Goal: Answer question/provide support: Share knowledge or assist other users

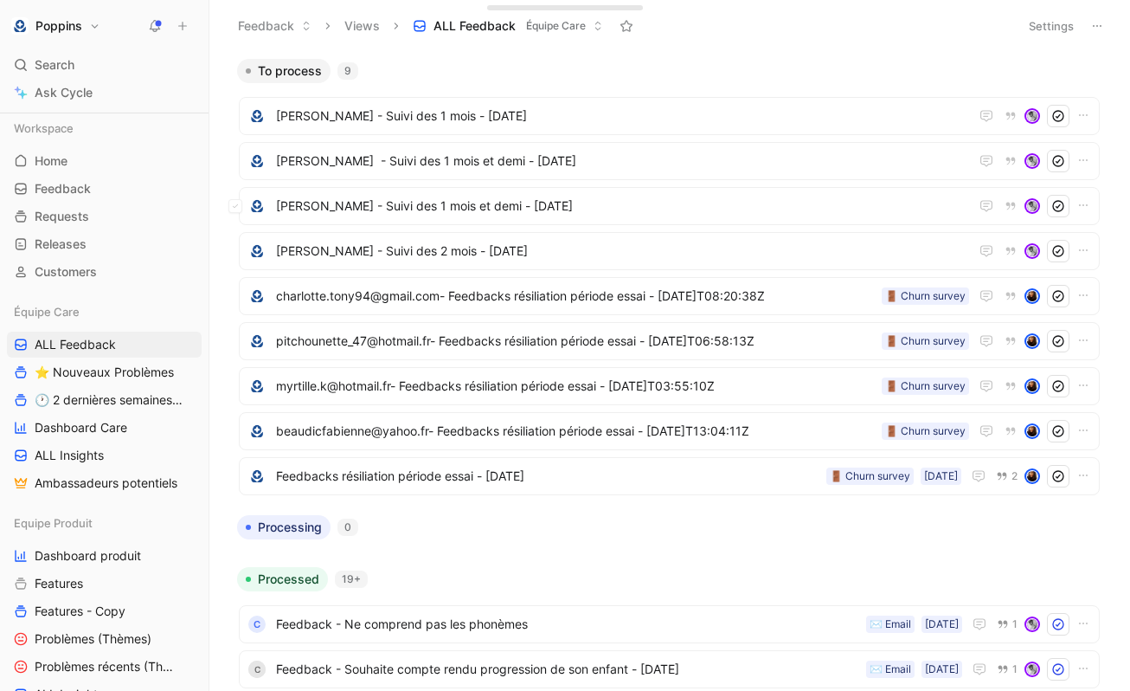
scroll to position [302, 0]
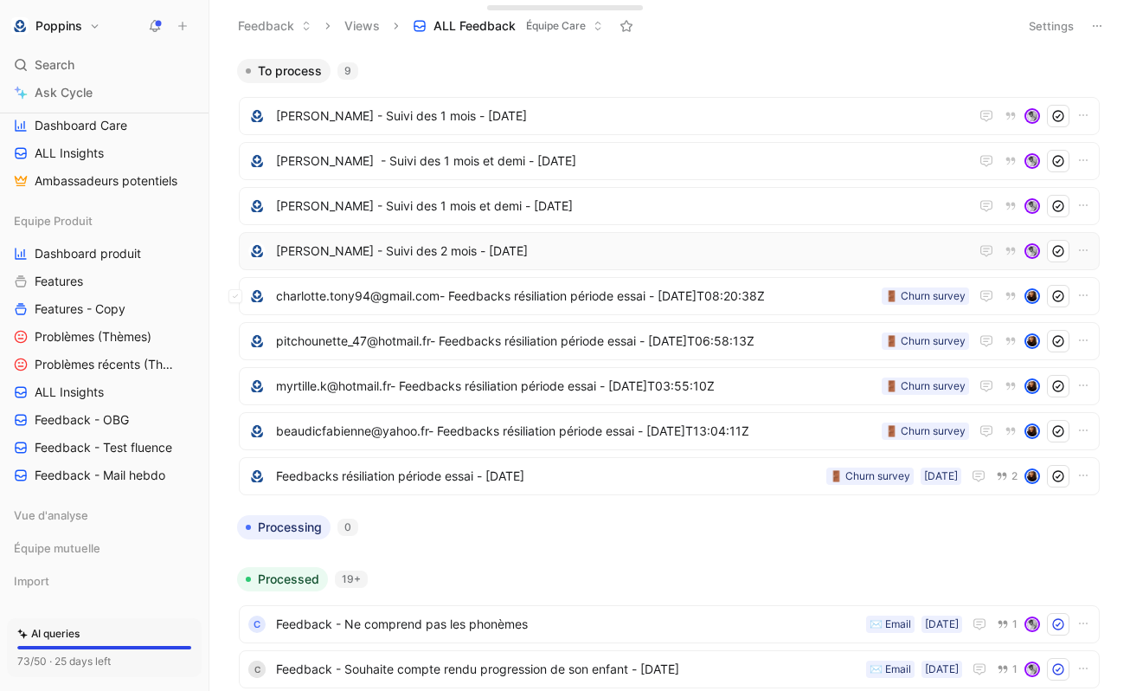
click at [459, 257] on span "[PERSON_NAME] - Suivi des 2 mois - [DATE]" at bounding box center [622, 251] width 693 height 21
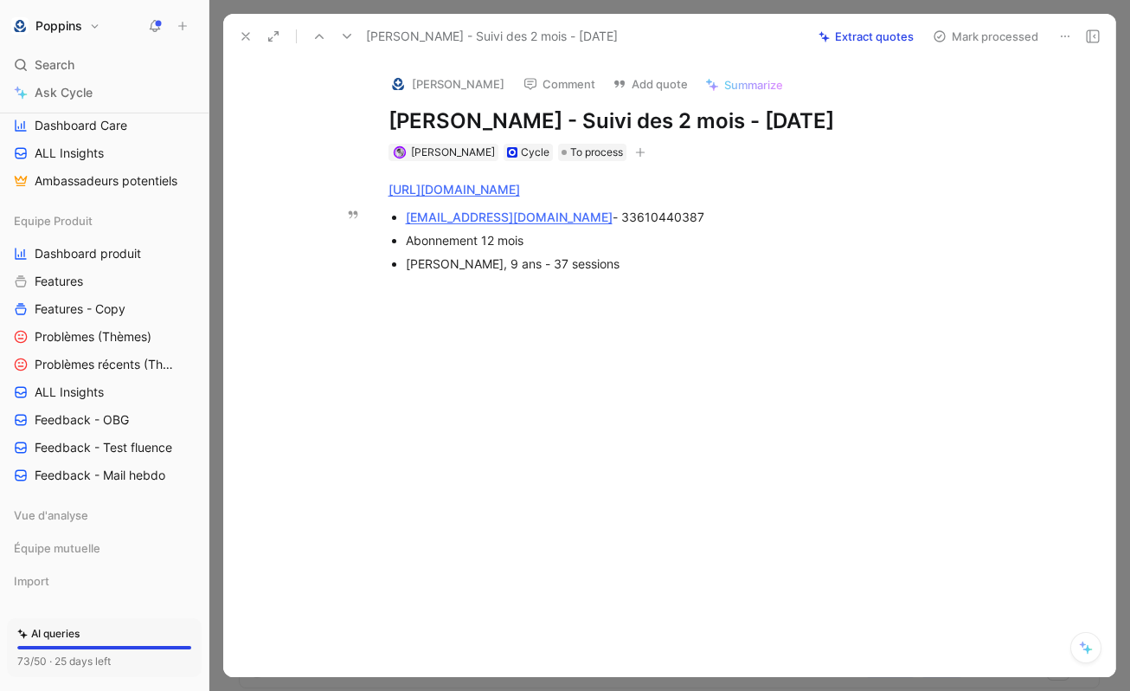
click at [604, 221] on div "[EMAIL_ADDRESS][DOMAIN_NAME] - 33610440387" at bounding box center [696, 217] width 581 height 18
copy div "33610440387"
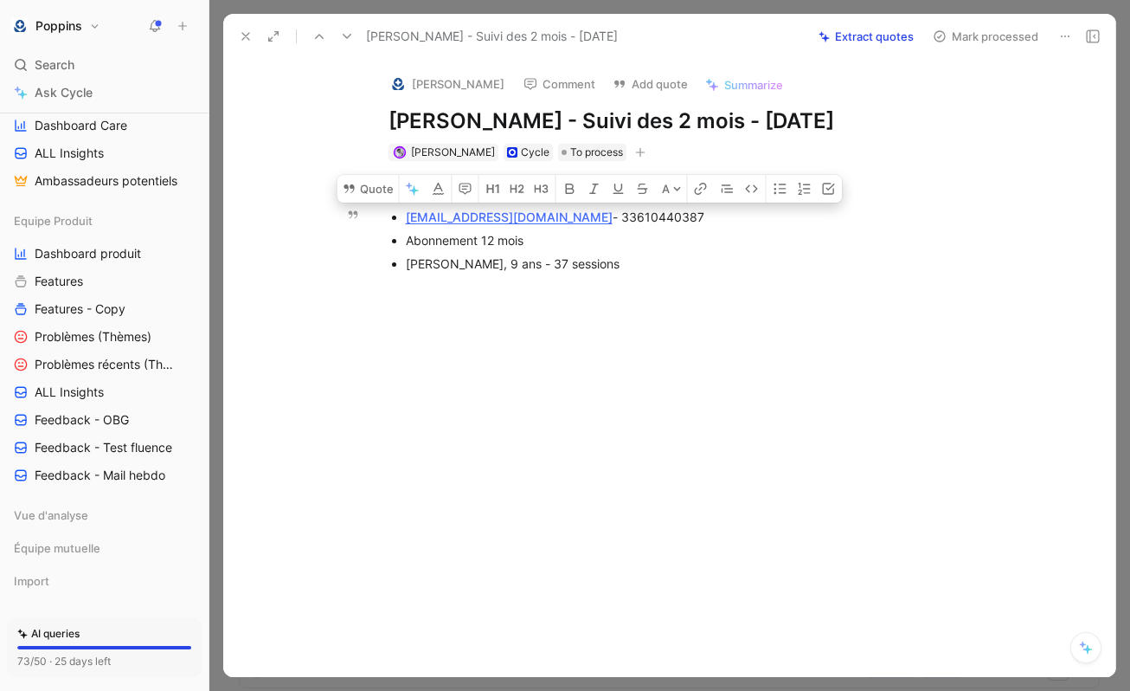
click at [611, 267] on div "[PERSON_NAME], 9 ans - 37 sessions" at bounding box center [696, 263] width 581 height 18
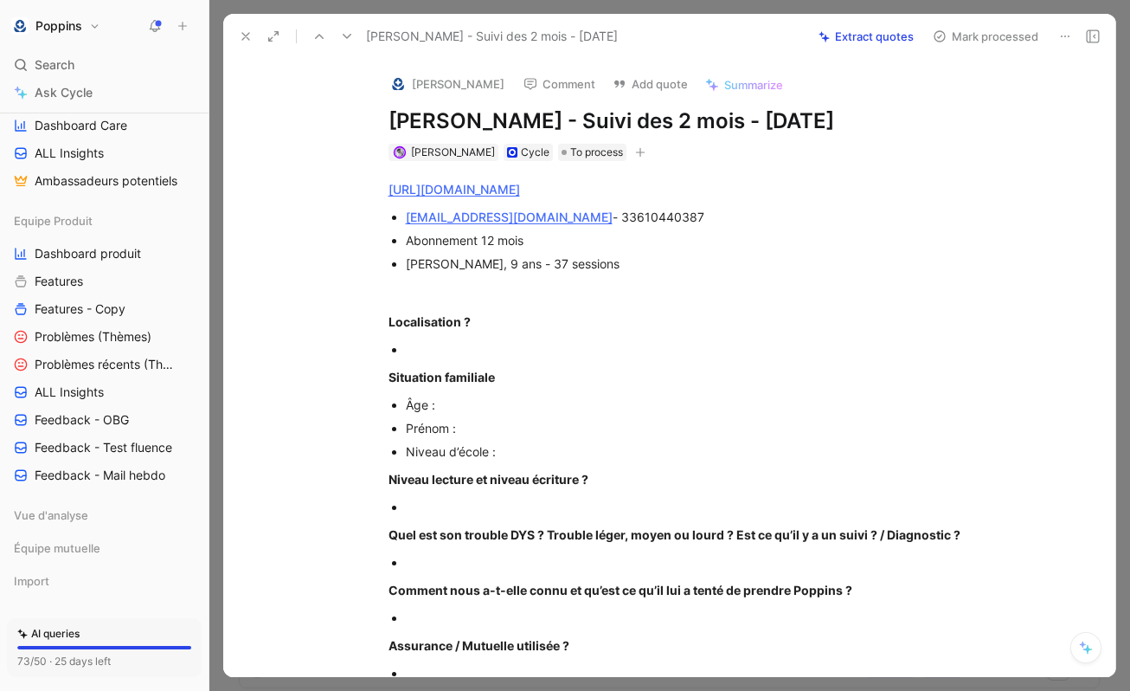
click at [479, 336] on div "[URL][DOMAIN_NAME] [EMAIL_ADDRESS][DOMAIN_NAME] - 33610440387 Abonnement 12 moi…" at bounding box center [688, 689] width 856 height 1057
click at [500, 323] on div "Localisation ?" at bounding box center [688, 321] width 599 height 18
click at [464, 341] on div at bounding box center [696, 349] width 581 height 18
click at [425, 264] on span "[PERSON_NAME], 9 ans - 37 sessions" at bounding box center [513, 263] width 214 height 15
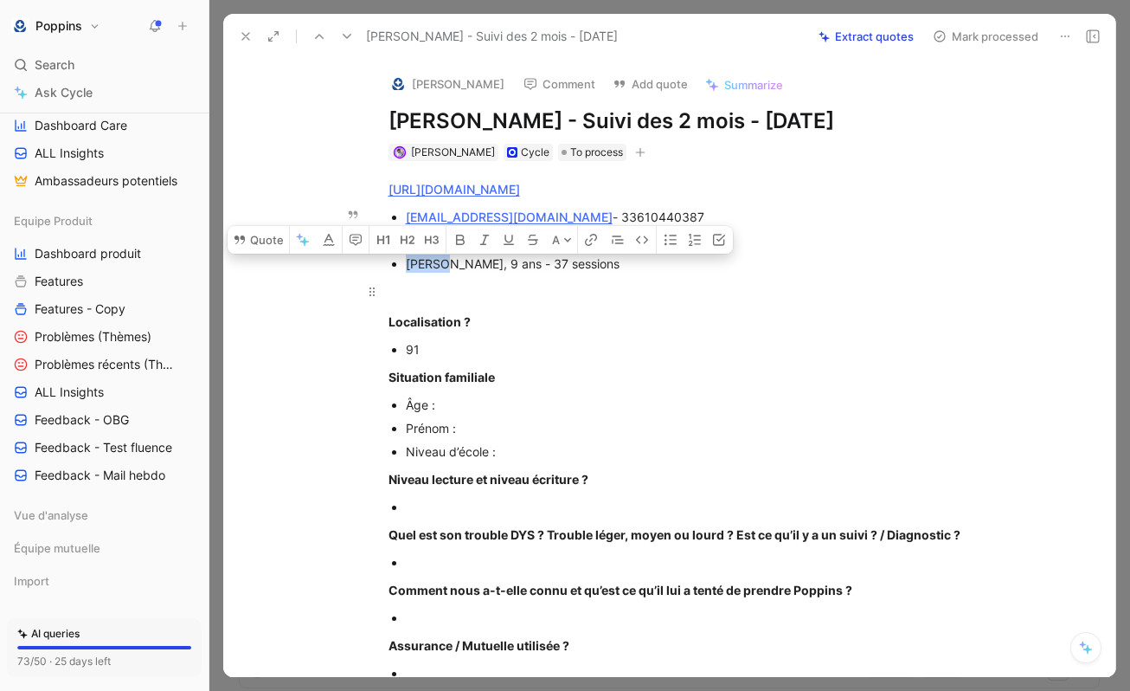
copy span "Nolhan"
click at [474, 422] on div "Prénom :" at bounding box center [696, 428] width 581 height 18
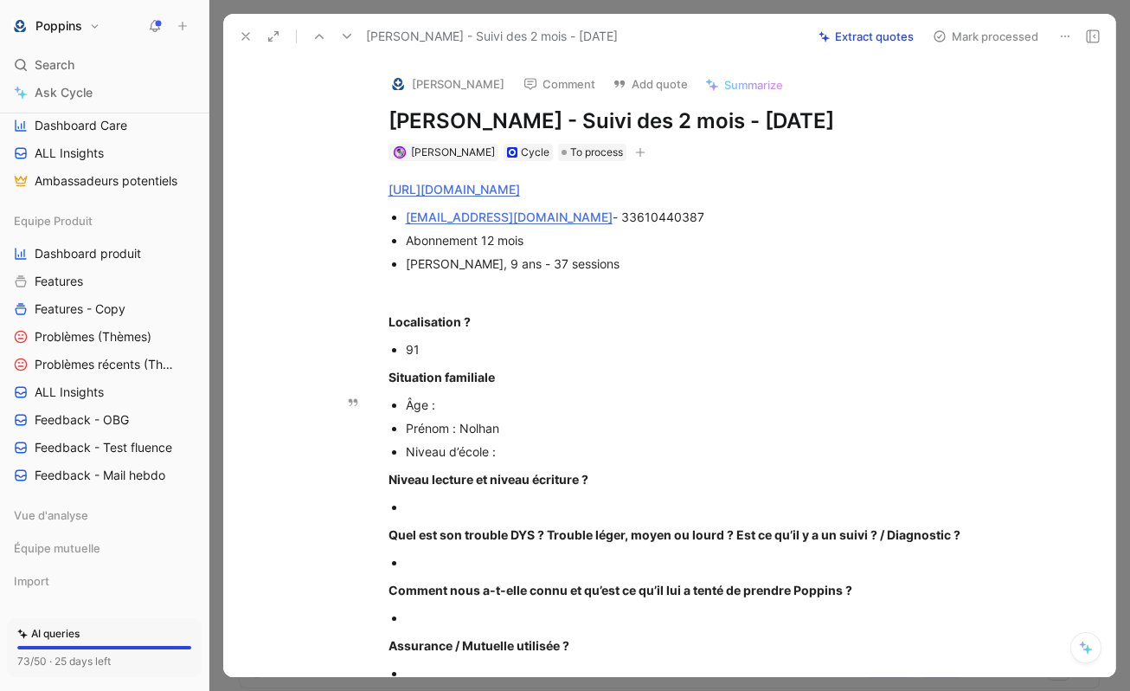
click at [458, 403] on div "Âge :" at bounding box center [696, 404] width 581 height 18
click at [536, 458] on div "Niveau d’école :" at bounding box center [696, 451] width 581 height 18
click at [537, 511] on div at bounding box center [696, 507] width 581 height 18
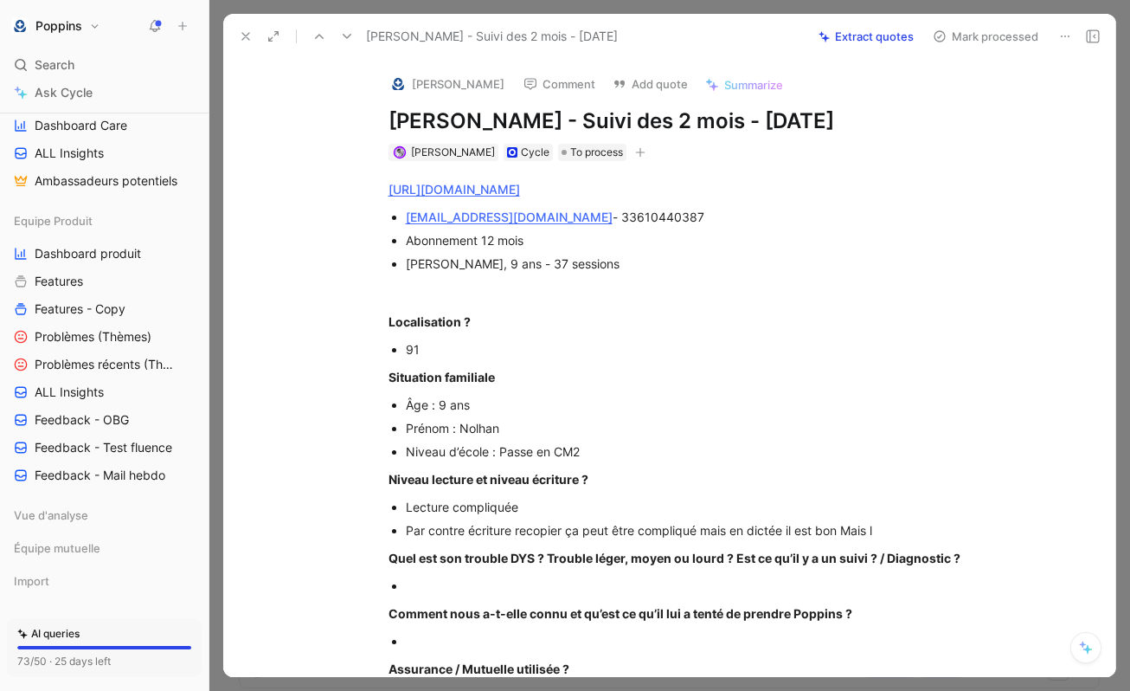
click at [544, 582] on div at bounding box center [696, 585] width 581 height 18
click at [462, 589] on div at bounding box center [696, 585] width 581 height 18
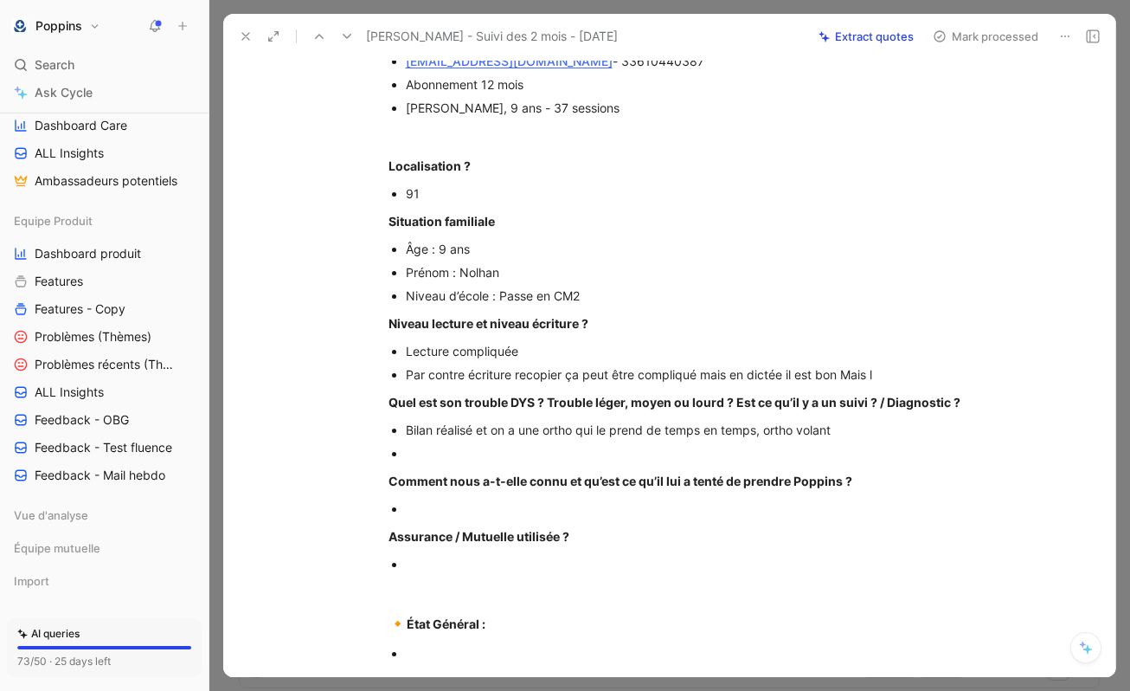
scroll to position [166, 0]
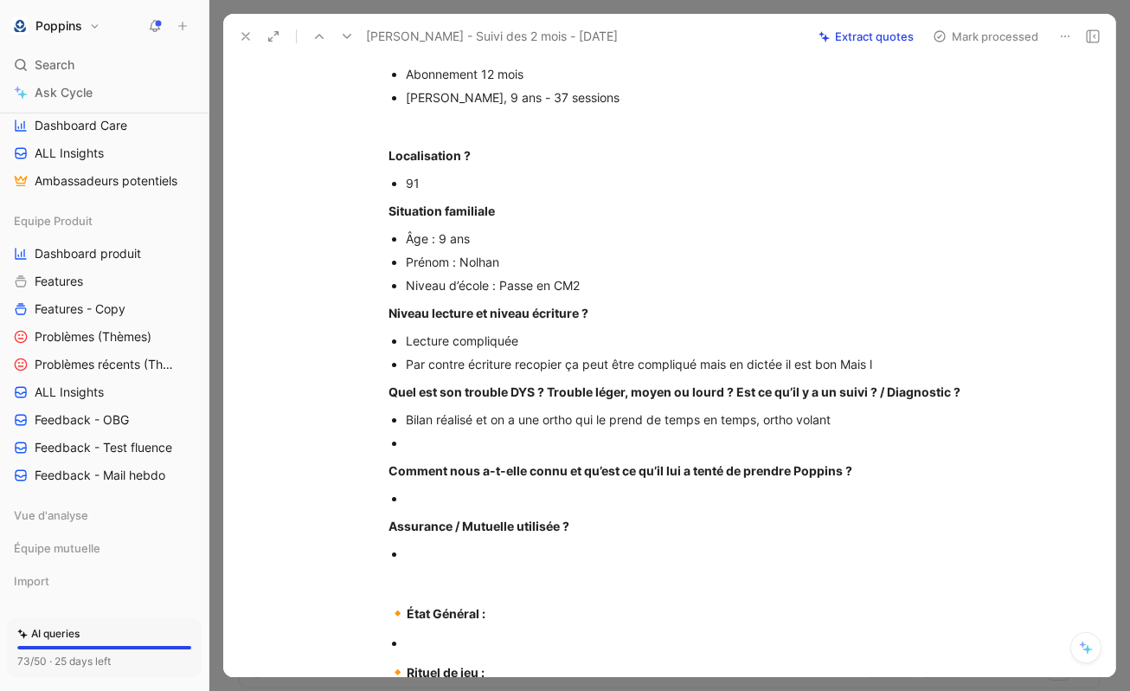
click at [485, 488] on p at bounding box center [696, 497] width 581 height 23
click at [489, 436] on div at bounding box center [696, 443] width 581 height 18
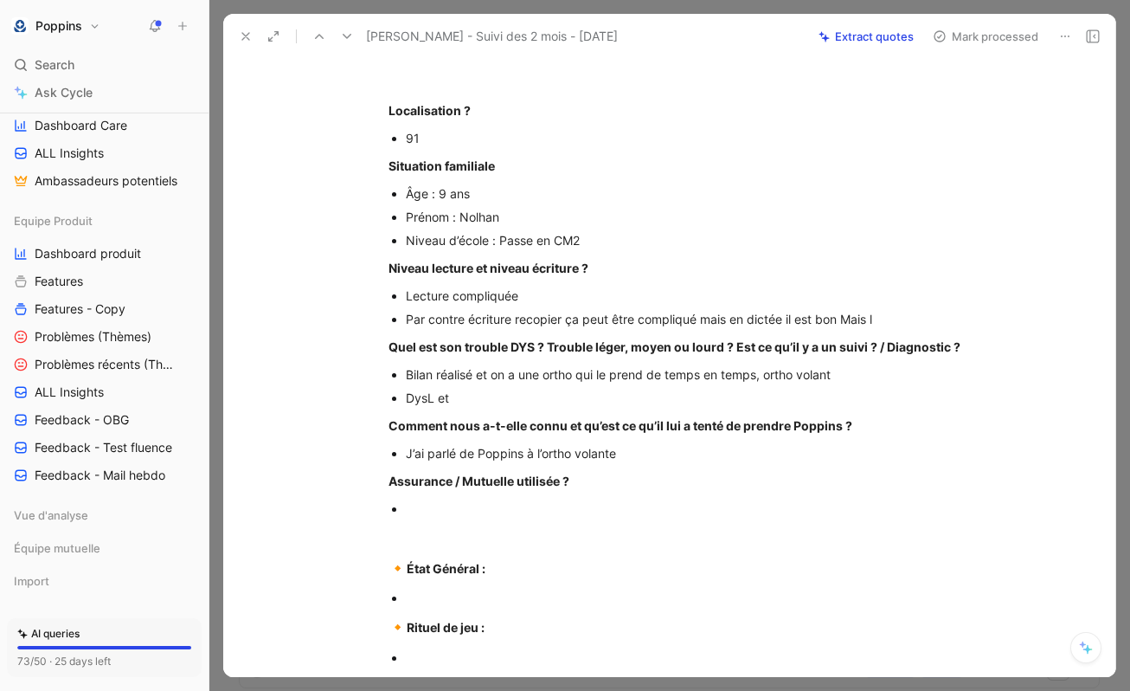
scroll to position [237, 0]
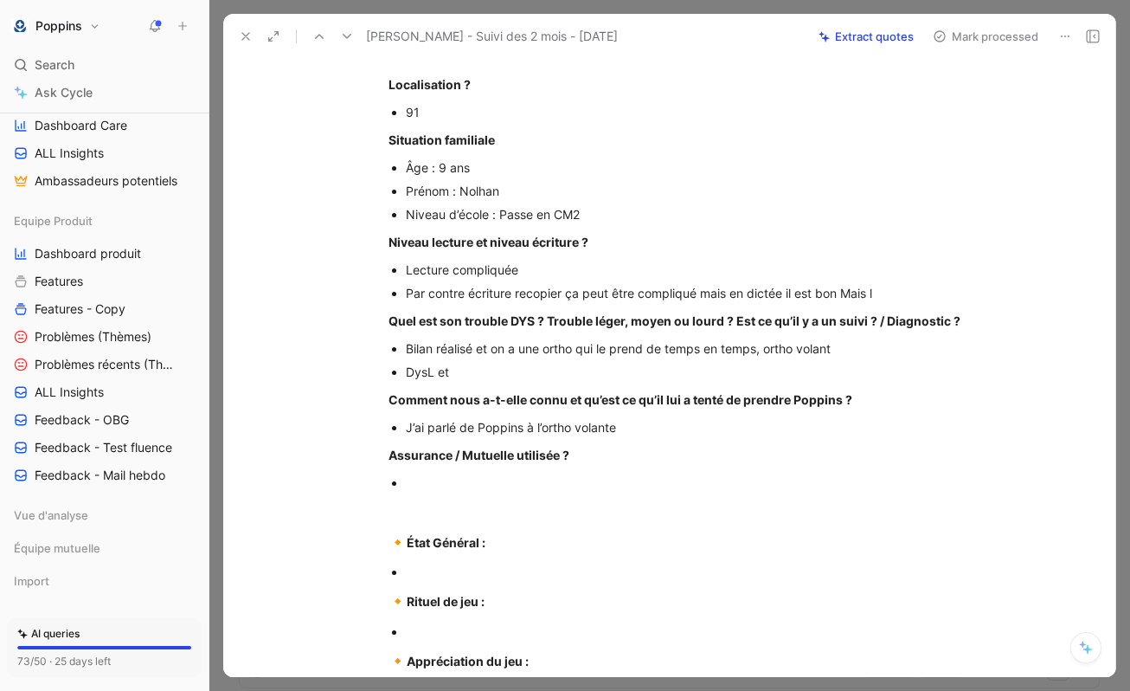
click at [469, 476] on div at bounding box center [696, 482] width 581 height 18
click at [462, 378] on div "DysL et" at bounding box center [696, 372] width 581 height 18
click at [652, 433] on div "J’ai parlé de Poppins à l’ortho volante" at bounding box center [696, 427] width 581 height 18
click at [517, 486] on div at bounding box center [696, 482] width 581 height 18
click at [782, 430] on div "J’ai parlé de Poppins à l’ortho volante qui a dit oui en atte" at bounding box center [696, 427] width 581 height 18
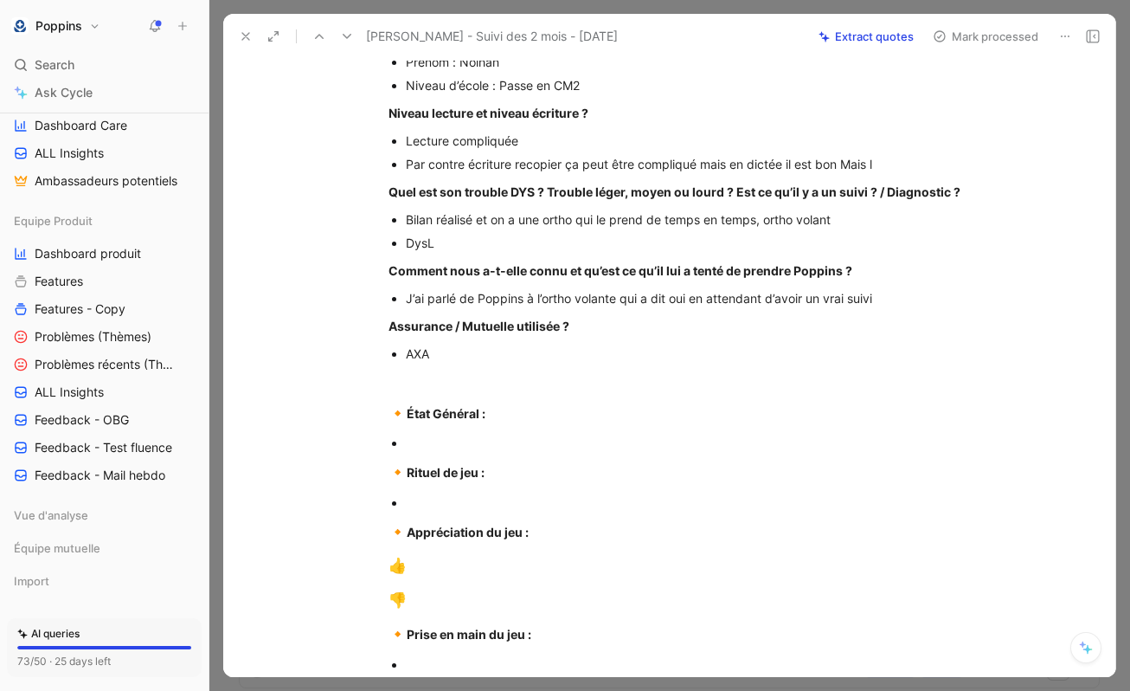
scroll to position [391, 0]
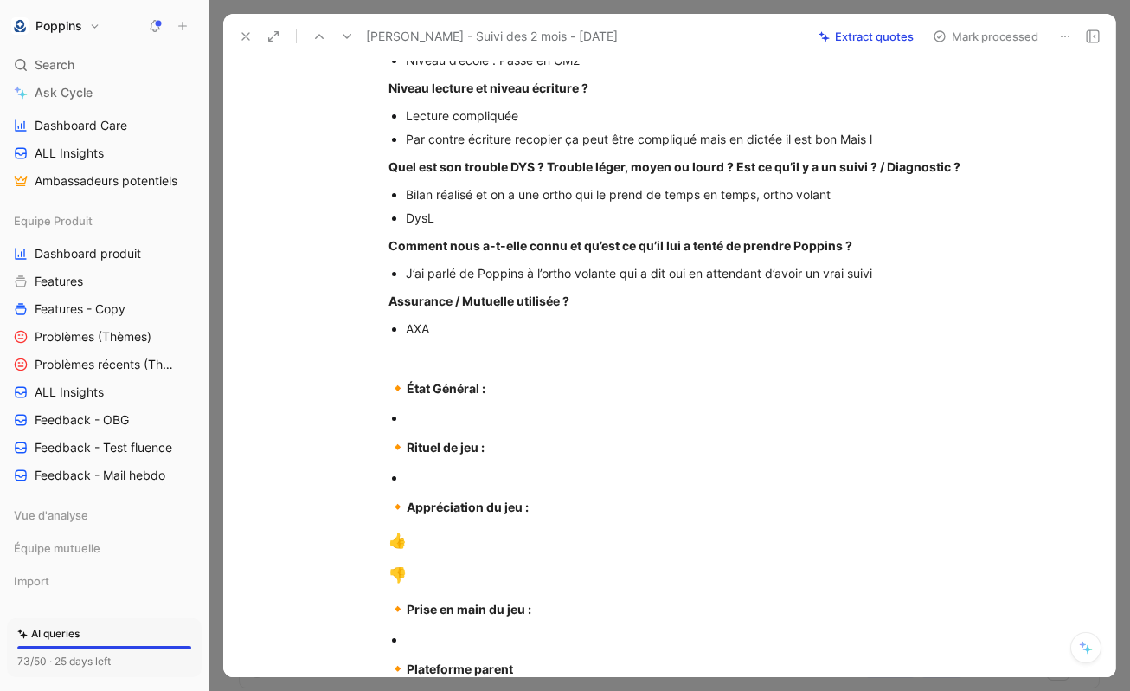
click at [506, 434] on p "🔸 Rituel de jeu :" at bounding box center [688, 447] width 665 height 33
click at [487, 424] on div at bounding box center [696, 417] width 581 height 18
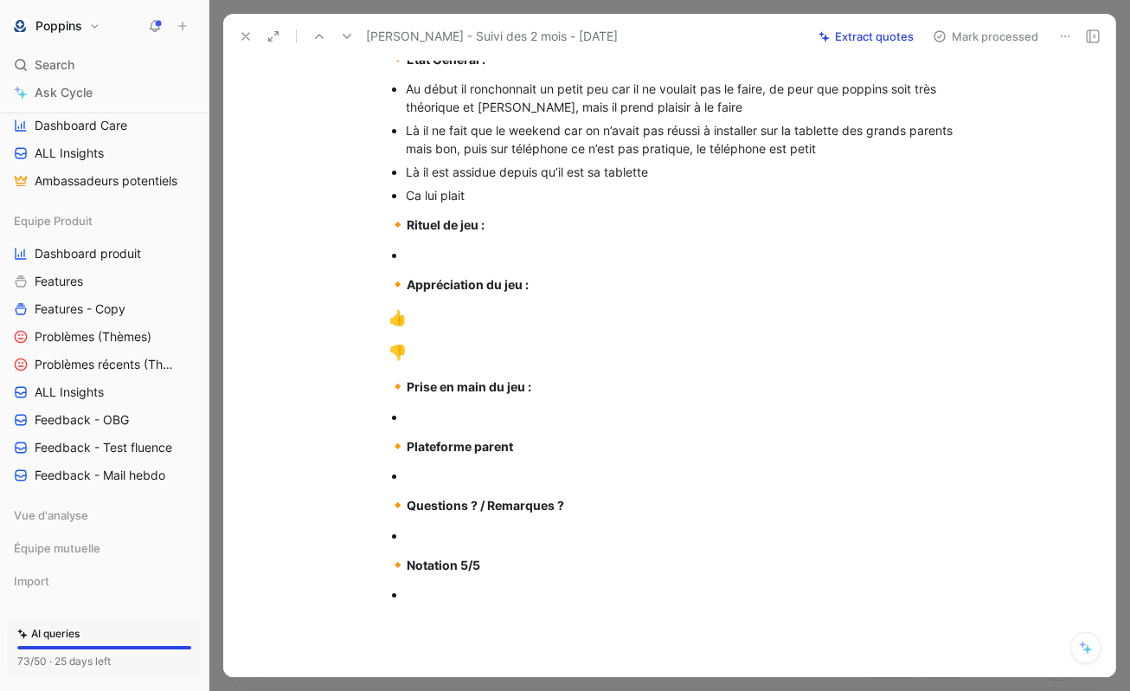
scroll to position [726, 0]
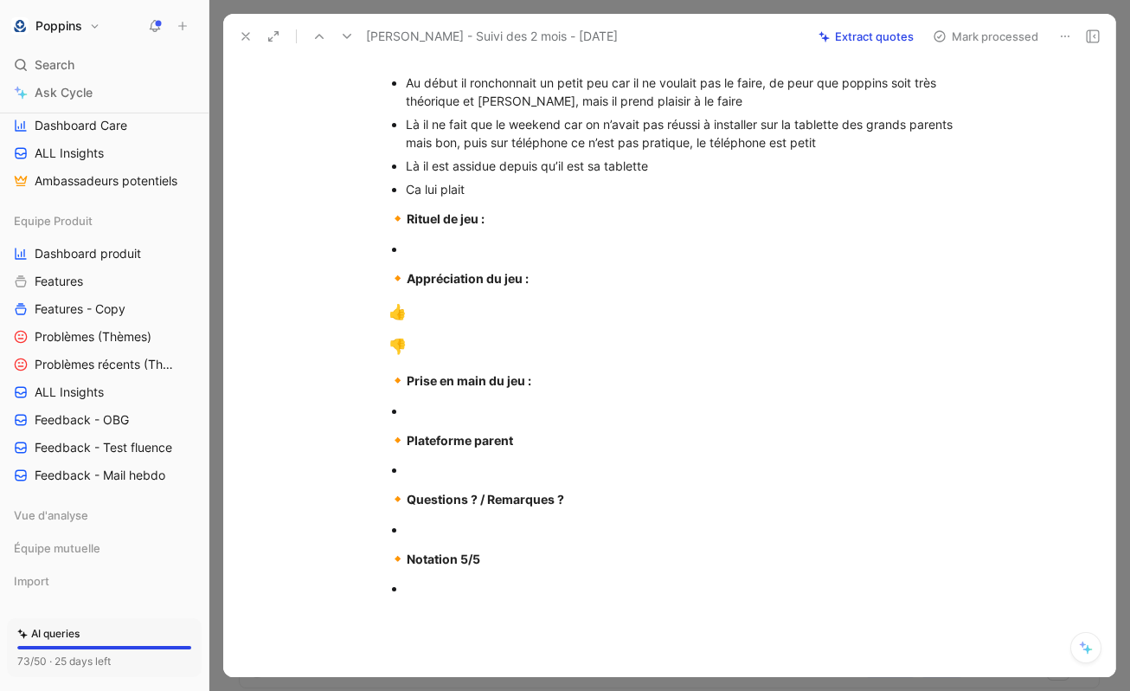
click at [466, 348] on div "👎" at bounding box center [688, 347] width 599 height 22
click at [449, 317] on div "👍" at bounding box center [688, 312] width 599 height 22
click at [483, 185] on div "Ca lui plait" at bounding box center [696, 189] width 581 height 18
click at [919, 190] on div "Ca lui plait , il apprend en s’amusant et il a l’impression d’apprendre plus vi…" at bounding box center [696, 189] width 581 height 18
click at [923, 191] on div "Ca lui plait , il apprend en s’amusant et il a l’impression d’apprendre plus vi…" at bounding box center [696, 189] width 581 height 18
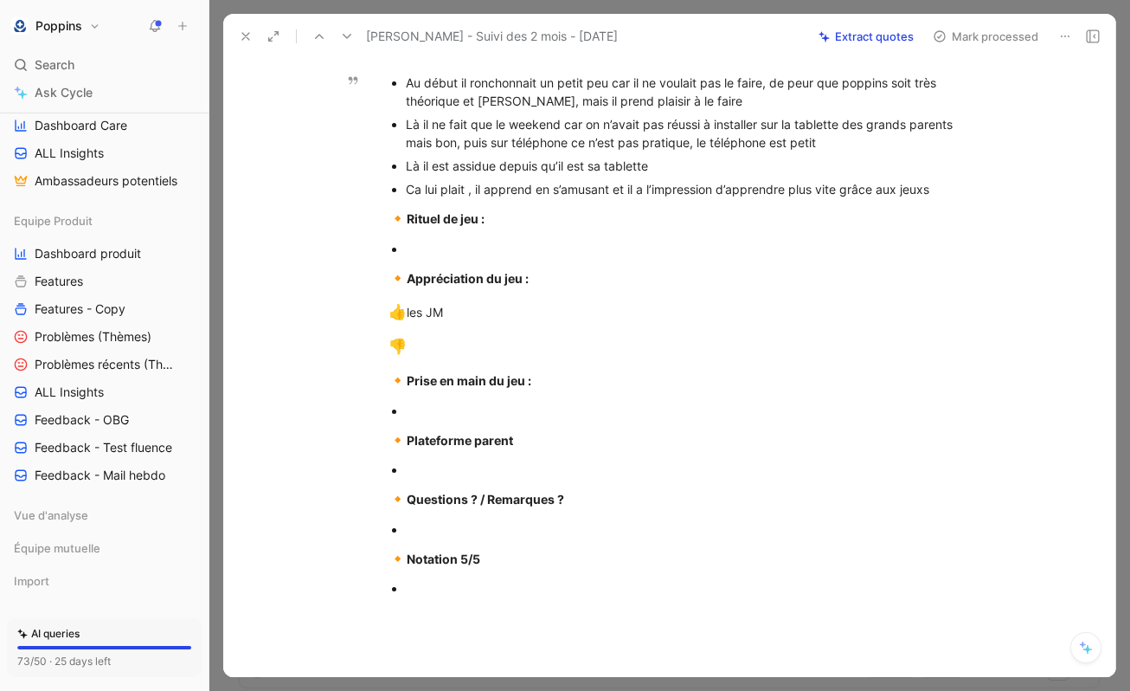
click at [929, 187] on div "Ca lui plait , il apprend en s’amusant et il a l’impression d’apprendre plus vi…" at bounding box center [696, 189] width 581 height 18
click at [549, 238] on p at bounding box center [696, 248] width 581 height 23
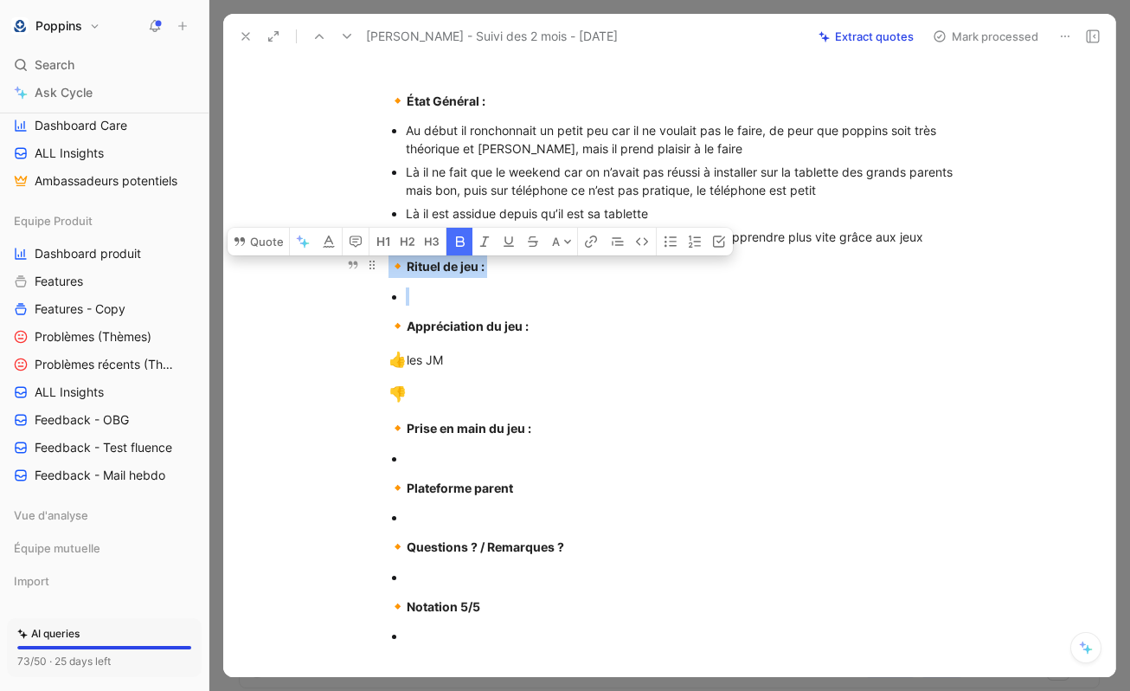
drag, startPoint x: 435, startPoint y: 298, endPoint x: 382, endPoint y: 266, distance: 61.7
click at [382, 266] on div "[URL][DOMAIN_NAME] [EMAIL_ADDRESS][DOMAIN_NAME] - 33610440387 Abonnement 12 moi…" at bounding box center [688, 88] width 856 height 1210
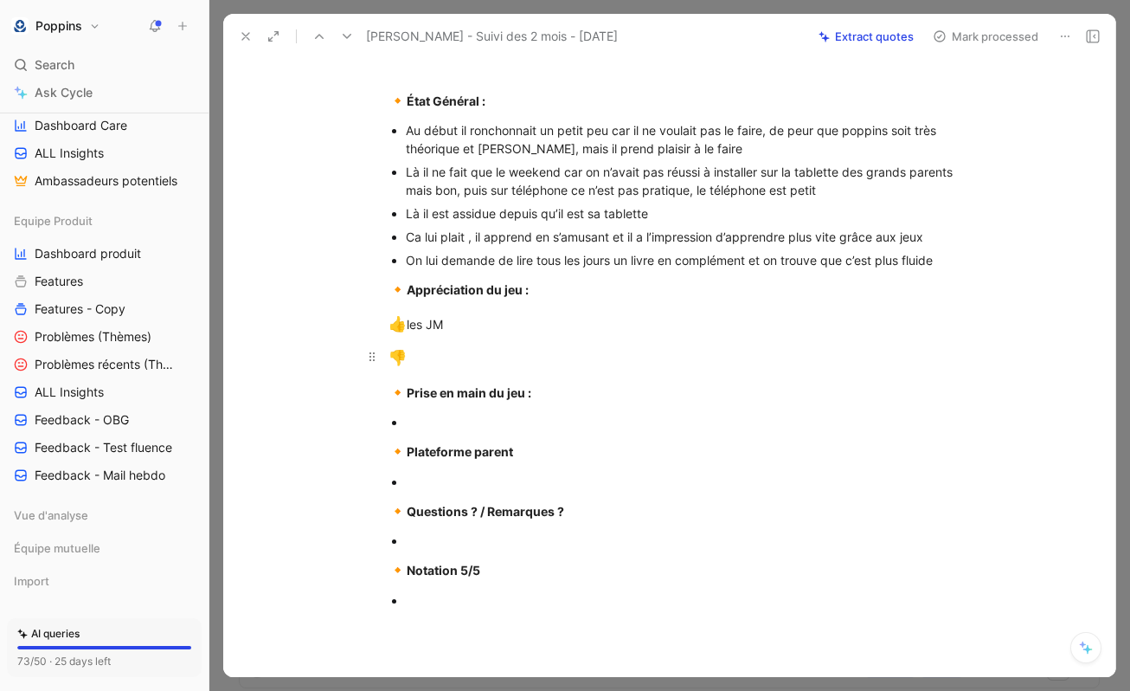
click at [439, 366] on div "👎" at bounding box center [688, 358] width 599 height 22
click at [489, 423] on div at bounding box center [696, 422] width 581 height 18
click at [426, 359] on div "👎" at bounding box center [688, 358] width 599 height 22
click at [508, 434] on div "[URL][DOMAIN_NAME] [EMAIL_ADDRESS][DOMAIN_NAME] - 33610440387 Abonnement 12 moi…" at bounding box center [688, 69] width 856 height 1173
click at [543, 485] on div at bounding box center [696, 481] width 581 height 18
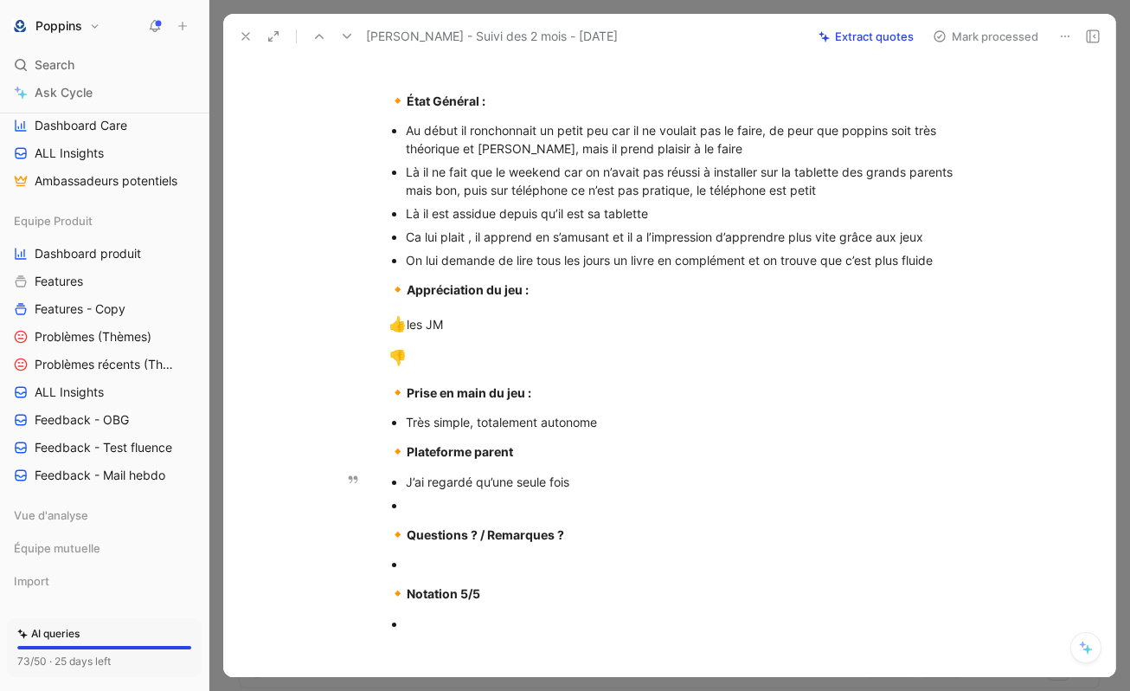
click at [575, 491] on p "J’ai regardé qu’une seule fois" at bounding box center [696, 481] width 581 height 23
click at [571, 493] on p at bounding box center [696, 504] width 581 height 23
click at [554, 504] on div at bounding box center [696, 505] width 581 height 18
click at [524, 511] on div at bounding box center [696, 505] width 581 height 18
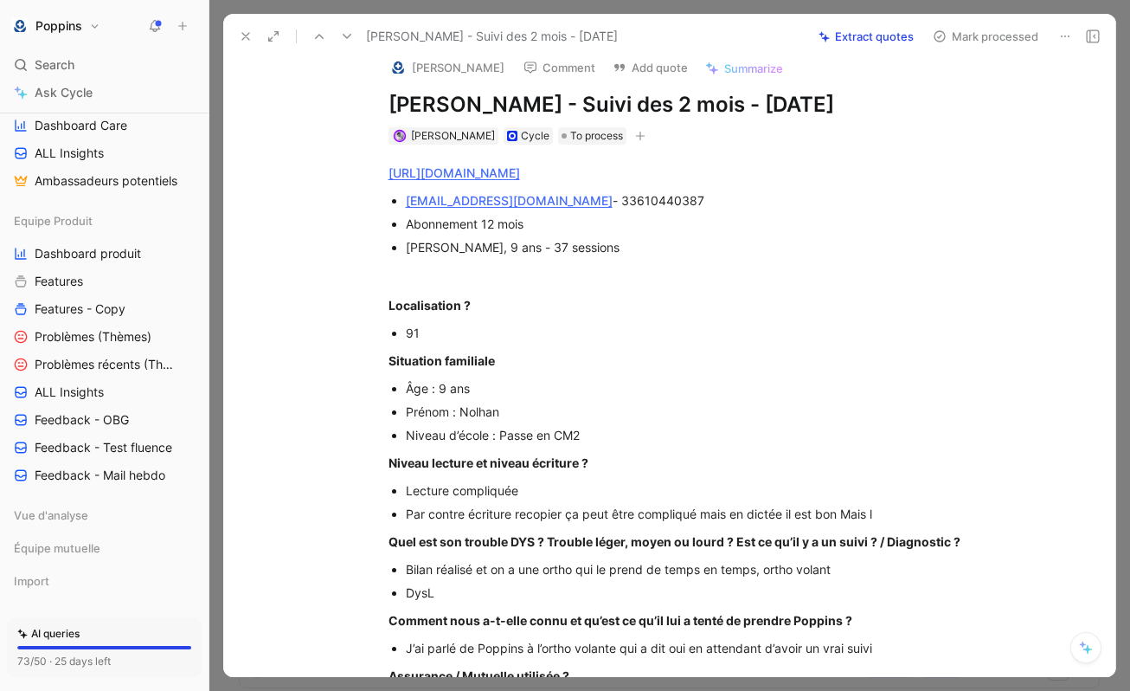
scroll to position [0, 0]
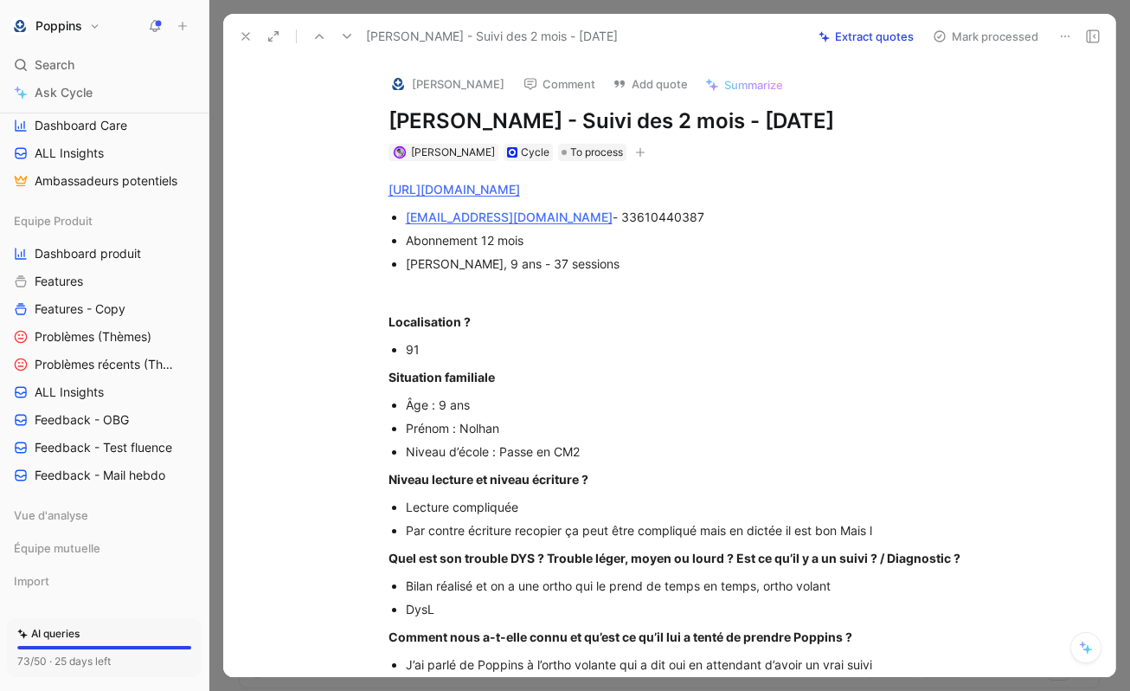
click at [622, 139] on div "[PERSON_NAME] Comment Add quote [PERSON_NAME] - Suivi des 2 mois - [DATE] [PERS…" at bounding box center [688, 111] width 665 height 104
click at [639, 152] on icon "button" at bounding box center [639, 153] width 1 height 10
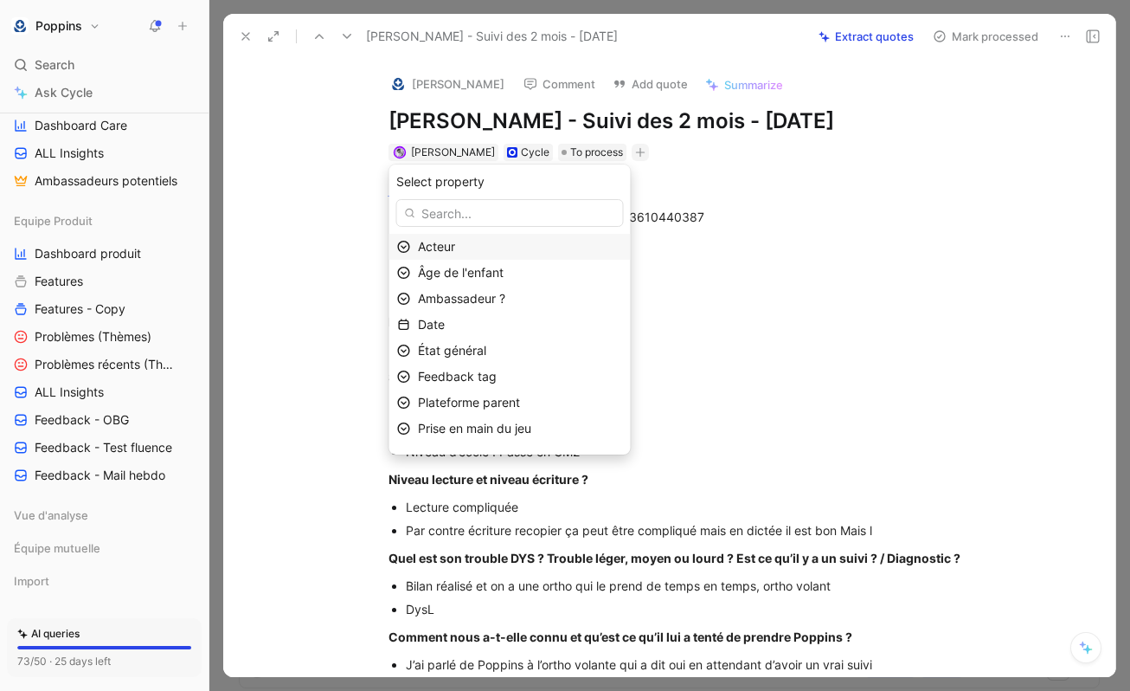
click at [511, 248] on div "Acteur" at bounding box center [520, 246] width 205 height 21
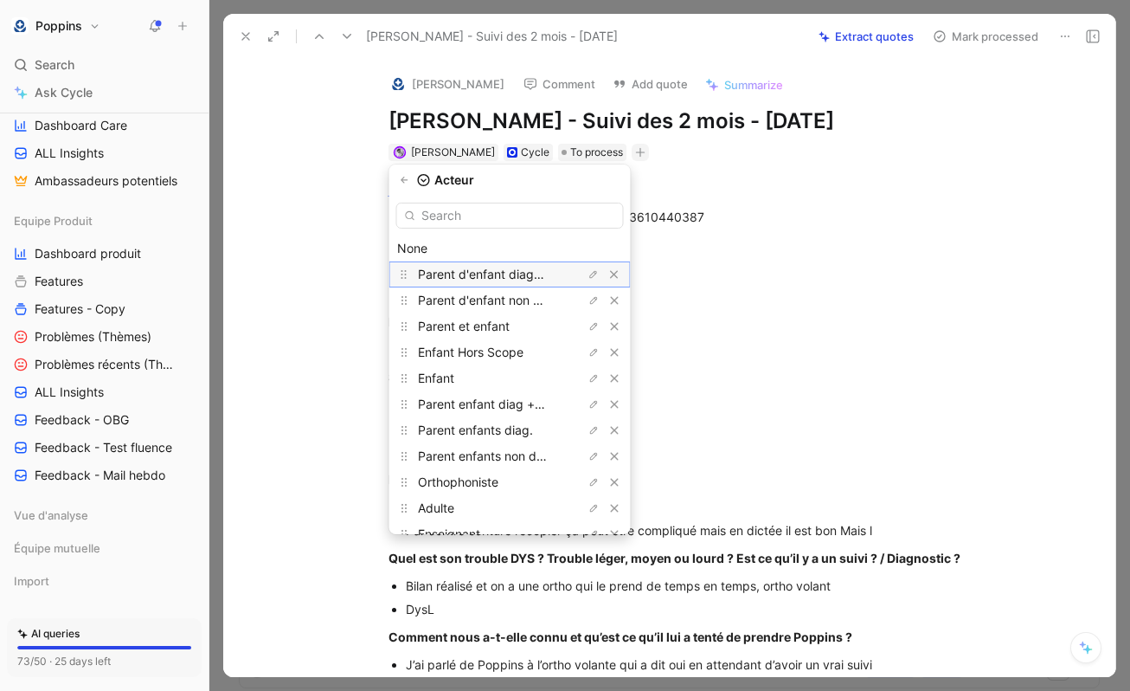
click at [543, 273] on span "Parent d'enfant diagnostiqué" at bounding box center [500, 274] width 164 height 15
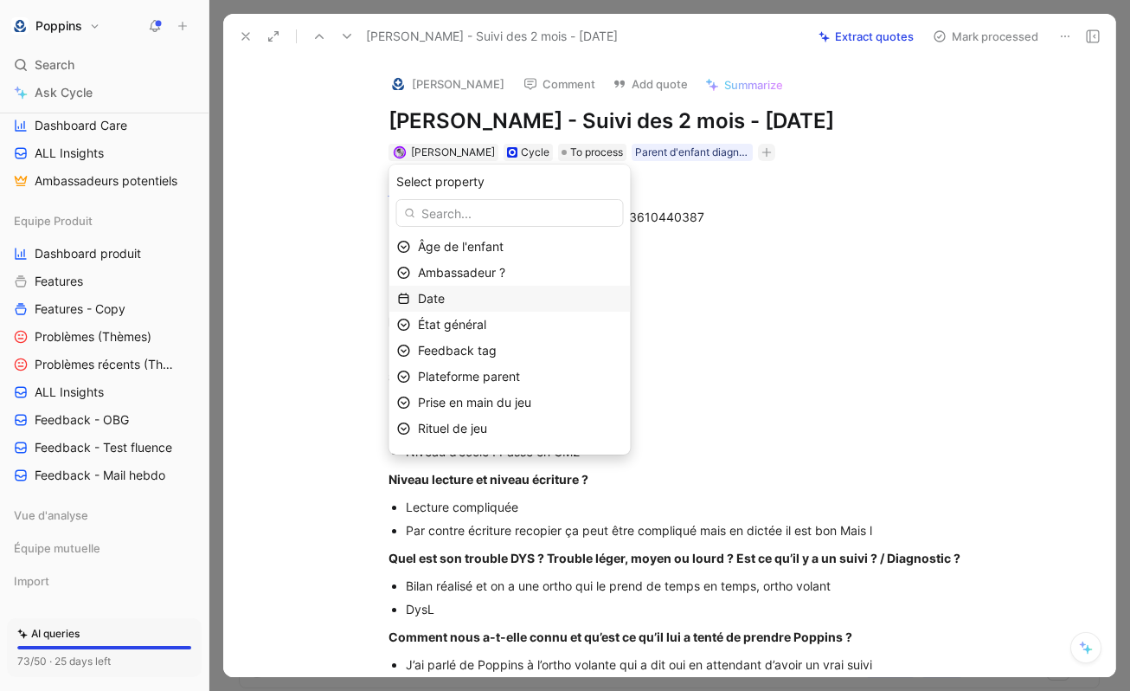
click at [488, 302] on div "Date" at bounding box center [520, 298] width 205 height 21
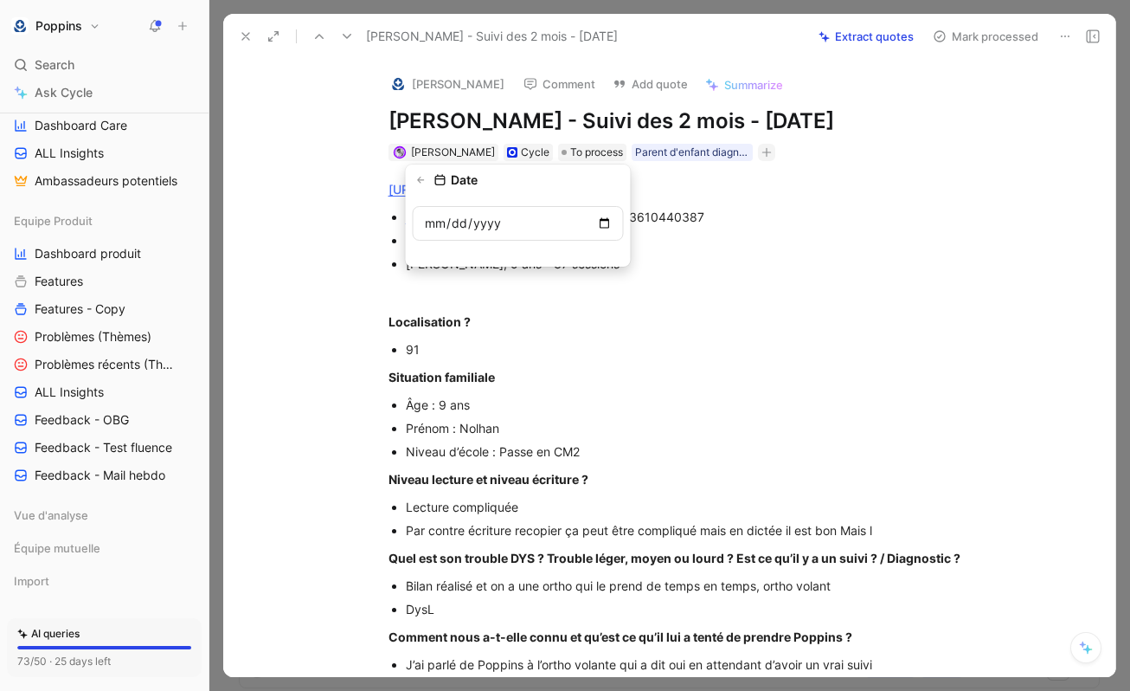
click at [601, 219] on input "date" at bounding box center [518, 223] width 211 height 35
type input "[DATE]"
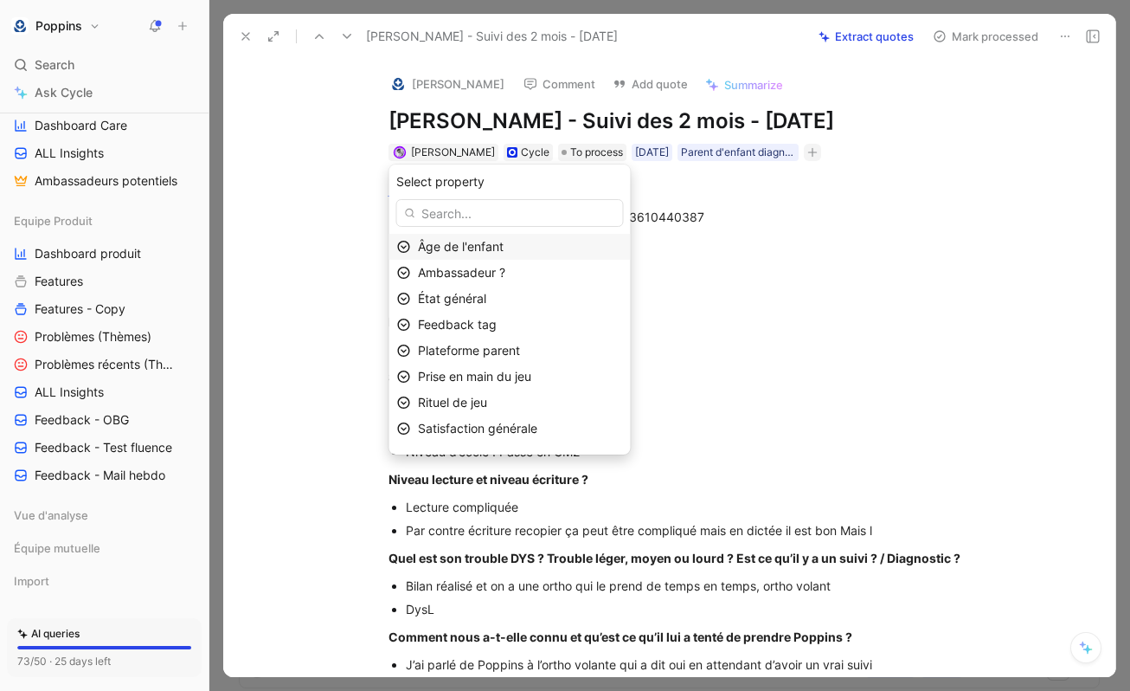
click at [541, 246] on div "Âge de l'enfant" at bounding box center [520, 246] width 205 height 21
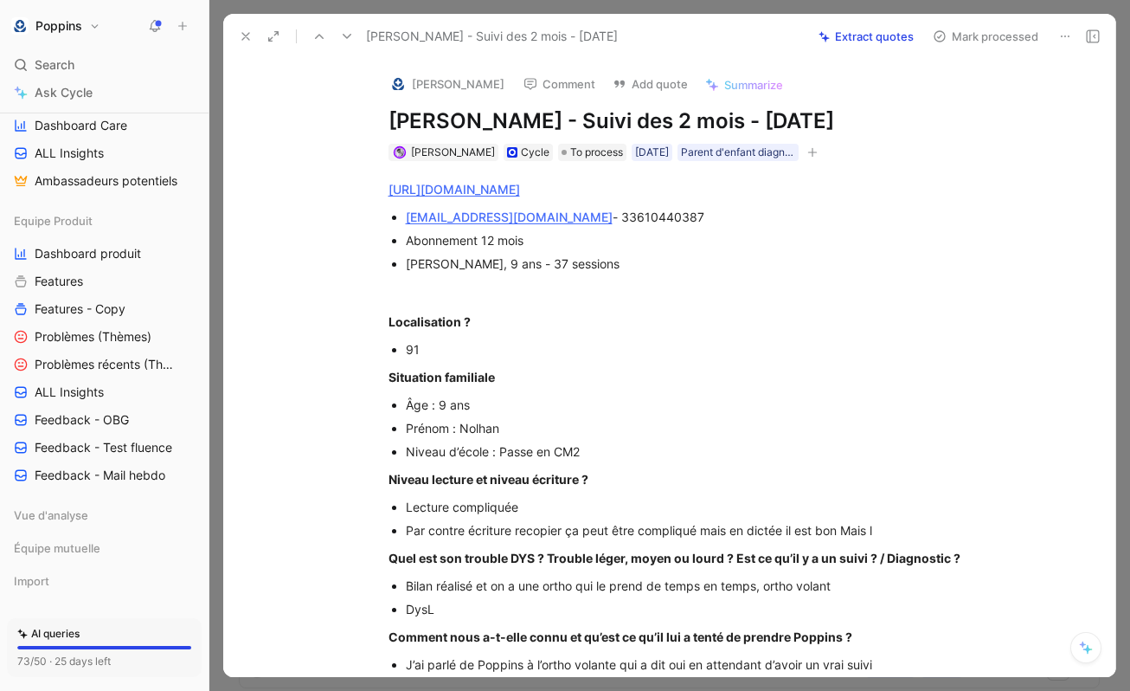
click at [827, 150] on div "[PERSON_NAME] Cycle To process [DATE] Parent d'enfant diagnostiqué" at bounding box center [688, 152] width 602 height 21
click at [814, 152] on icon "button" at bounding box center [812, 152] width 10 height 10
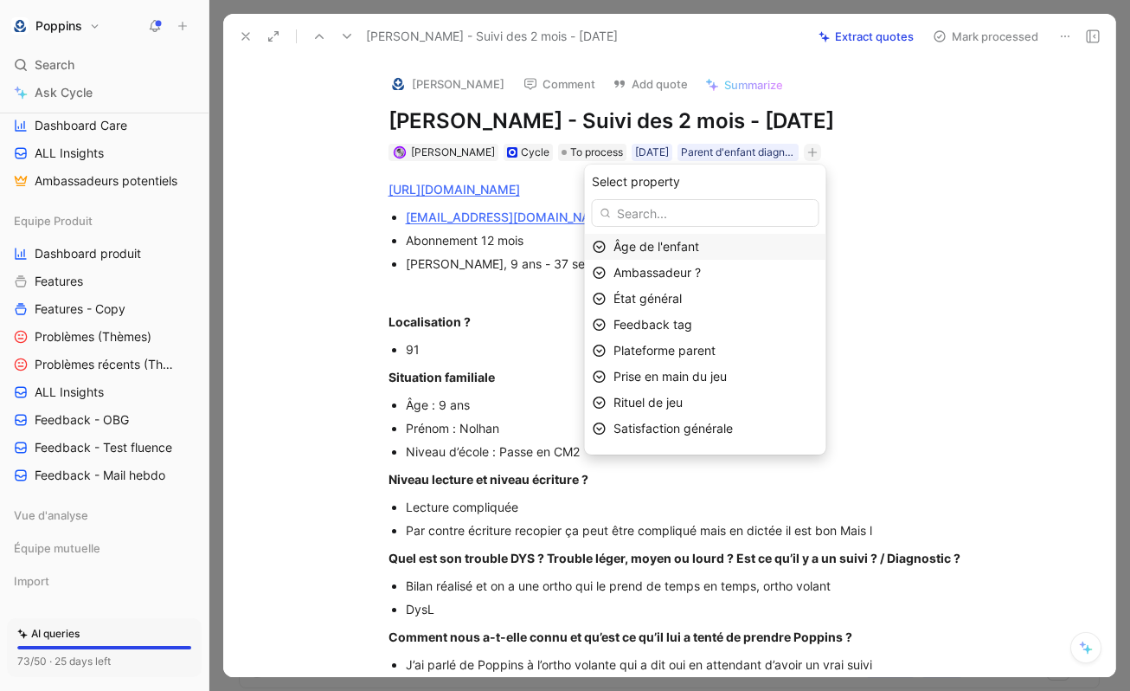
click at [665, 254] on div "Âge de l'enfant" at bounding box center [716, 246] width 205 height 21
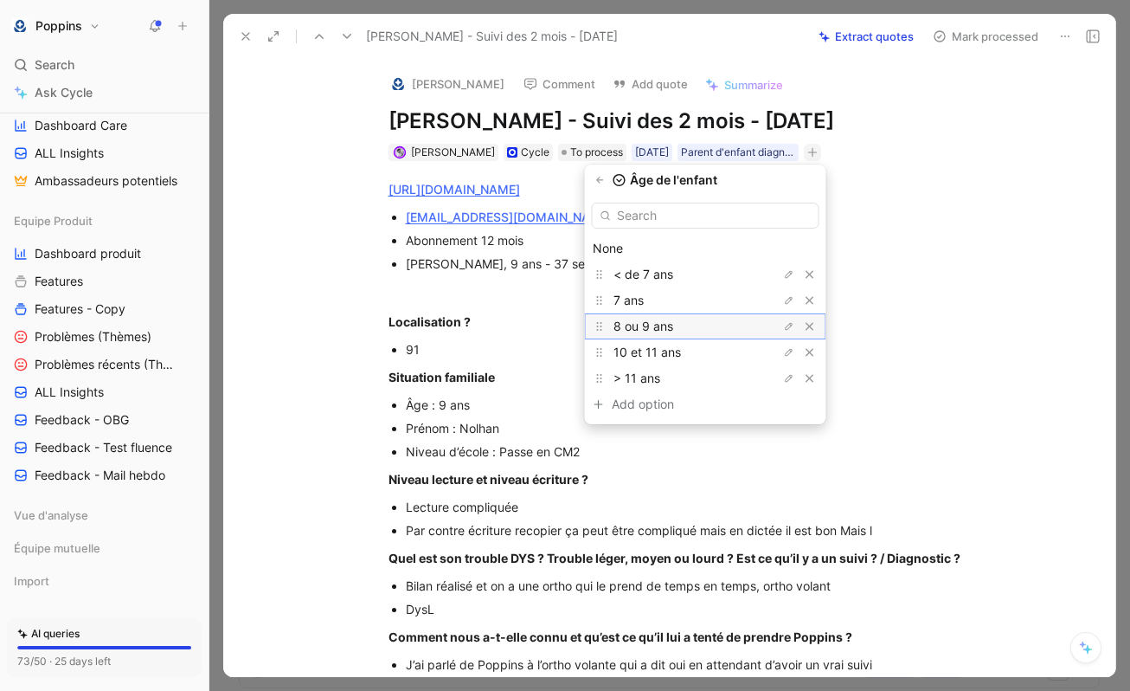
click at [665, 323] on span "8 ou 9 ans" at bounding box center [644, 325] width 60 height 15
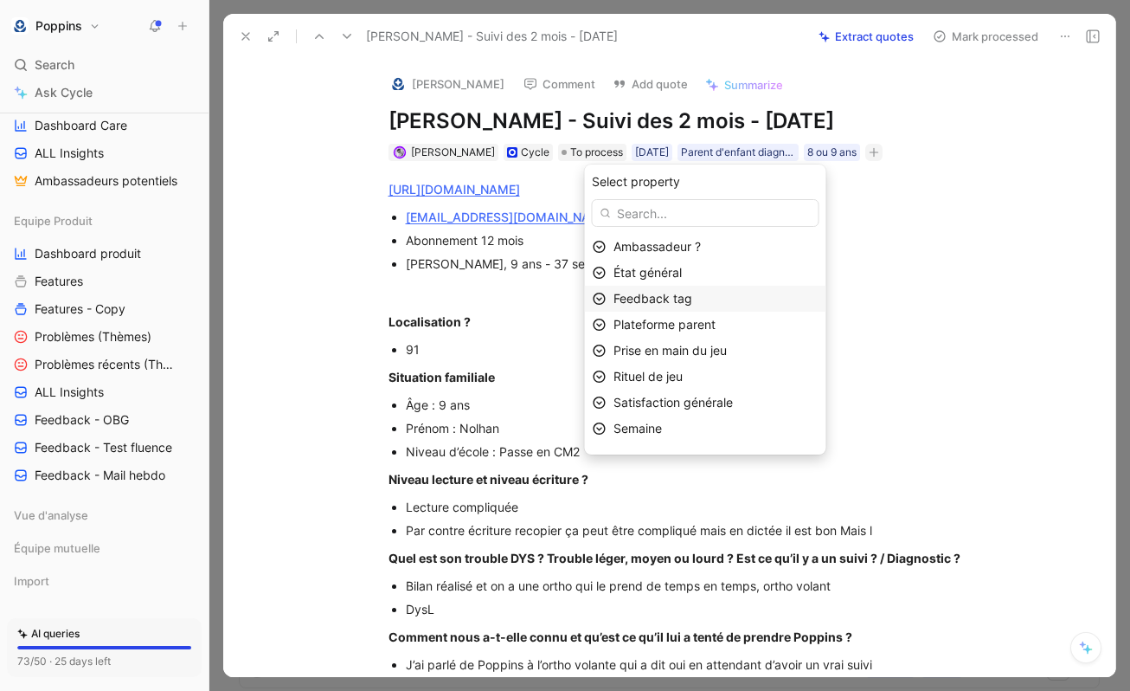
click at [686, 293] on span "Feedback tag" at bounding box center [653, 298] width 79 height 15
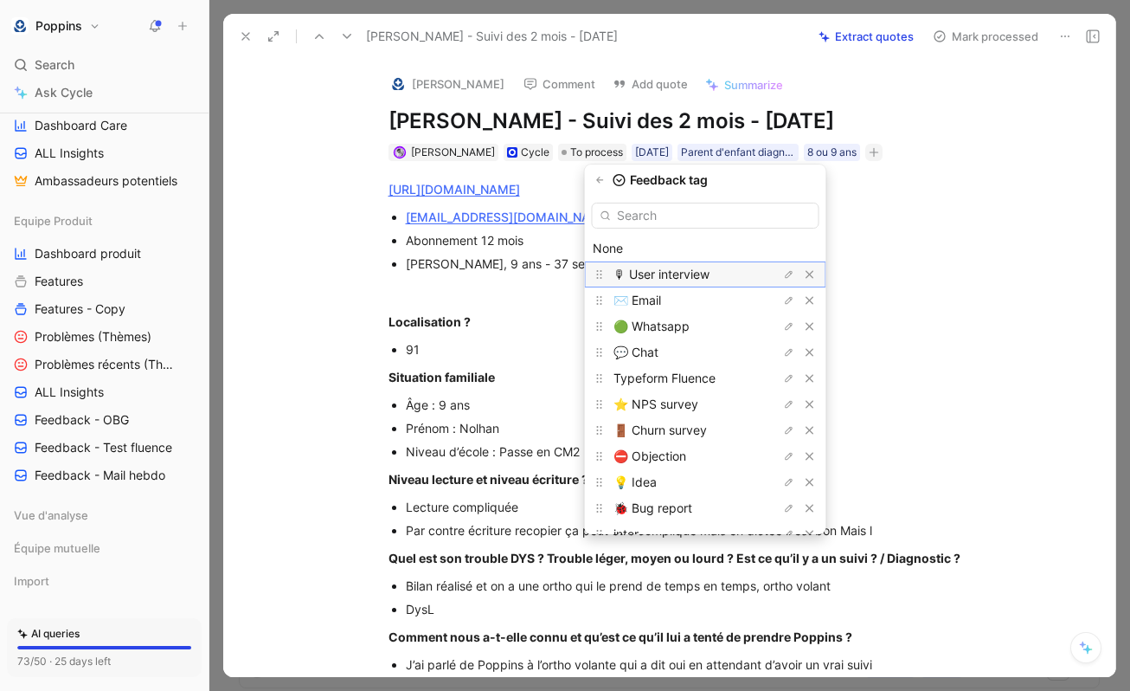
click at [692, 274] on span "🎙 User interview" at bounding box center [662, 274] width 96 height 15
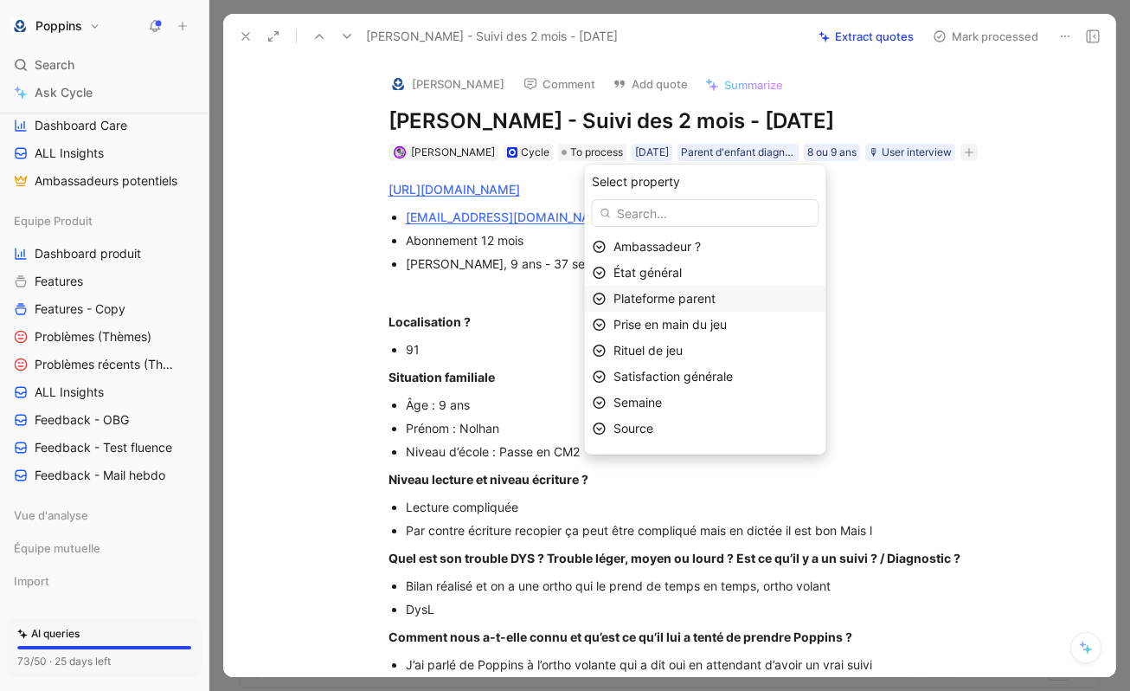
click at [691, 292] on span "Plateforme parent" at bounding box center [665, 298] width 102 height 15
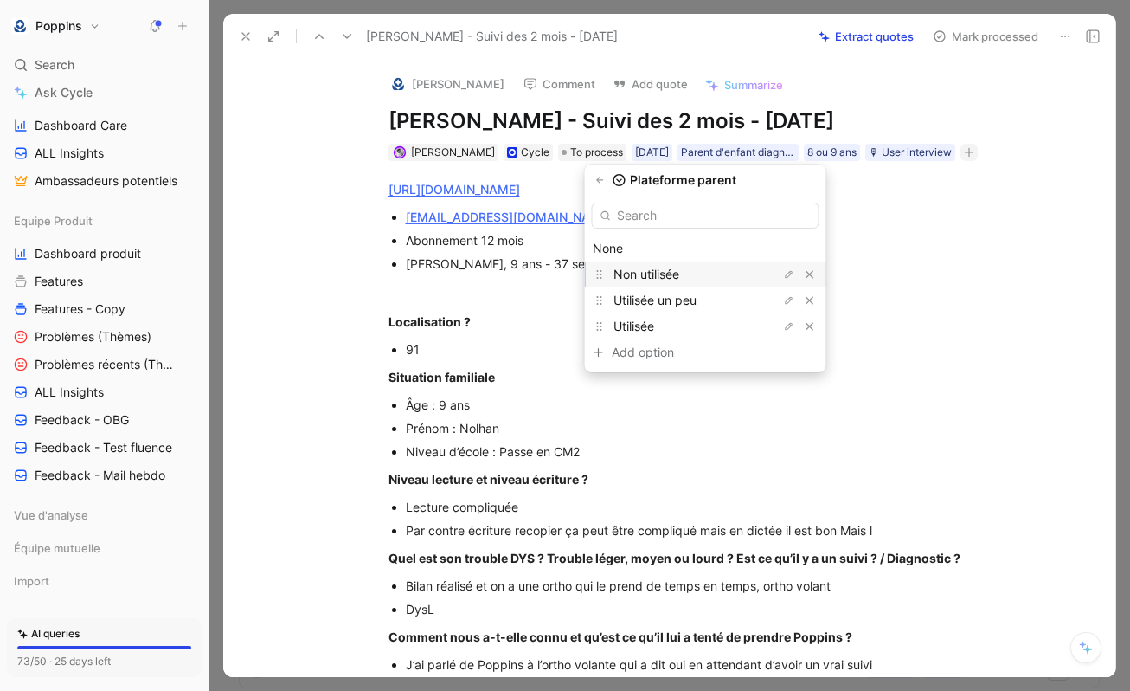
click at [679, 274] on span "Non utilisée" at bounding box center [647, 274] width 66 height 15
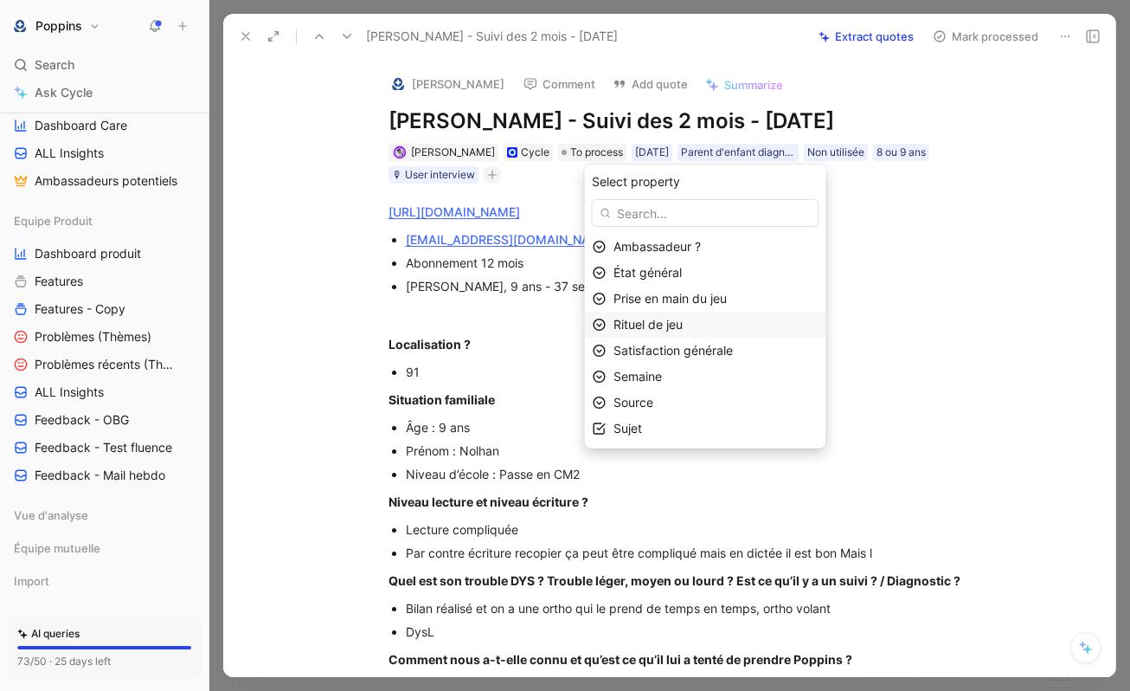
click at [683, 323] on span "Rituel de jeu" at bounding box center [648, 324] width 69 height 15
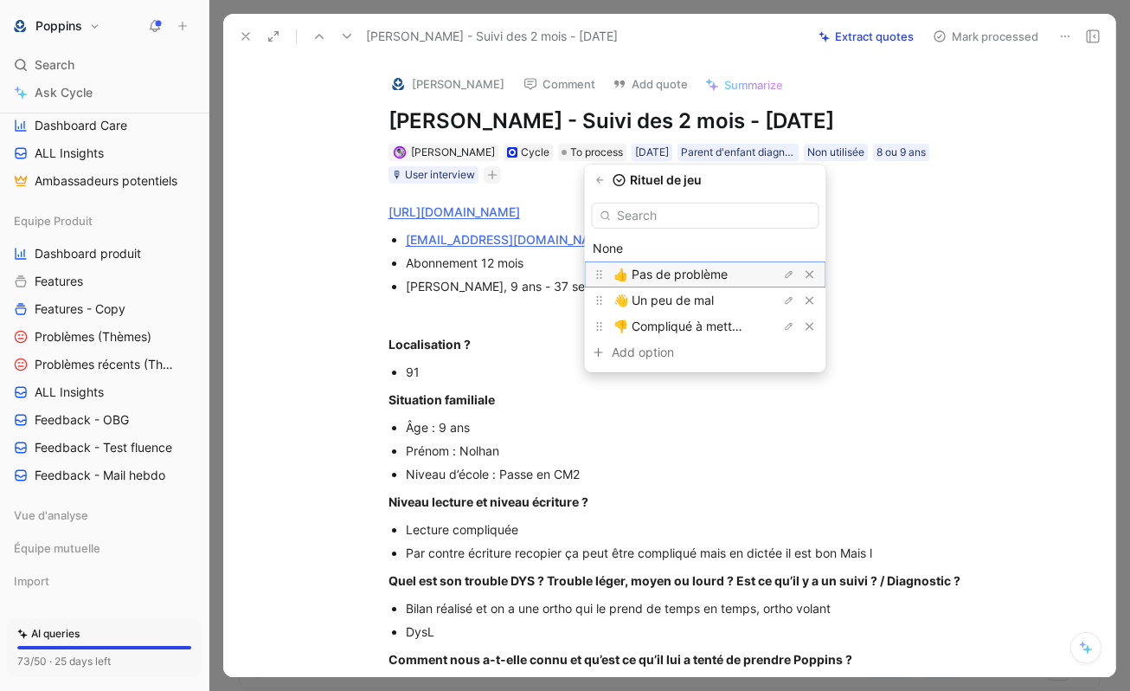
click at [688, 281] on div "👍 Pas de problème" at bounding box center [679, 274] width 130 height 21
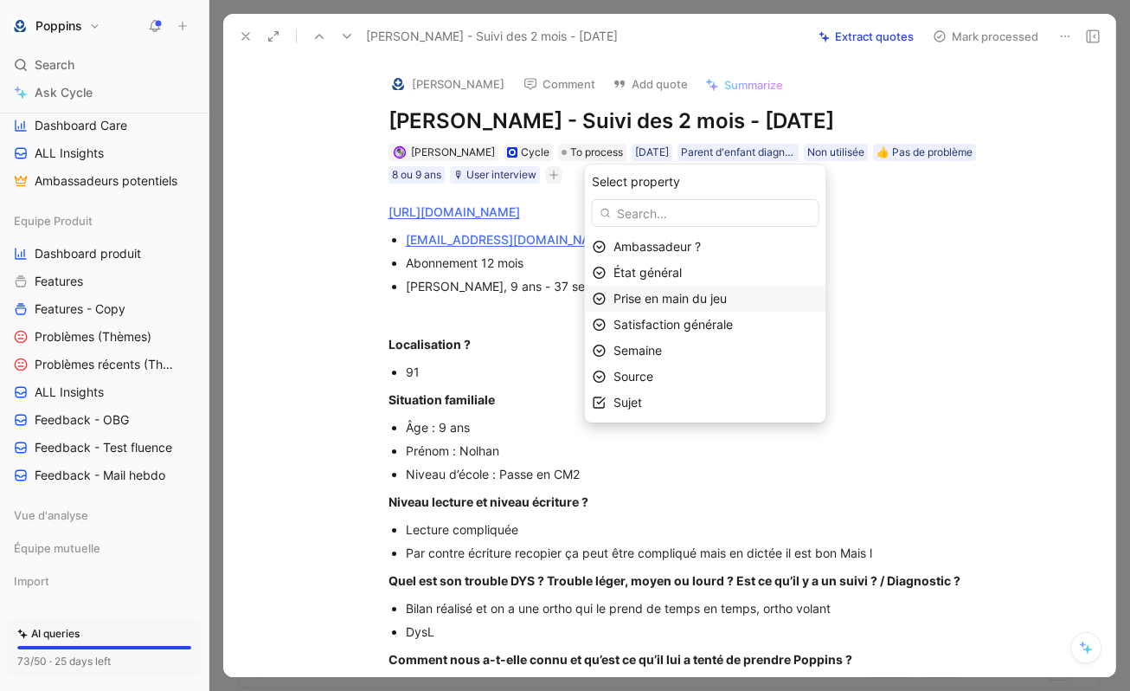
click at [684, 299] on span "Prise en main du jeu" at bounding box center [670, 298] width 113 height 15
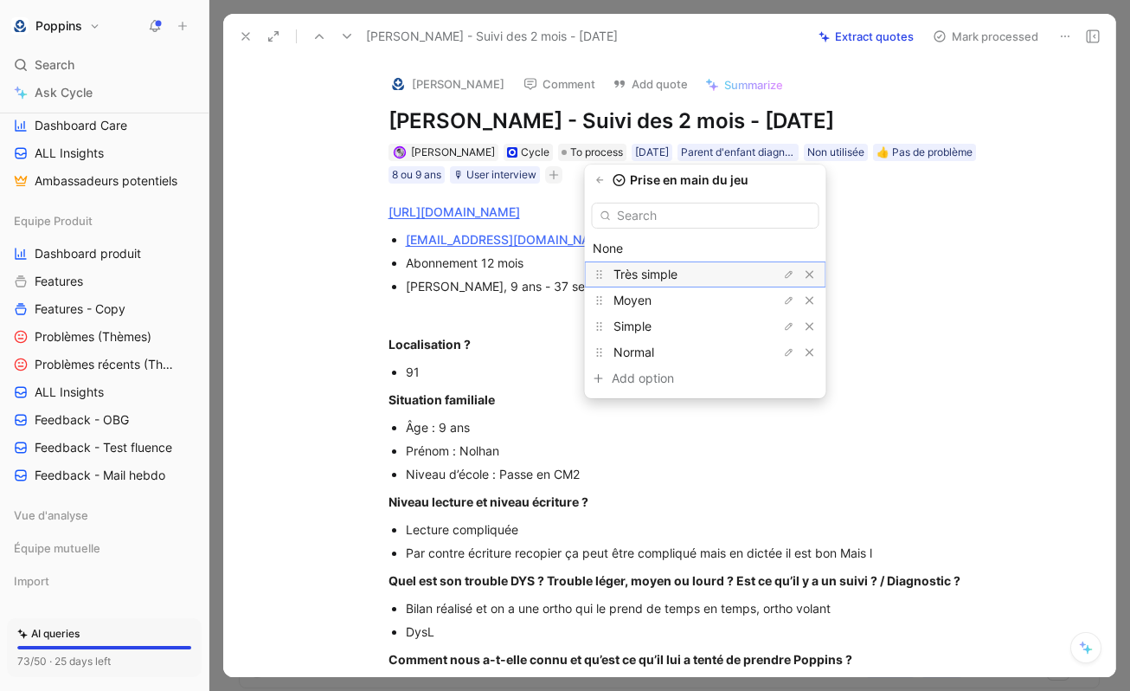
click at [678, 278] on span "Très simple" at bounding box center [646, 274] width 64 height 15
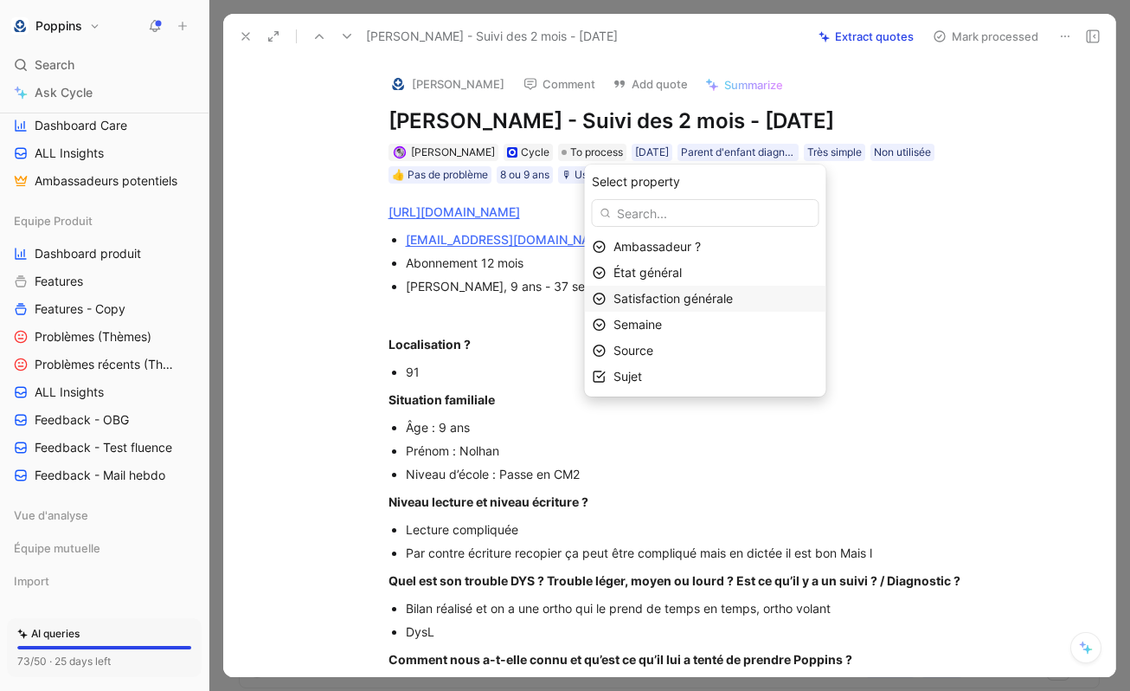
click at [682, 294] on span "Satisfaction générale" at bounding box center [673, 298] width 119 height 15
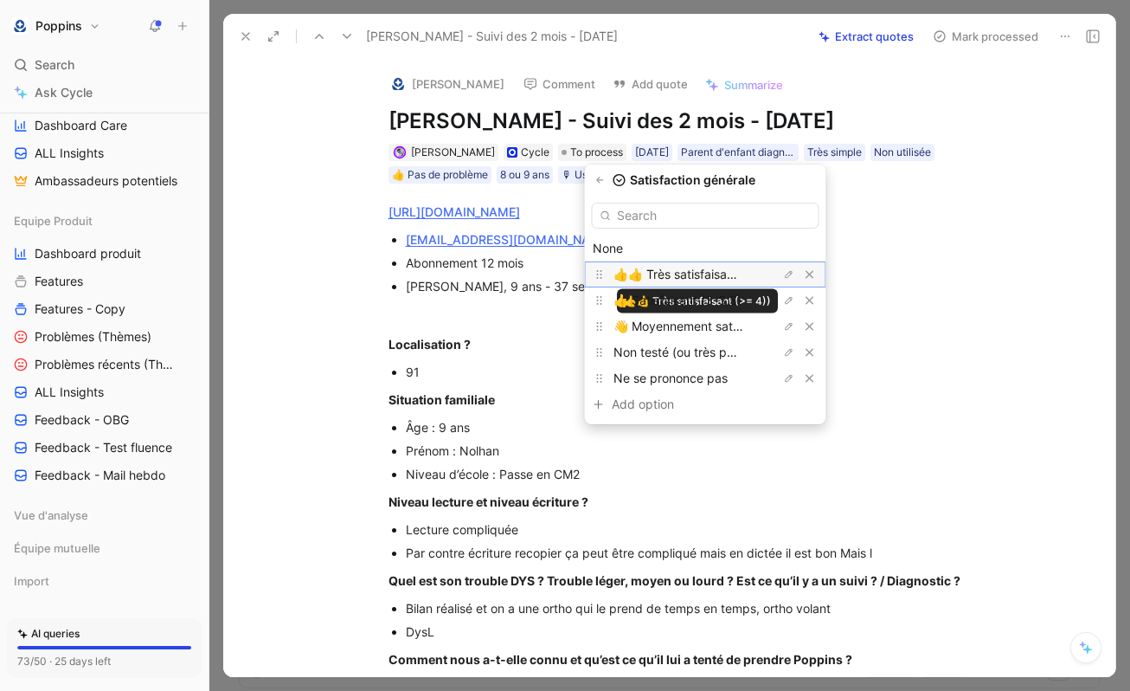
click at [684, 268] on span "👍👍 Très satisfaisant (>= 4))" at bounding box center [698, 274] width 168 height 15
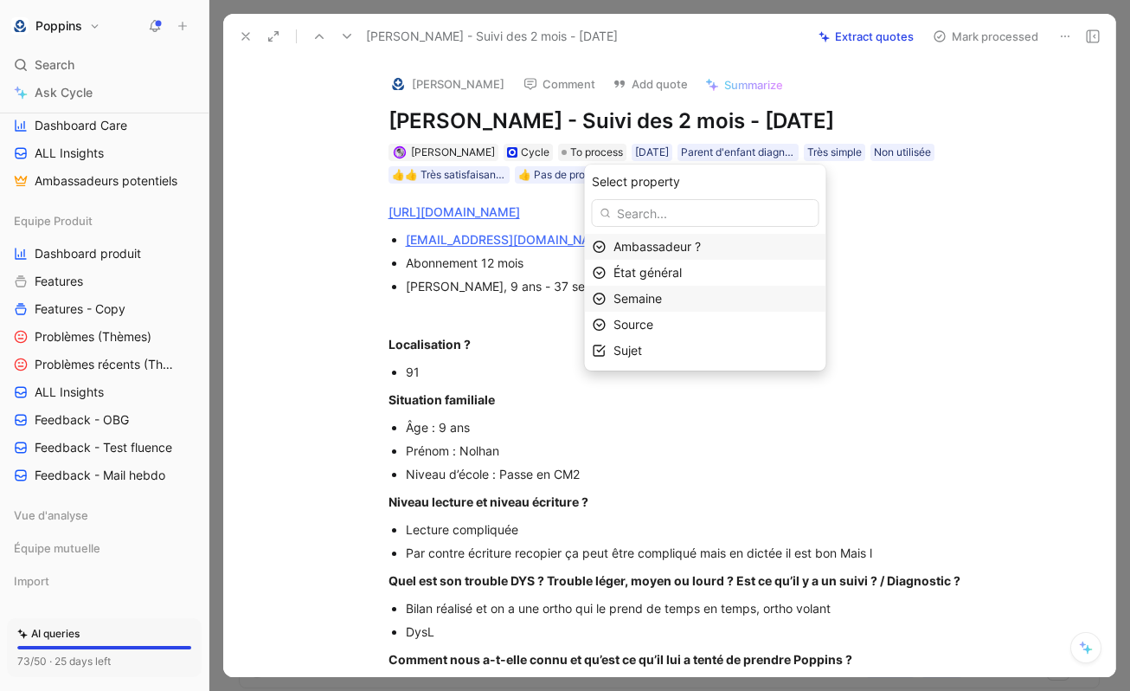
click at [662, 304] on span "Semaine" at bounding box center [638, 298] width 48 height 15
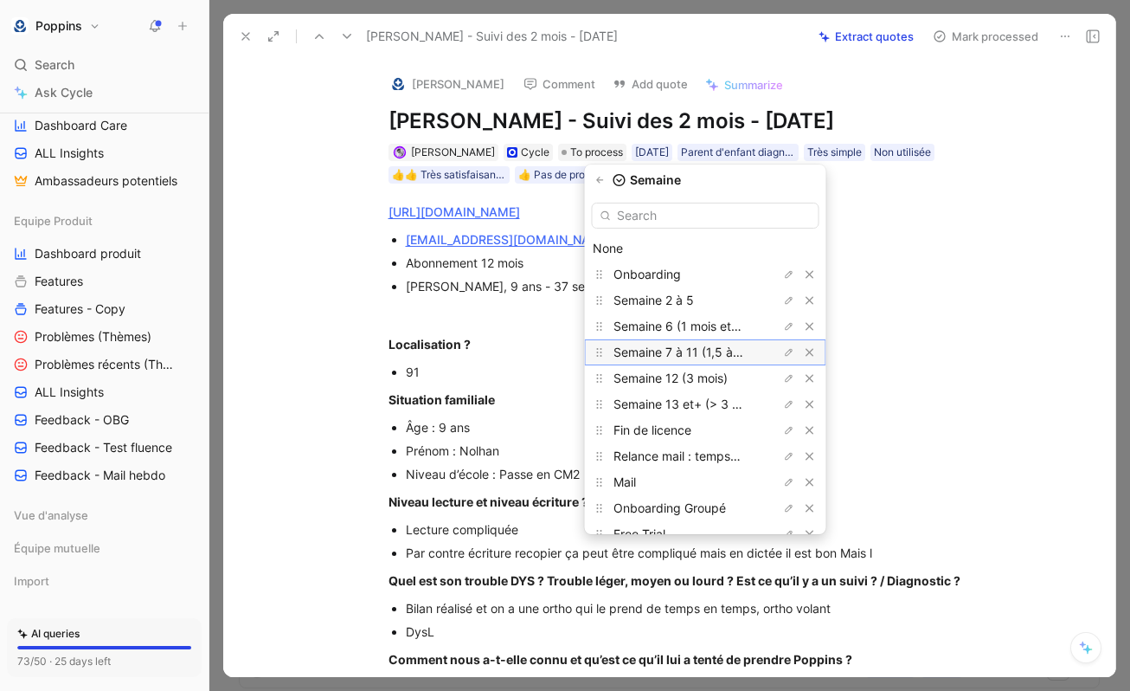
click at [696, 361] on div "Semaine 7 à 11 (1,5 à 3 mois)" at bounding box center [679, 352] width 130 height 21
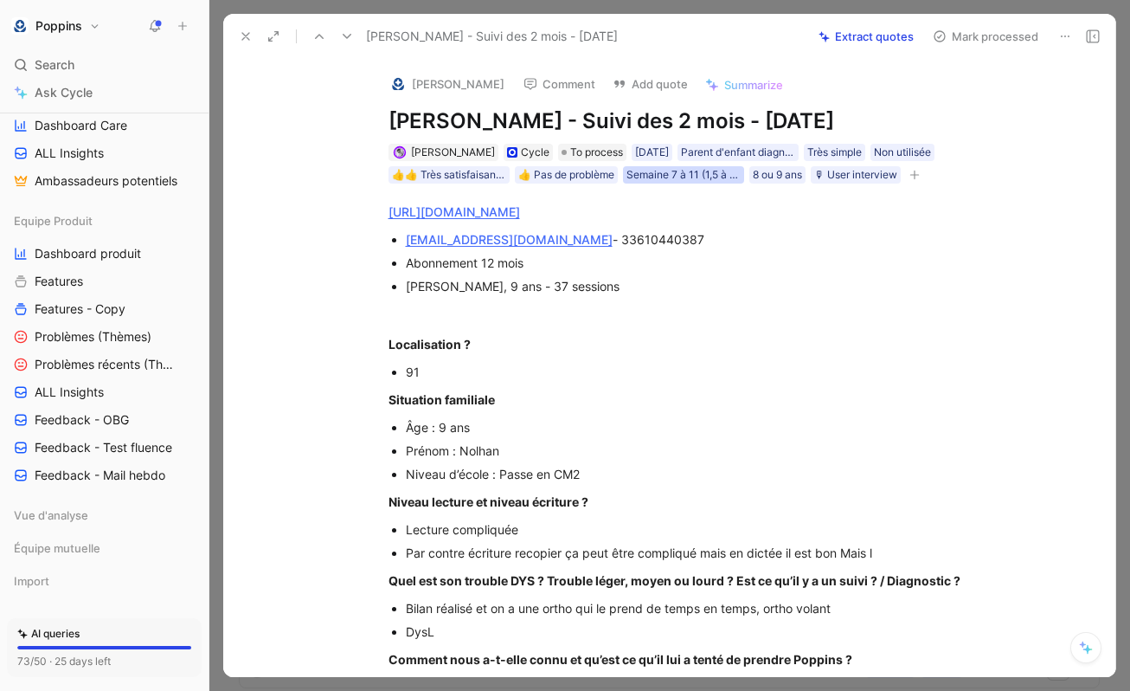
click at [667, 178] on div "Semaine 7 à 11 (1,5 à 3 mois)" at bounding box center [683, 174] width 114 height 17
click at [915, 178] on icon "button" at bounding box center [914, 175] width 1 height 10
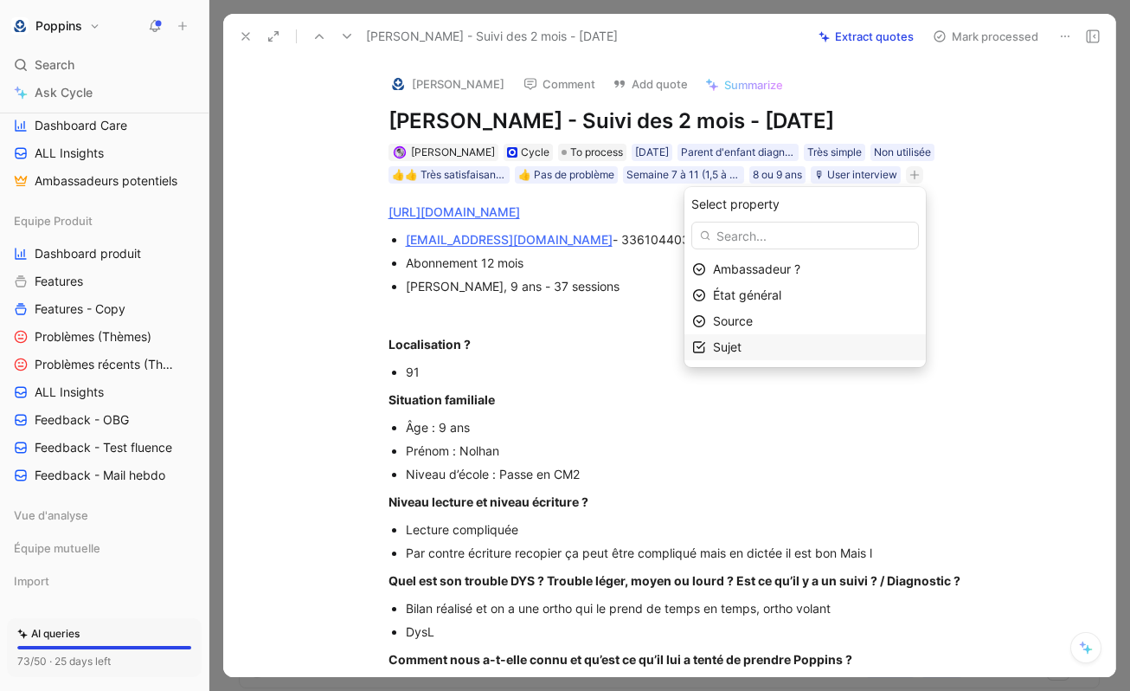
click at [787, 354] on div "Sujet" at bounding box center [815, 347] width 205 height 21
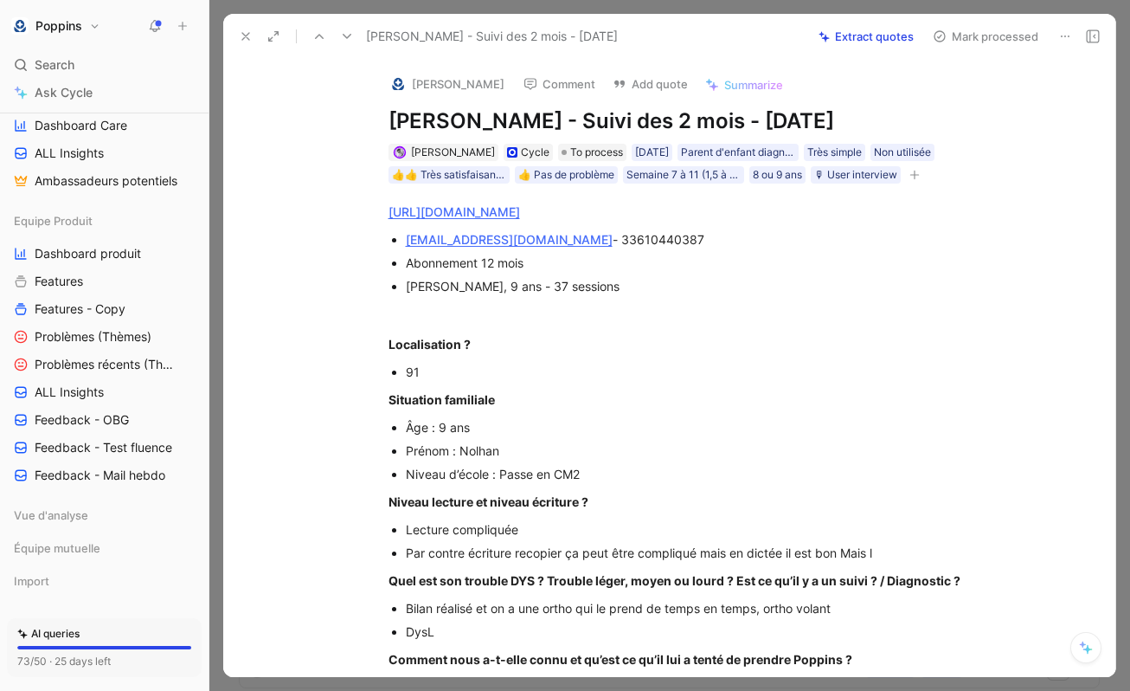
click at [920, 176] on icon "button" at bounding box center [914, 175] width 10 height 10
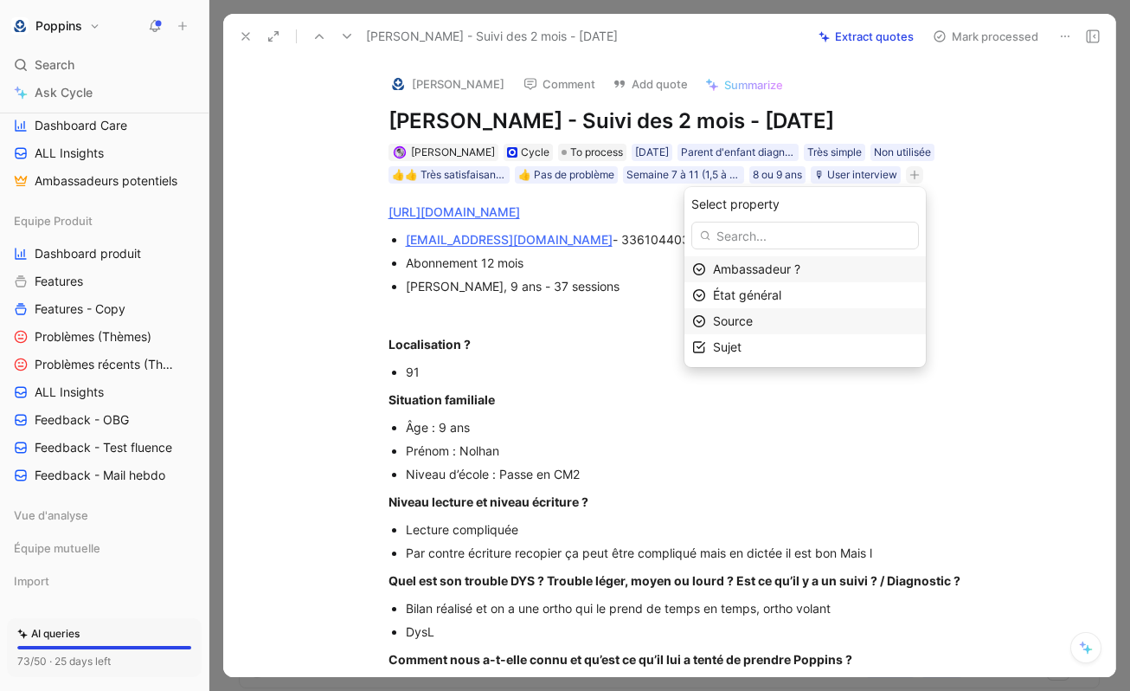
click at [829, 319] on div "Source" at bounding box center [815, 321] width 205 height 21
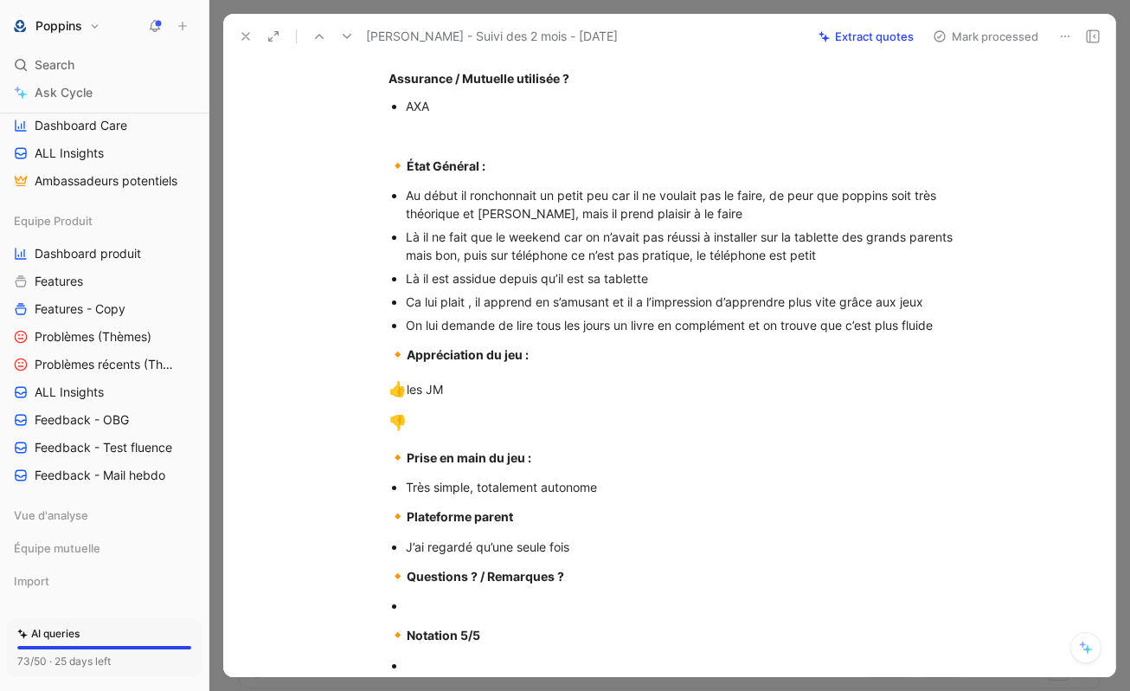
scroll to position [887, 0]
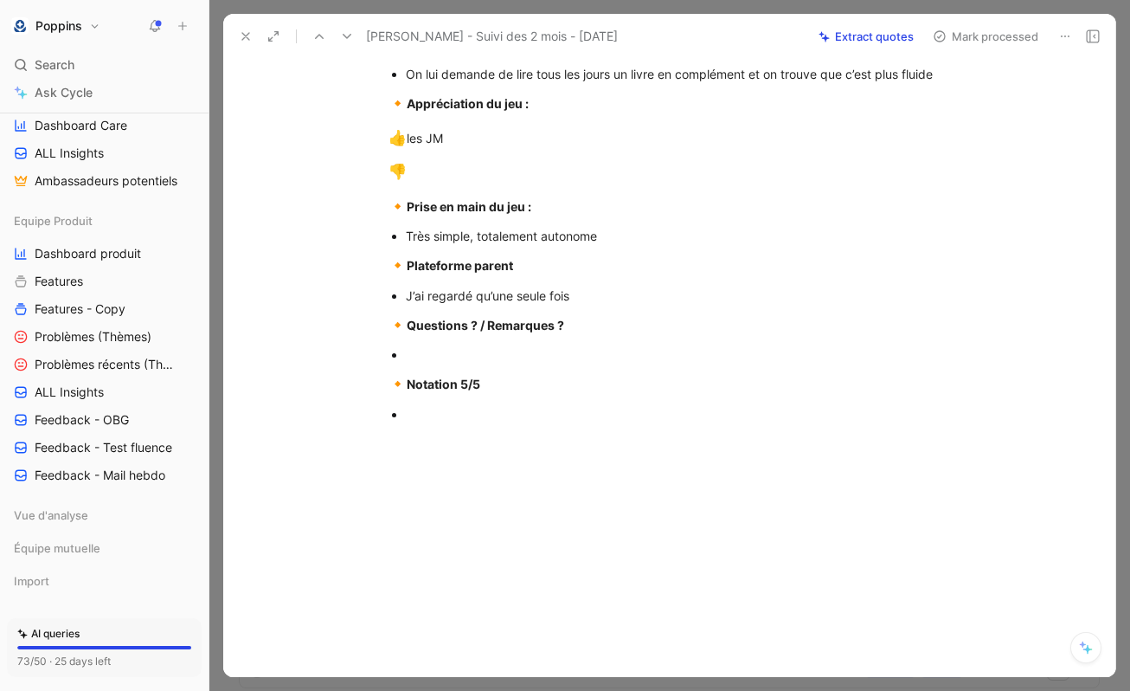
click at [468, 357] on div at bounding box center [696, 354] width 581 height 18
click at [441, 408] on div at bounding box center [696, 414] width 581 height 18
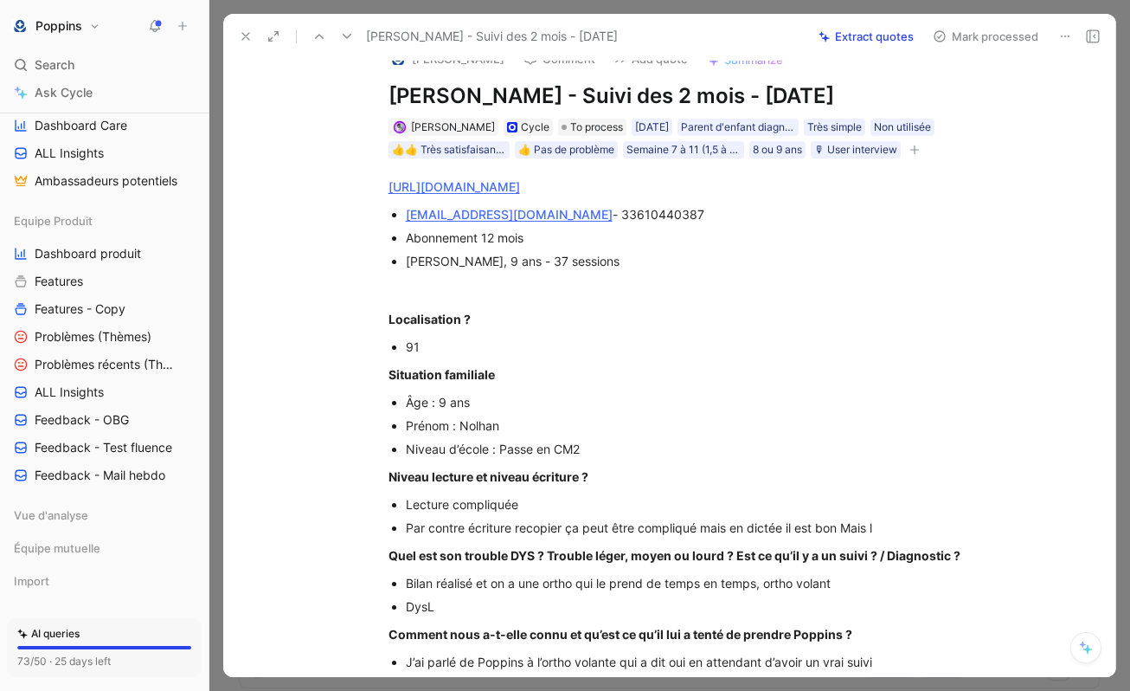
scroll to position [0, 0]
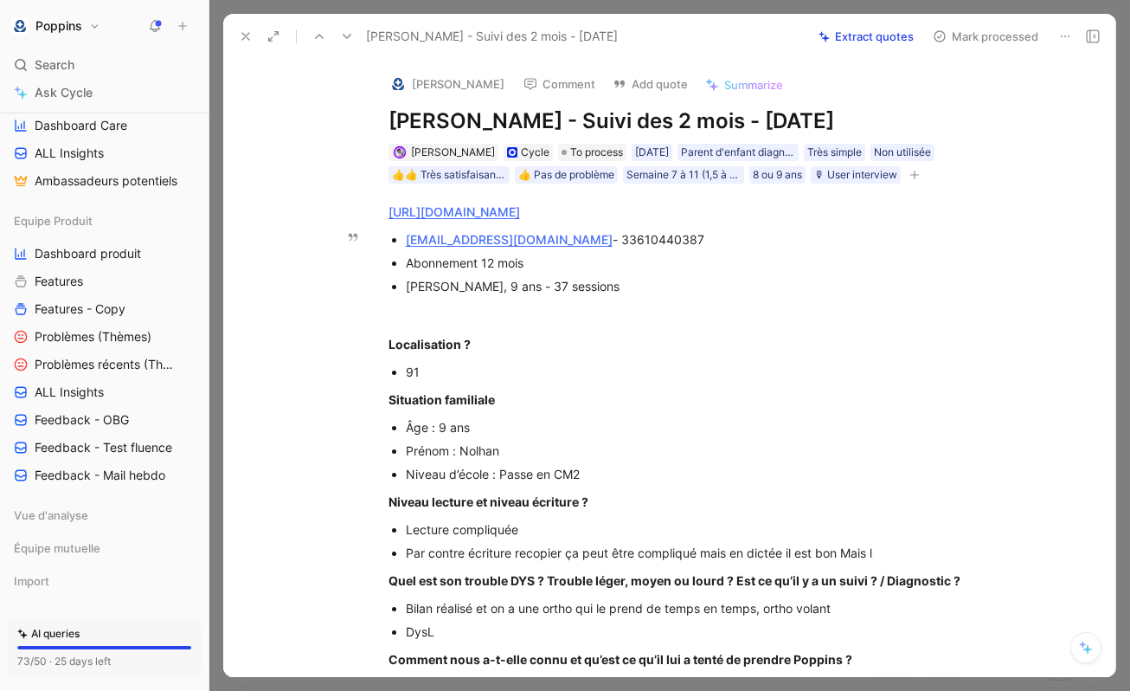
drag, startPoint x: 536, startPoint y: 239, endPoint x: 397, endPoint y: 236, distance: 139.3
click at [406, 236] on li "[EMAIL_ADDRESS][DOMAIN_NAME] - 33610440387" at bounding box center [696, 239] width 581 height 23
copy link "[EMAIL_ADDRESS][DOMAIN_NAME]"
click at [394, 75] on div at bounding box center [397, 83] width 17 height 17
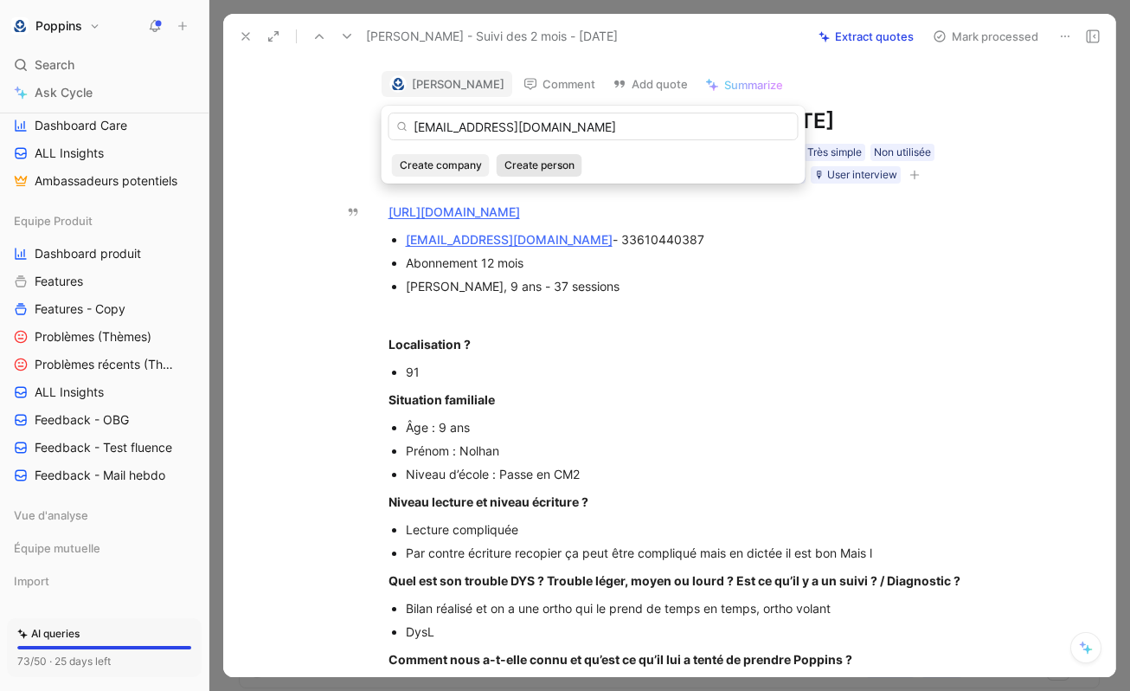
type input "[EMAIL_ADDRESS][DOMAIN_NAME]"
click at [549, 170] on span "Create person" at bounding box center [539, 165] width 70 height 17
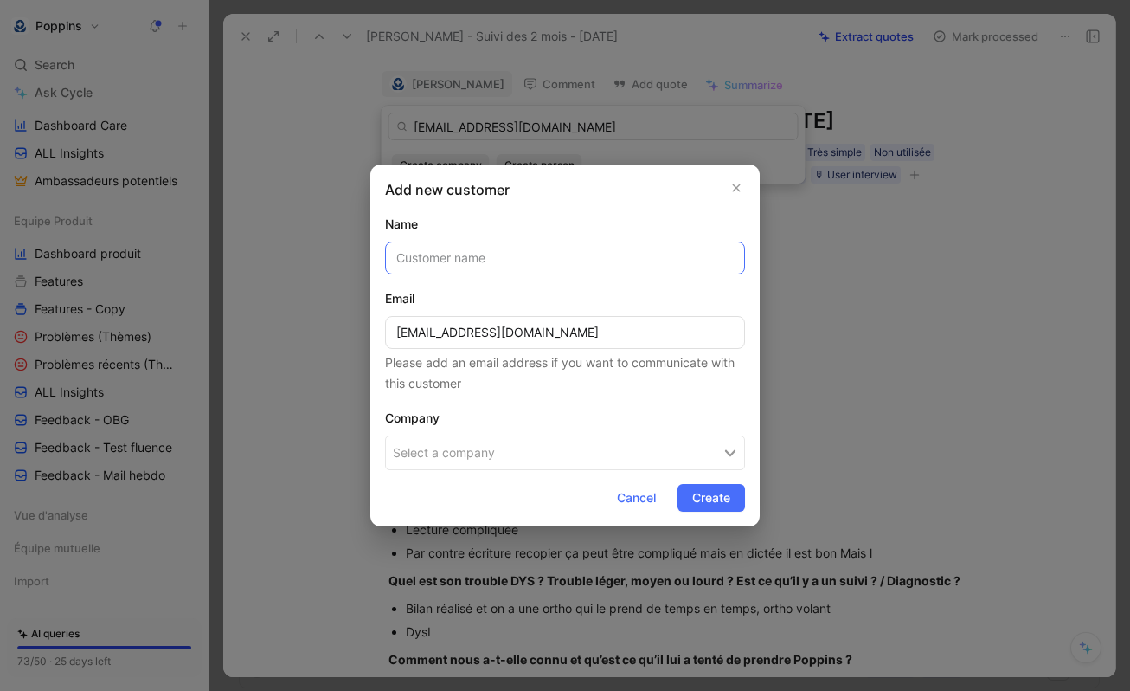
click at [581, 260] on input "text" at bounding box center [565, 257] width 360 height 33
paste input "[PERSON_NAME]"
type input "[PERSON_NAME]"
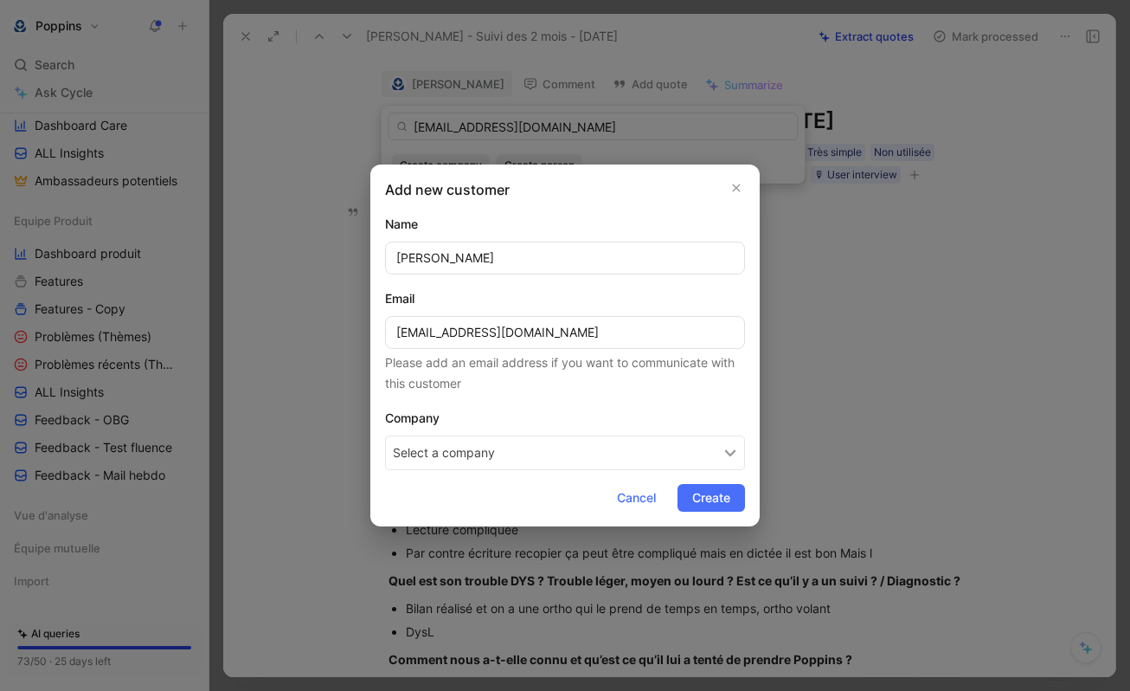
click at [562, 447] on button "Select a company" at bounding box center [565, 452] width 360 height 35
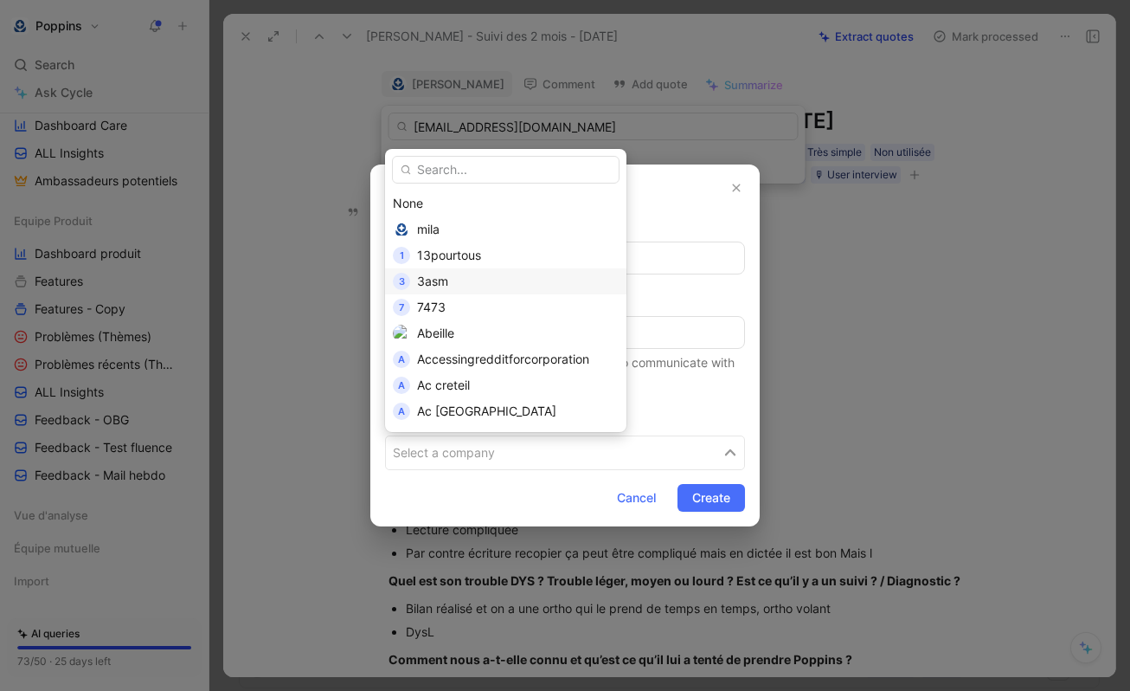
scroll to position [311, 0]
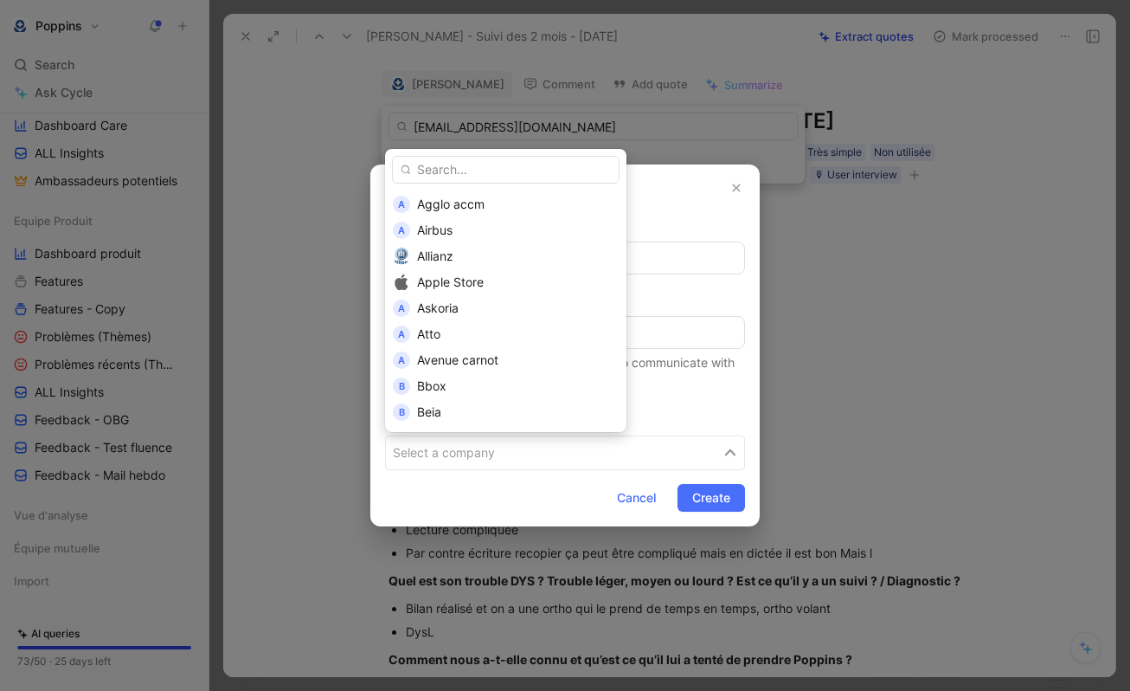
click at [507, 175] on input "text" at bounding box center [506, 170] width 228 height 28
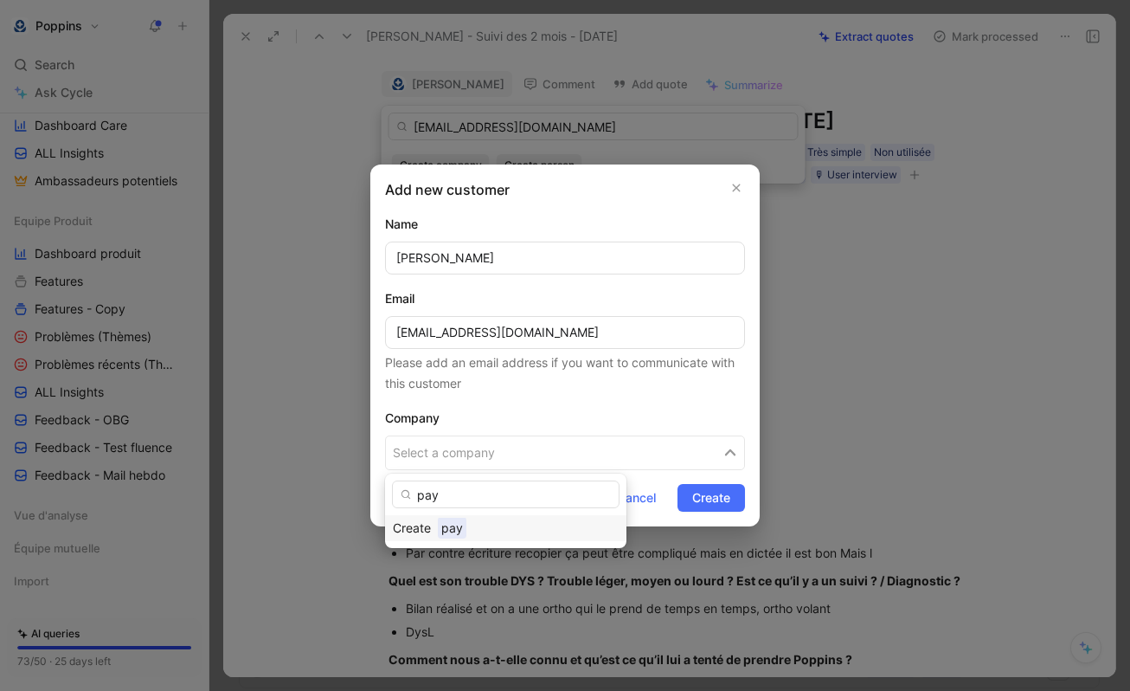
scroll to position [0, 0]
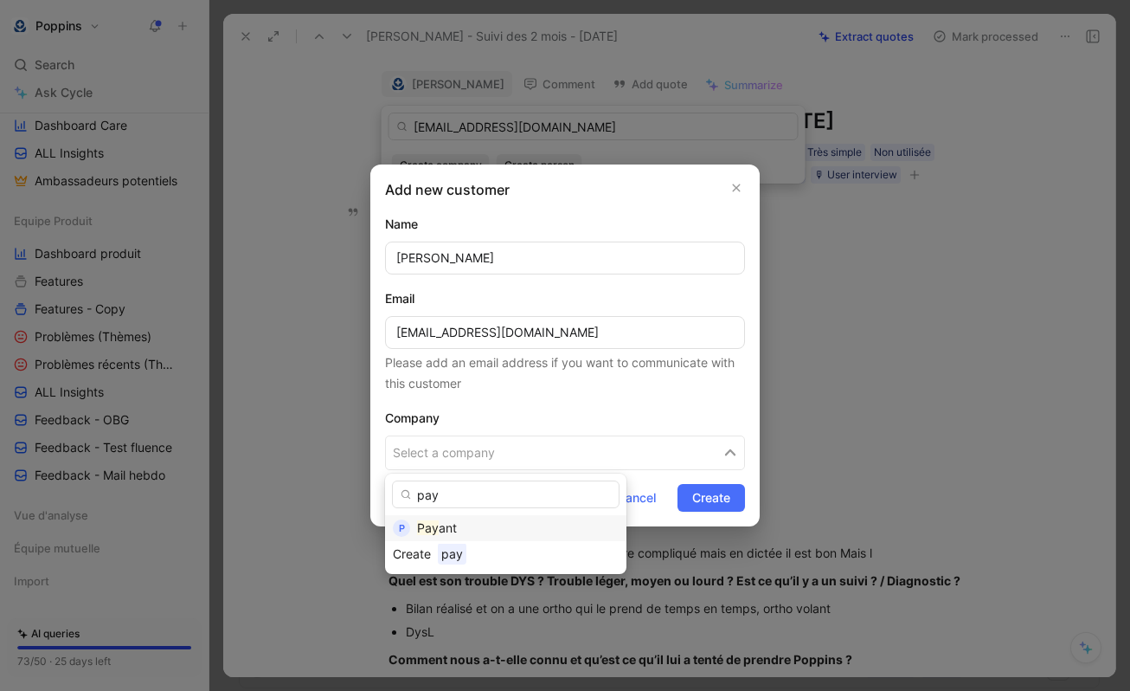
type input "pay"
click at [473, 519] on div "Pay ant" at bounding box center [518, 527] width 202 height 21
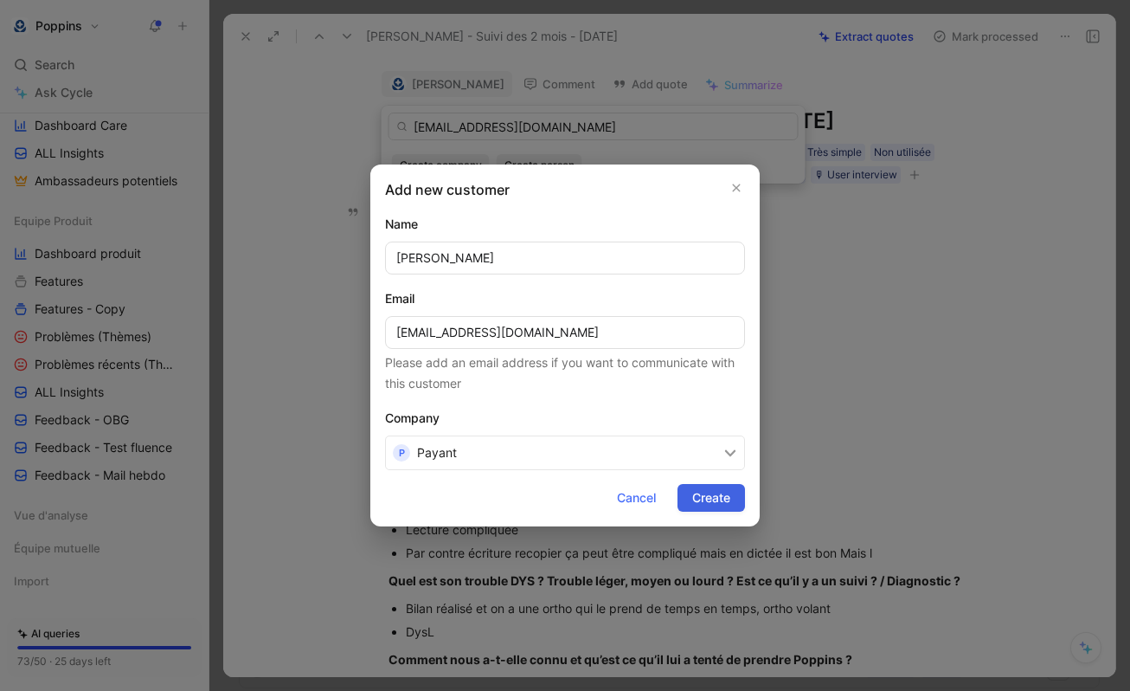
click at [702, 504] on span "Create" at bounding box center [711, 497] width 38 height 21
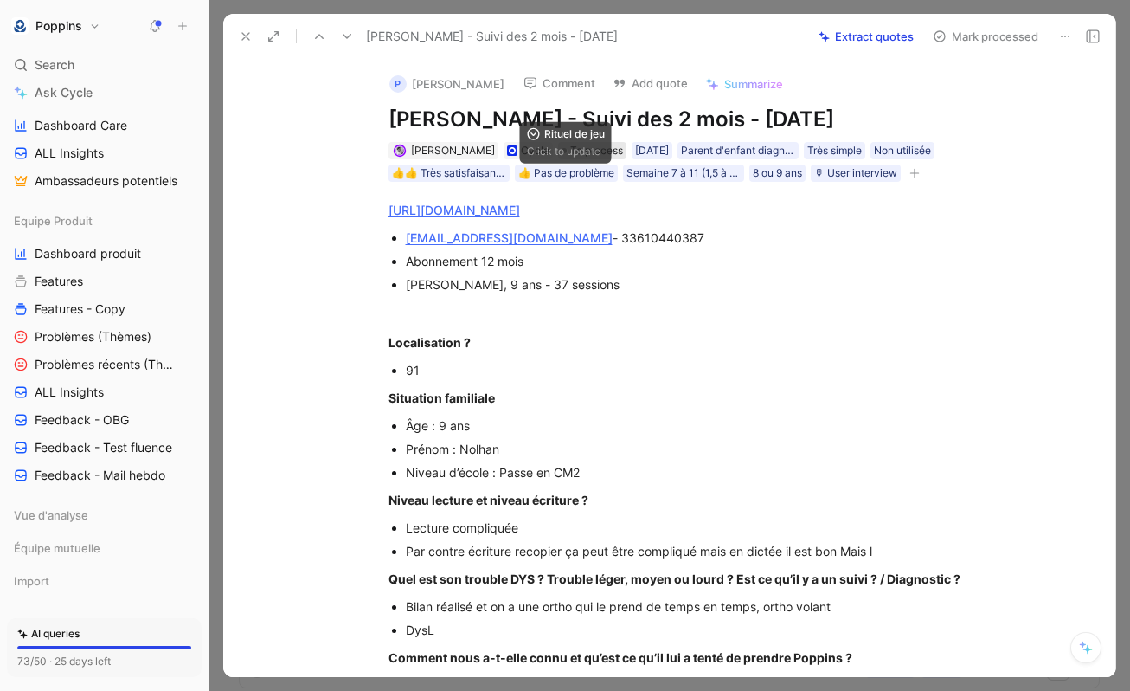
click at [575, 151] on span "To process" at bounding box center [596, 150] width 53 height 17
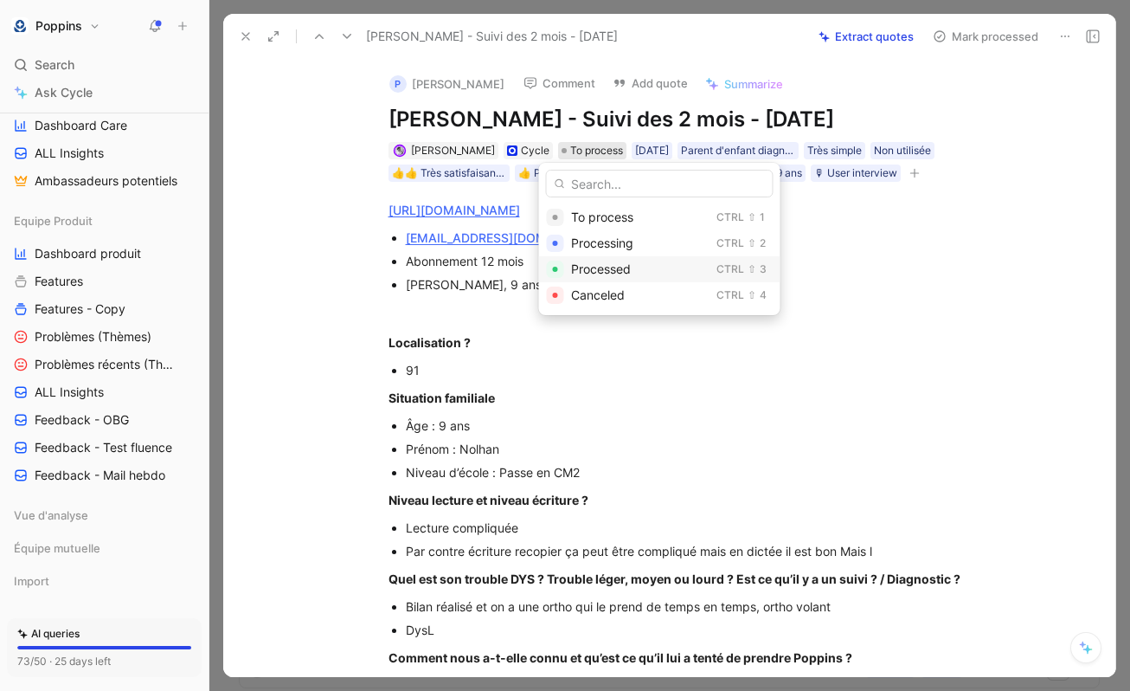
click at [613, 268] on span "Processed" at bounding box center [601, 268] width 60 height 15
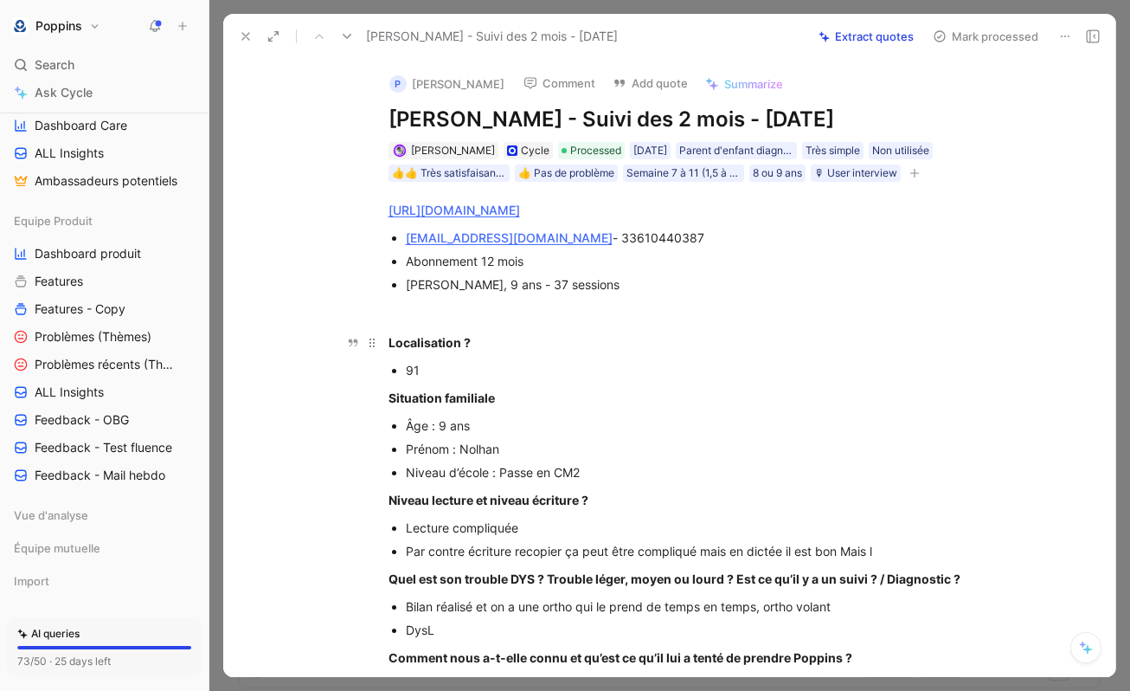
click at [745, 339] on div "Localisation ?" at bounding box center [688, 342] width 599 height 18
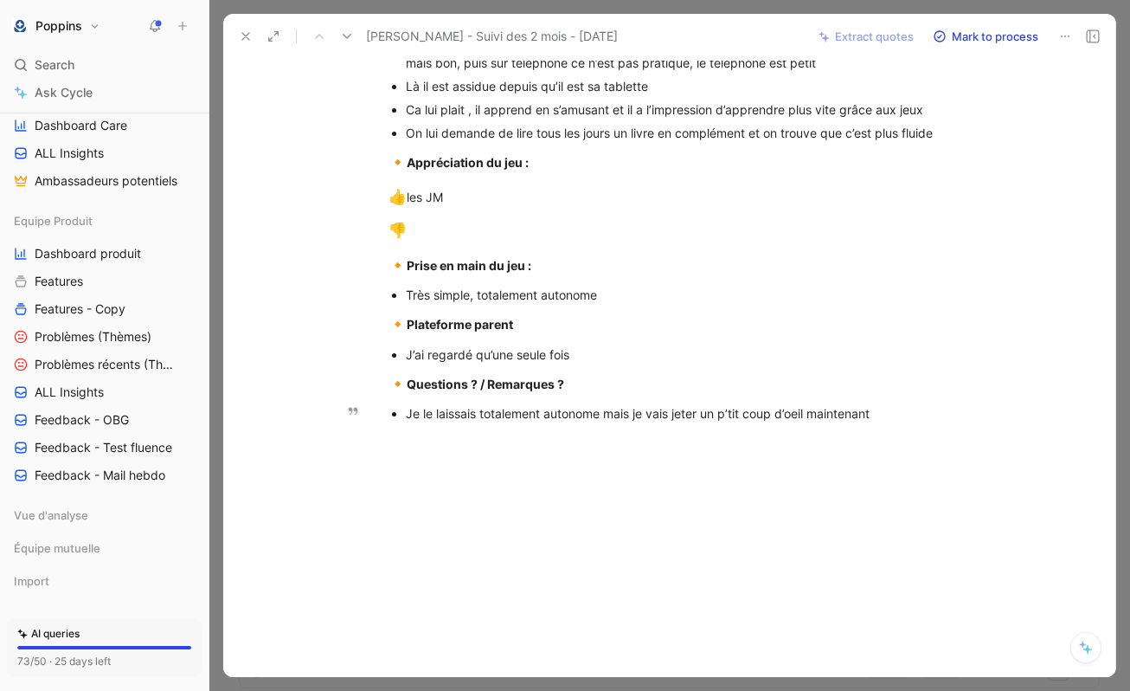
click at [909, 416] on div "Je le laissais totalement autonome mais je vais jeter un p’tit coup d’oeil main…" at bounding box center [696, 413] width 581 height 18
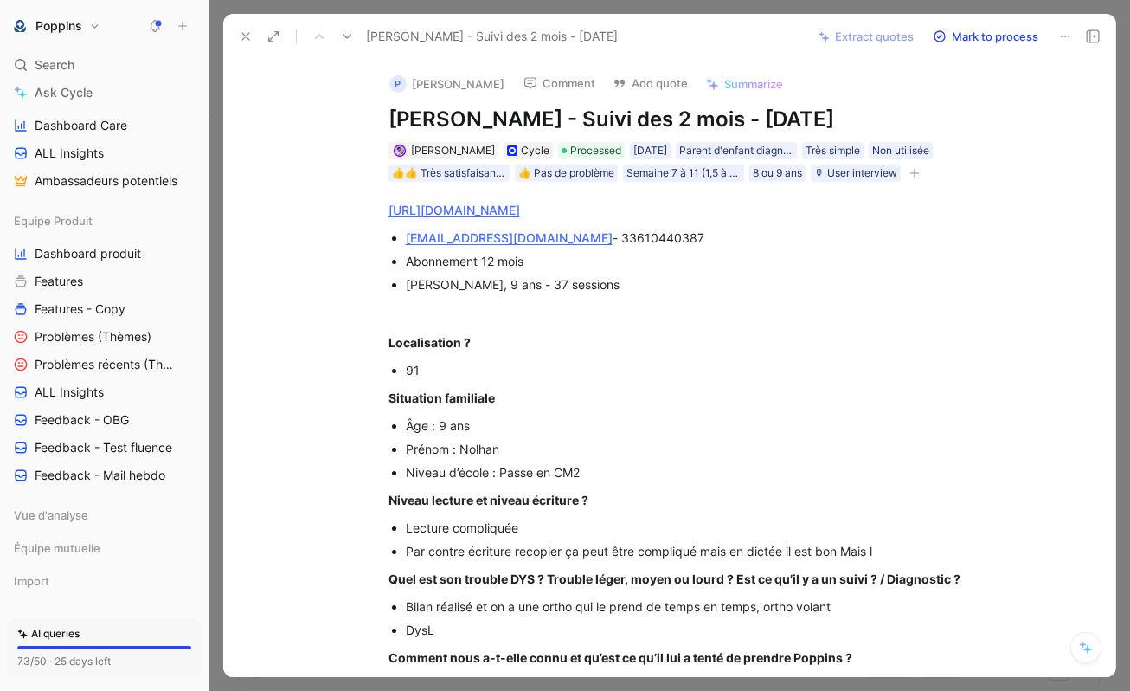
scroll to position [850, 0]
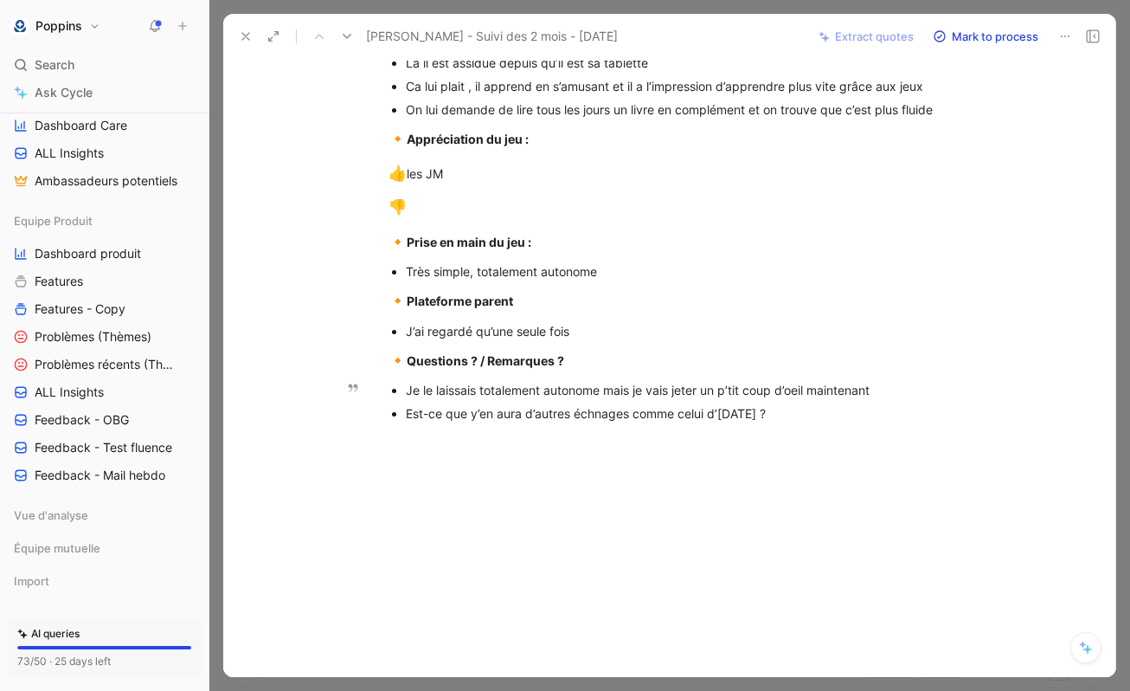
click at [597, 420] on div "Est-ce que y’en aura d’autres échnages comme celui d’[DATE] ?" at bounding box center [696, 413] width 581 height 18
click at [814, 419] on div "Est-ce que y’en aura d’autres échanges comme celui d’[DATE] ?" at bounding box center [696, 413] width 581 height 18
click at [466, 416] on div "Est-ce que y’en aura d’autres échanges comme celui d’[DATE] ?" at bounding box center [696, 413] width 581 height 18
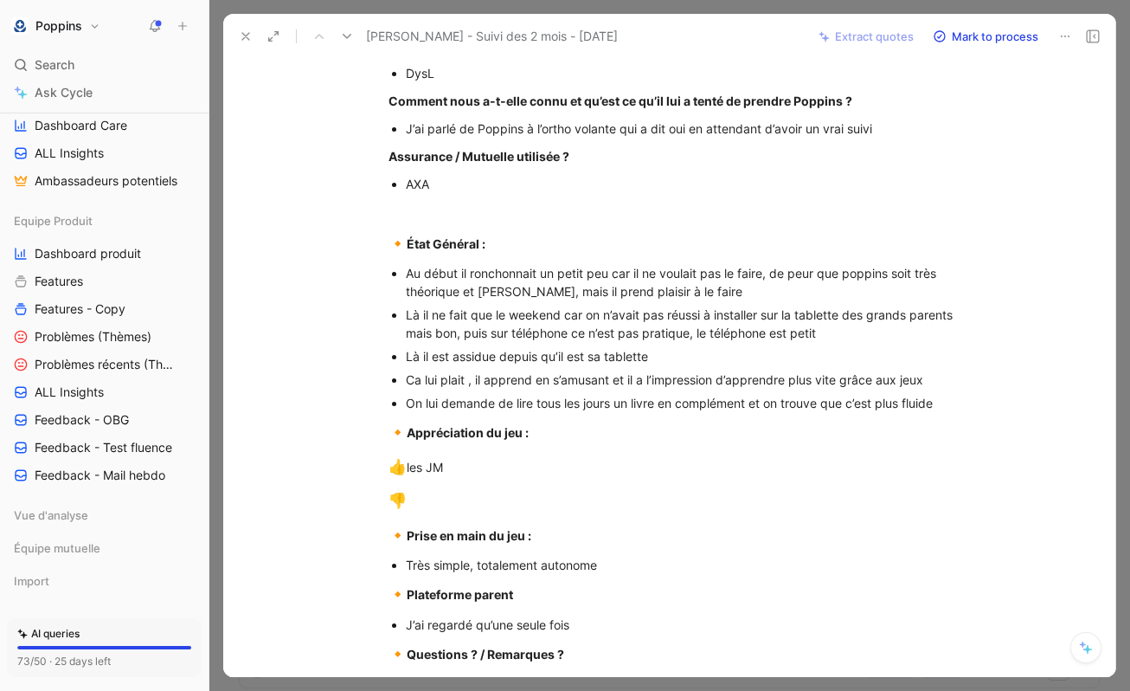
scroll to position [555, 0]
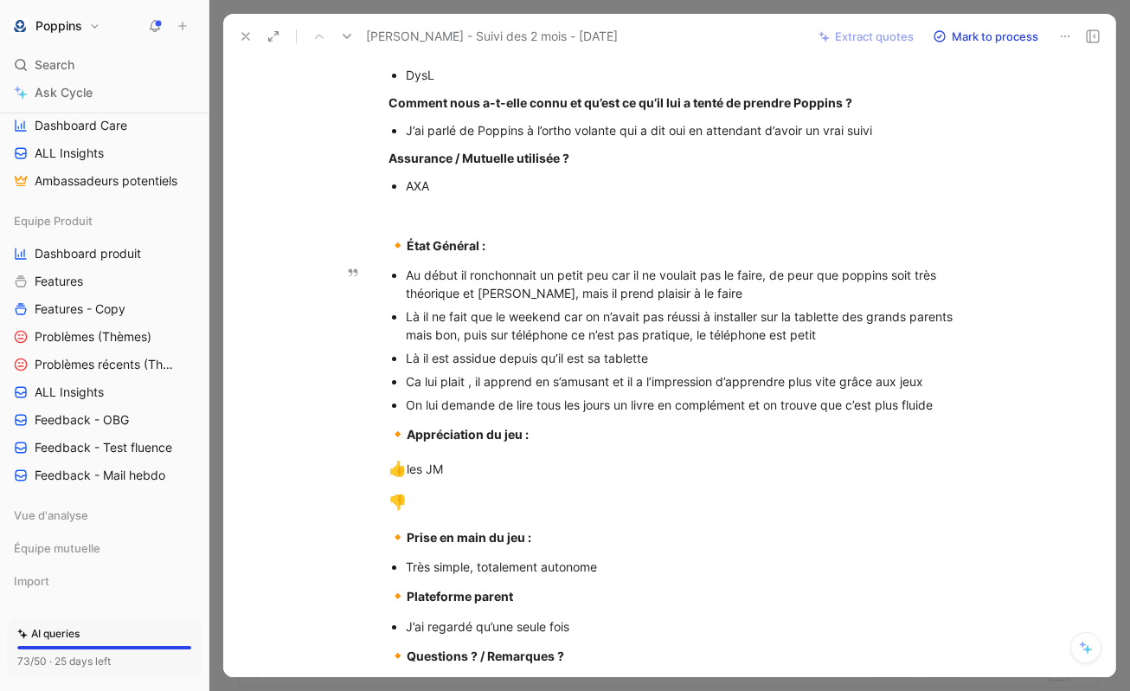
click at [470, 376] on div "Ca lui plait , il apprend en s’amusant et il a l’impression d’apprendre plus vi…" at bounding box center [696, 381] width 581 height 18
click at [486, 377] on div "Ca lui plait , il apprend en s’amusant et il a l’impression d’apprendre plus vi…" at bounding box center [696, 381] width 581 height 18
click at [476, 379] on div "Ca lui plait , il apprend en s’amusant et il a l’impression d’apprendre plus vi…" at bounding box center [696, 381] width 581 height 18
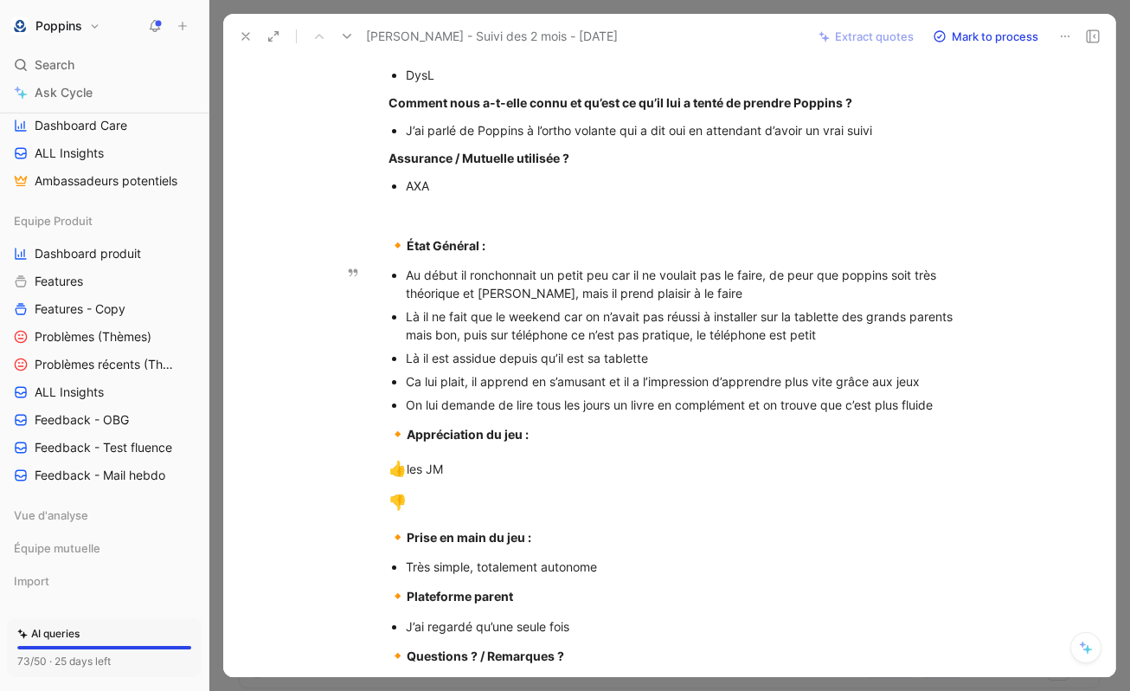
click at [575, 388] on div "Ca lui plait, il apprend en s’amusant et il a l’impression d’apprendre plus vit…" at bounding box center [696, 381] width 581 height 18
click at [441, 346] on button "Quote" at bounding box center [441, 353] width 61 height 28
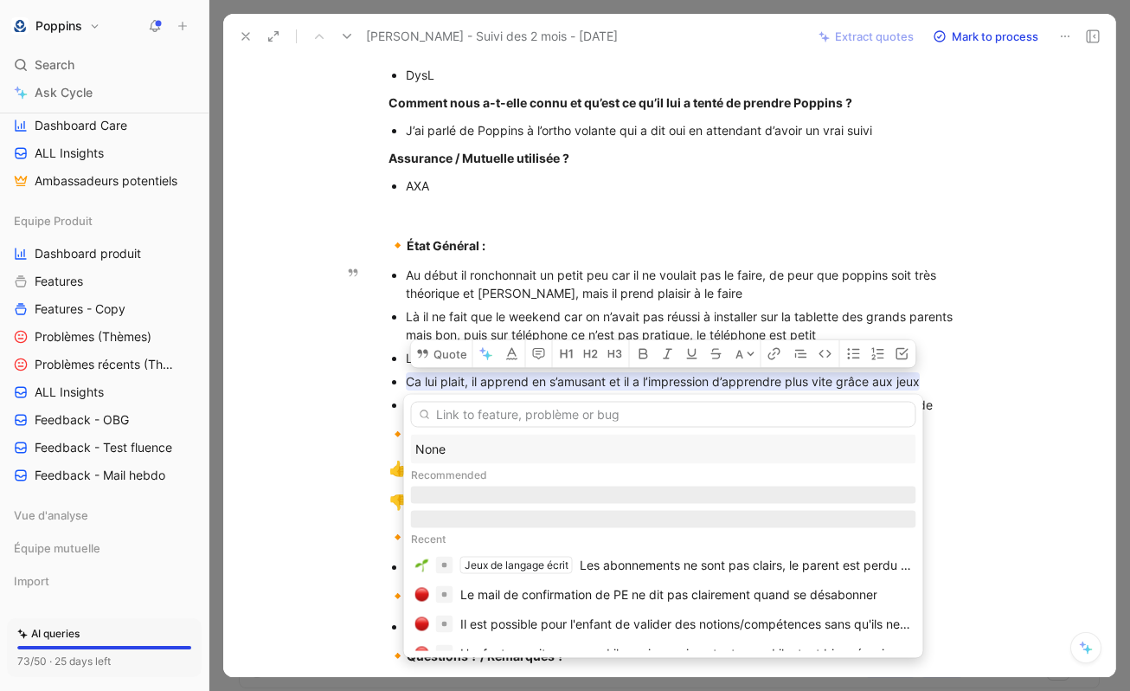
click at [457, 439] on div "None" at bounding box center [663, 449] width 497 height 21
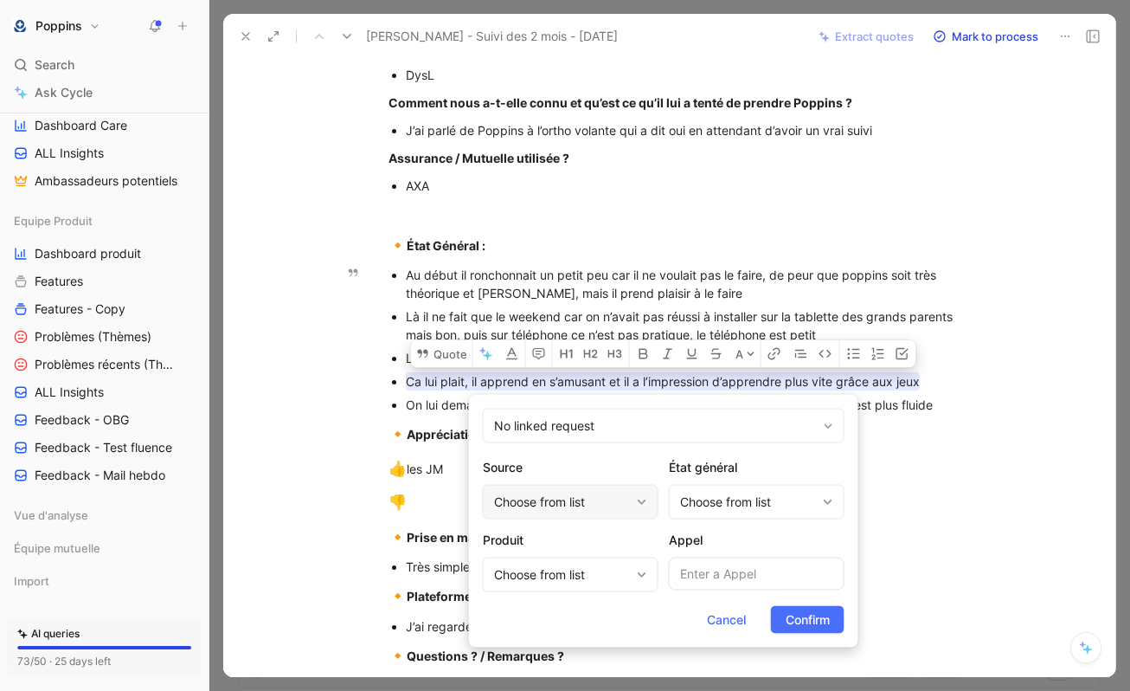
click at [572, 491] on div "Choose from list" at bounding box center [562, 501] width 136 height 21
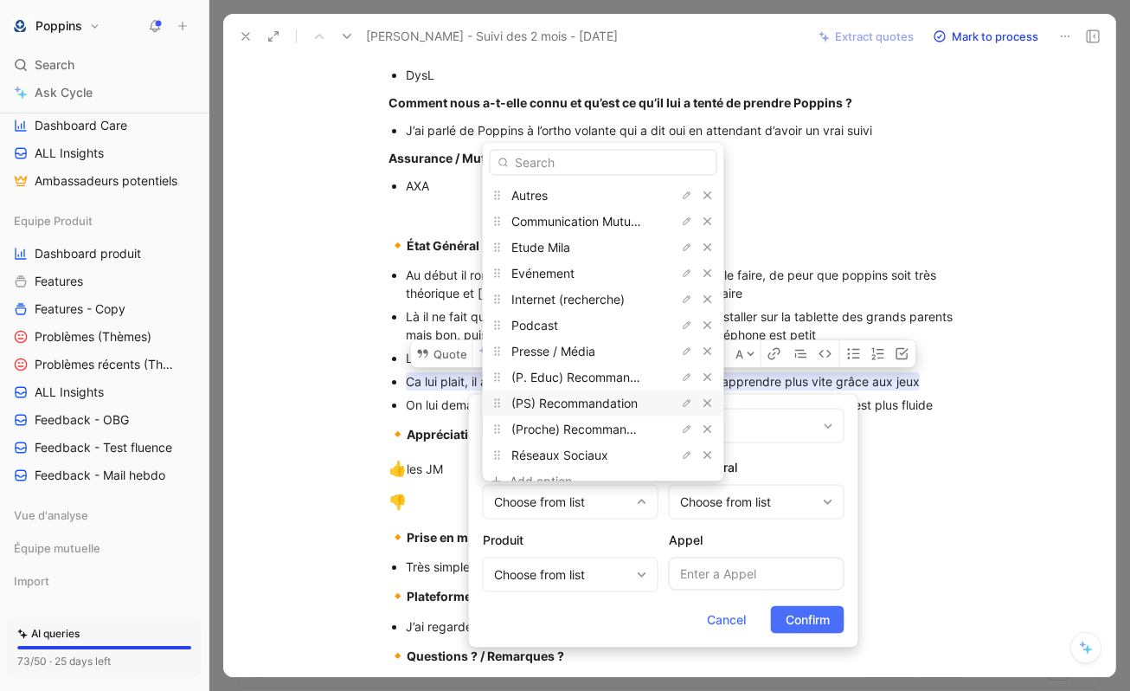
scroll to position [20, 0]
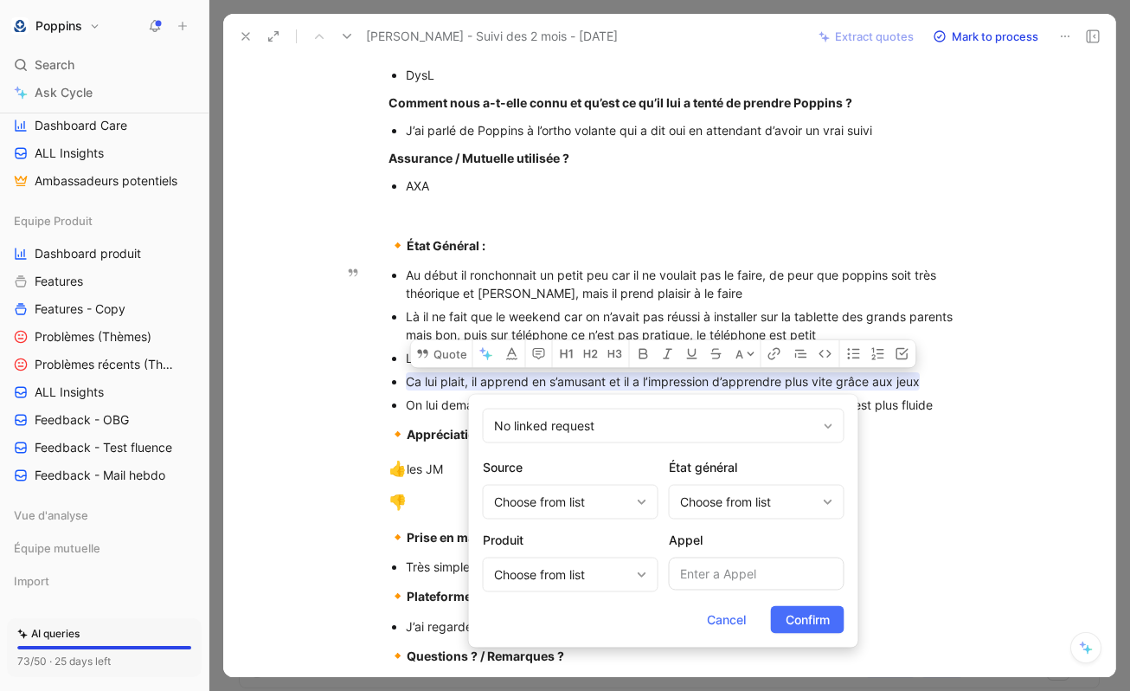
click at [621, 556] on div "Produit Choose from list" at bounding box center [571, 561] width 176 height 62
click at [602, 578] on div "Choose from list" at bounding box center [562, 574] width 136 height 21
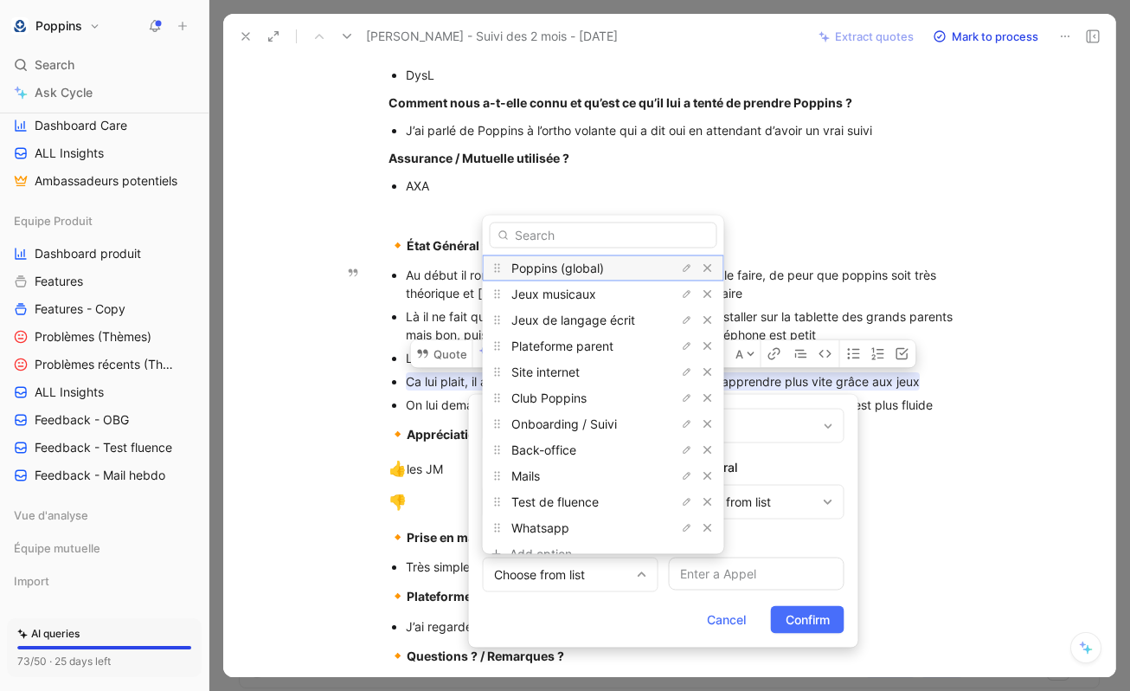
click at [599, 277] on div "Poppins (global)" at bounding box center [576, 267] width 130 height 21
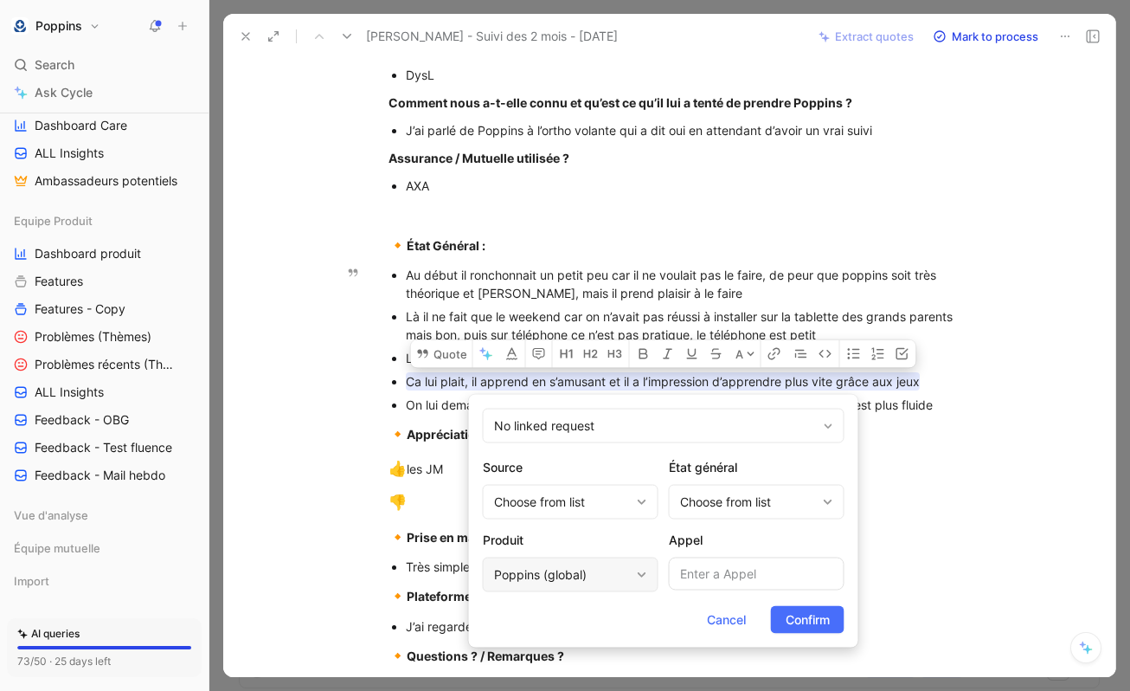
click at [633, 578] on div "Poppins (global)" at bounding box center [571, 574] width 176 height 35
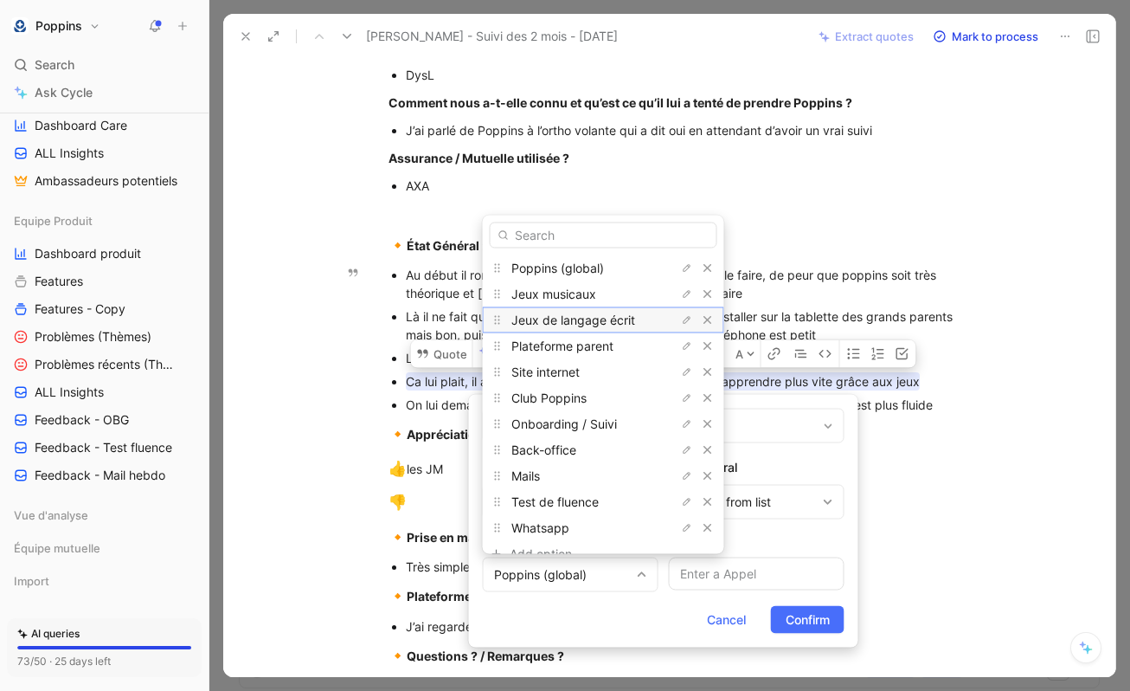
click at [611, 319] on span "Jeux de langage écrit" at bounding box center [573, 319] width 124 height 15
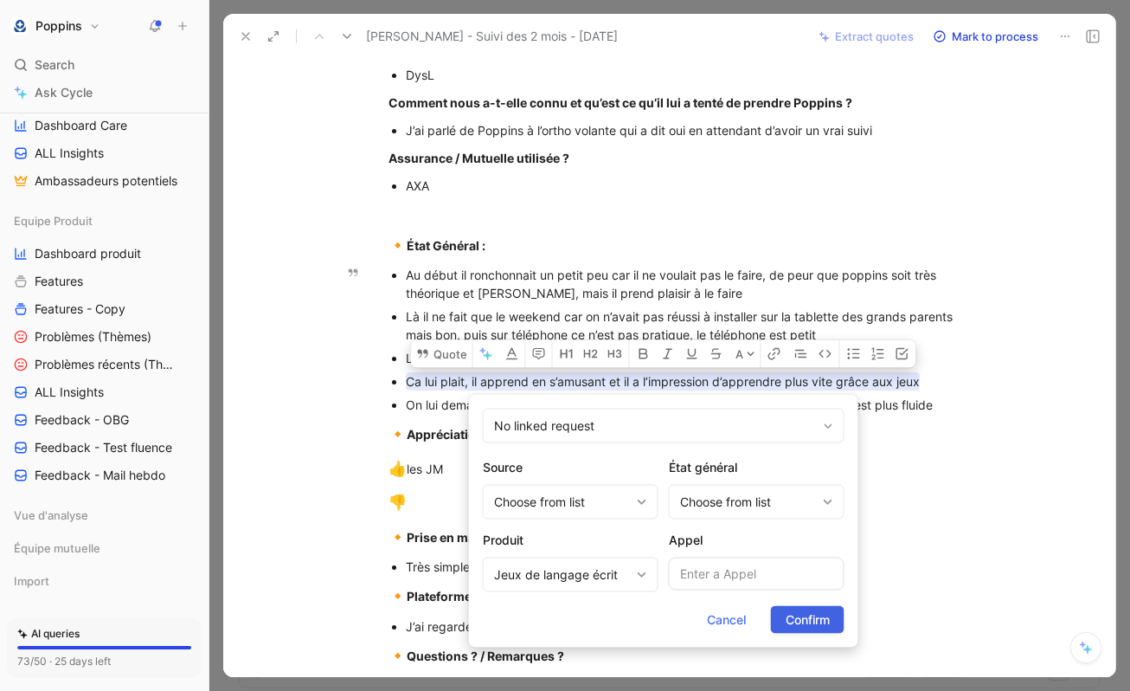
click at [808, 614] on span "Confirm" at bounding box center [808, 619] width 44 height 21
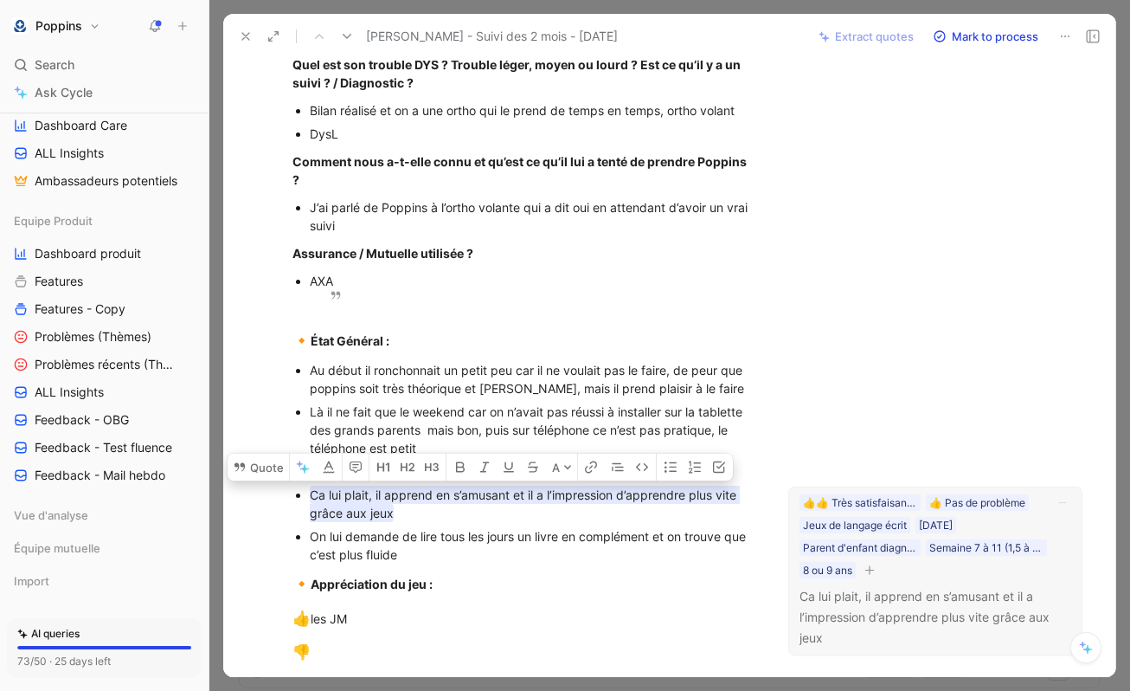
click at [881, 571] on div "👍👍 Très satisfaisant (>= 4)) 👍 Pas de problème Jeux de langage écrit [DATE] Par…" at bounding box center [923, 535] width 251 height 88
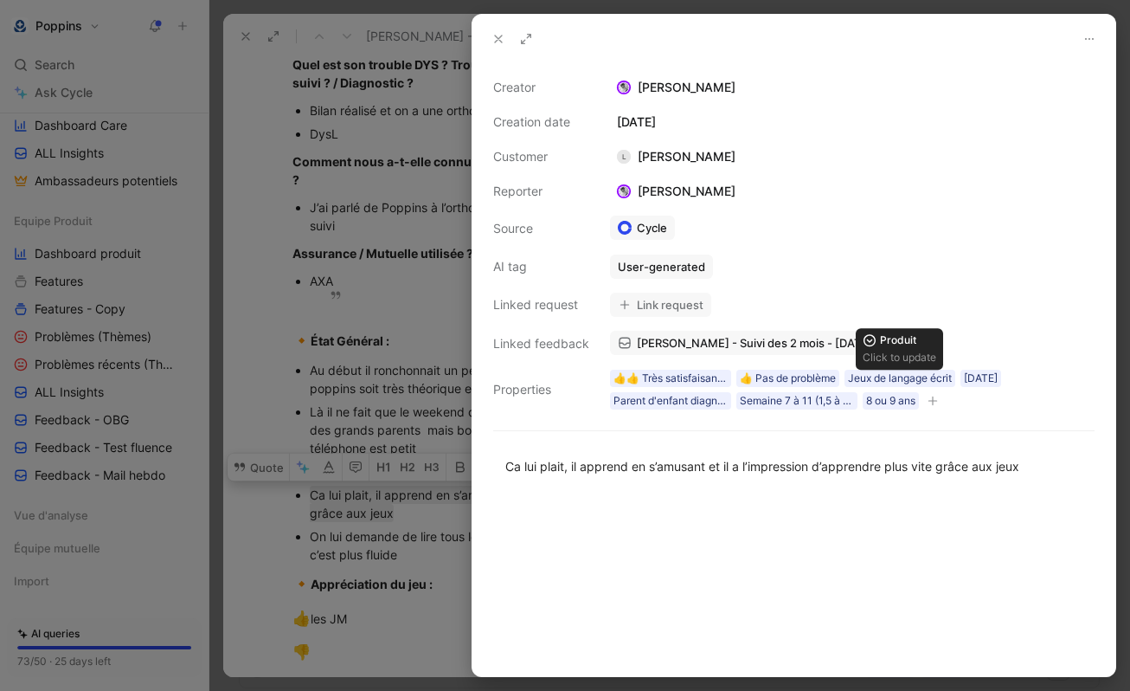
click at [933, 398] on icon "button" at bounding box center [933, 400] width 10 height 10
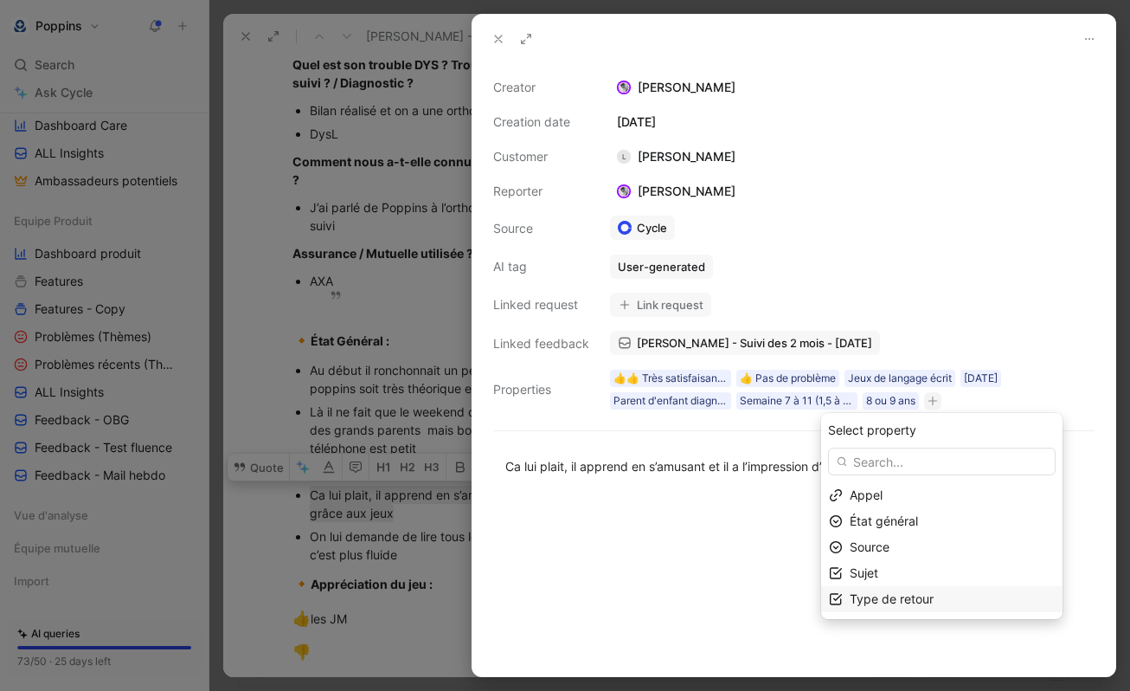
click at [891, 606] on span "Type de retour" at bounding box center [892, 598] width 84 height 15
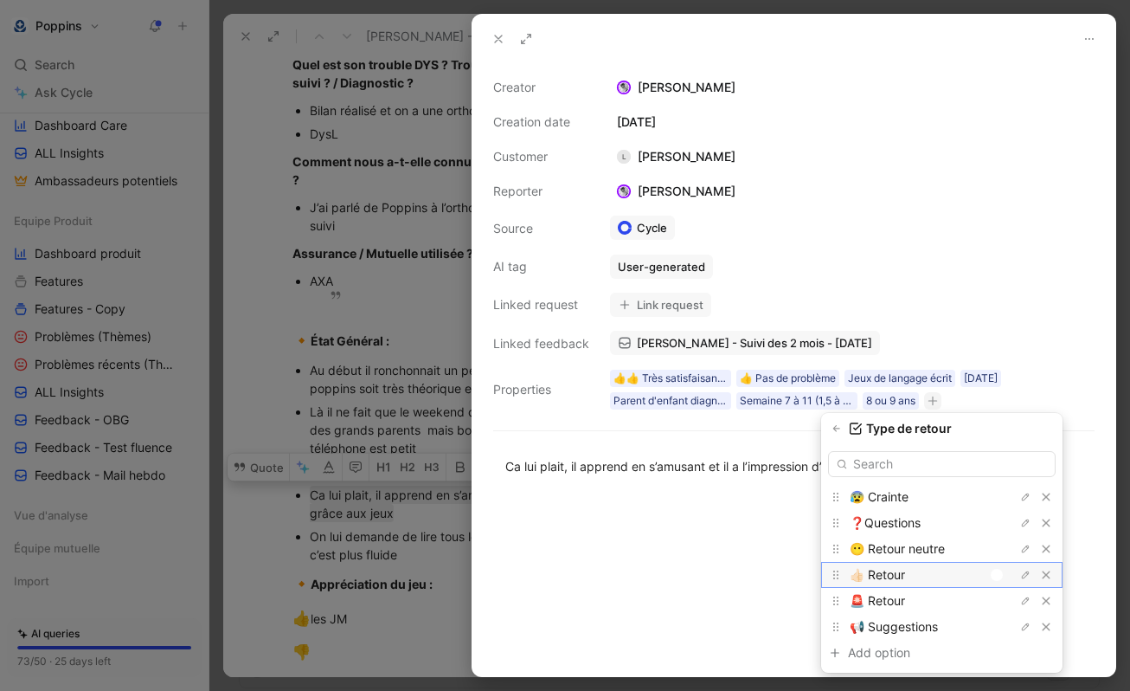
click at [1000, 568] on div at bounding box center [1001, 575] width 24 height 16
click at [993, 577] on div at bounding box center [999, 575] width 12 height 12
click at [991, 577] on div at bounding box center [990, 575] width 12 height 12
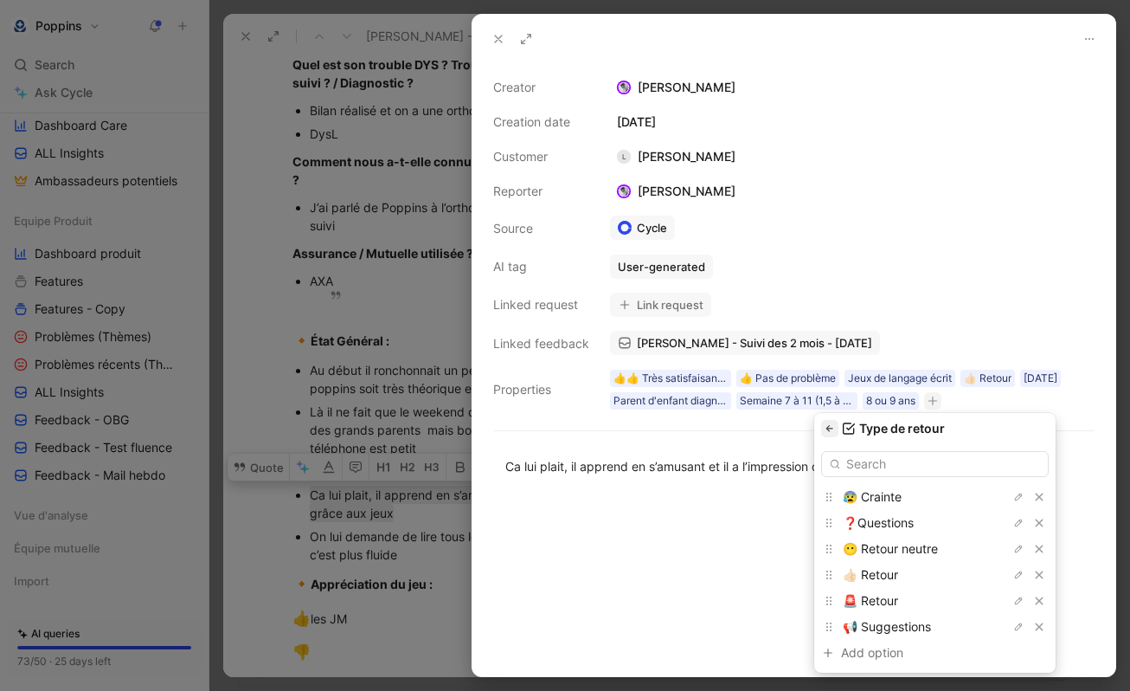
click at [829, 427] on icon "button" at bounding box center [829, 428] width 7 height 6
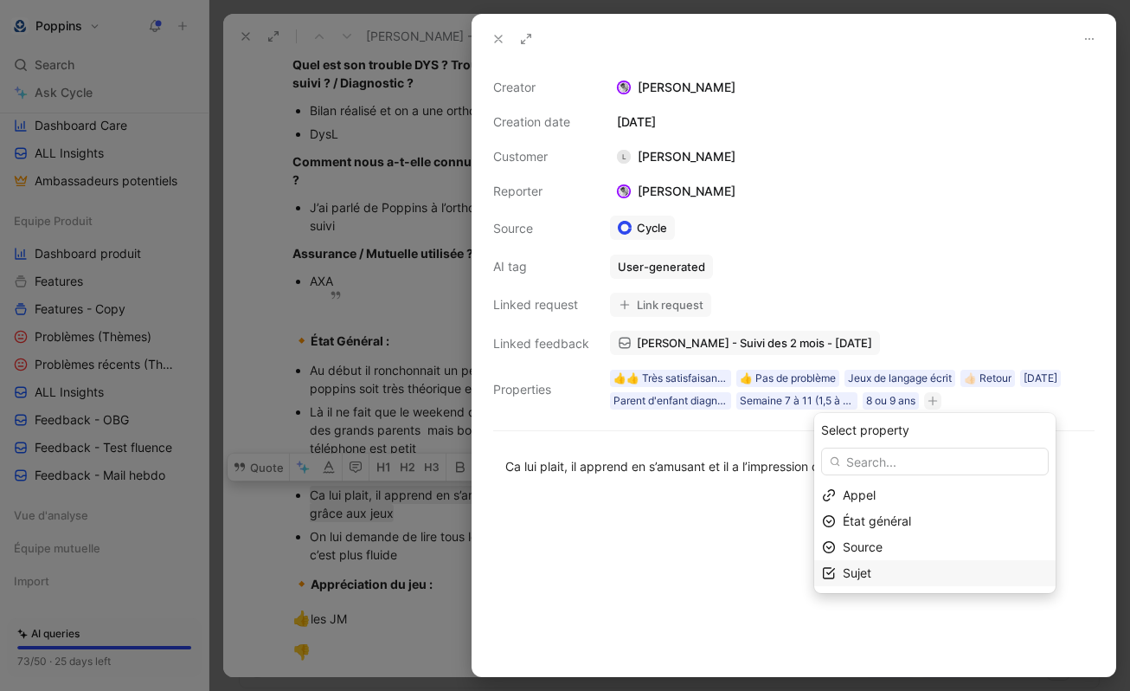
click at [966, 582] on div "Sujet" at bounding box center [945, 572] width 205 height 21
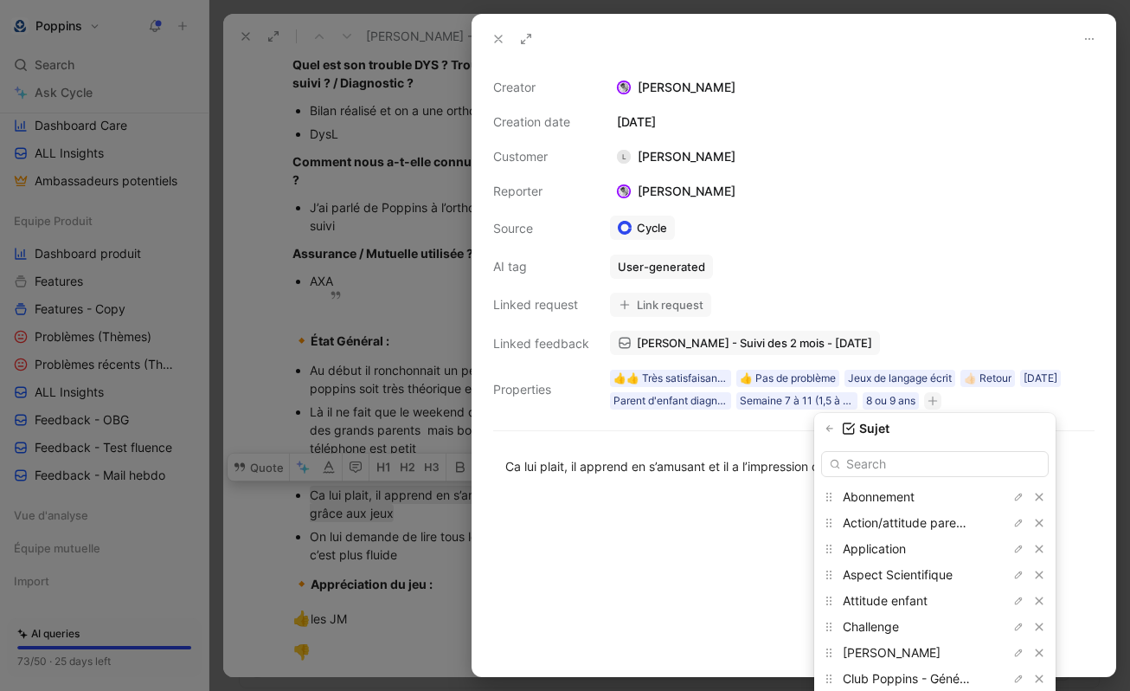
click at [966, 465] on input "text" at bounding box center [935, 464] width 228 height 26
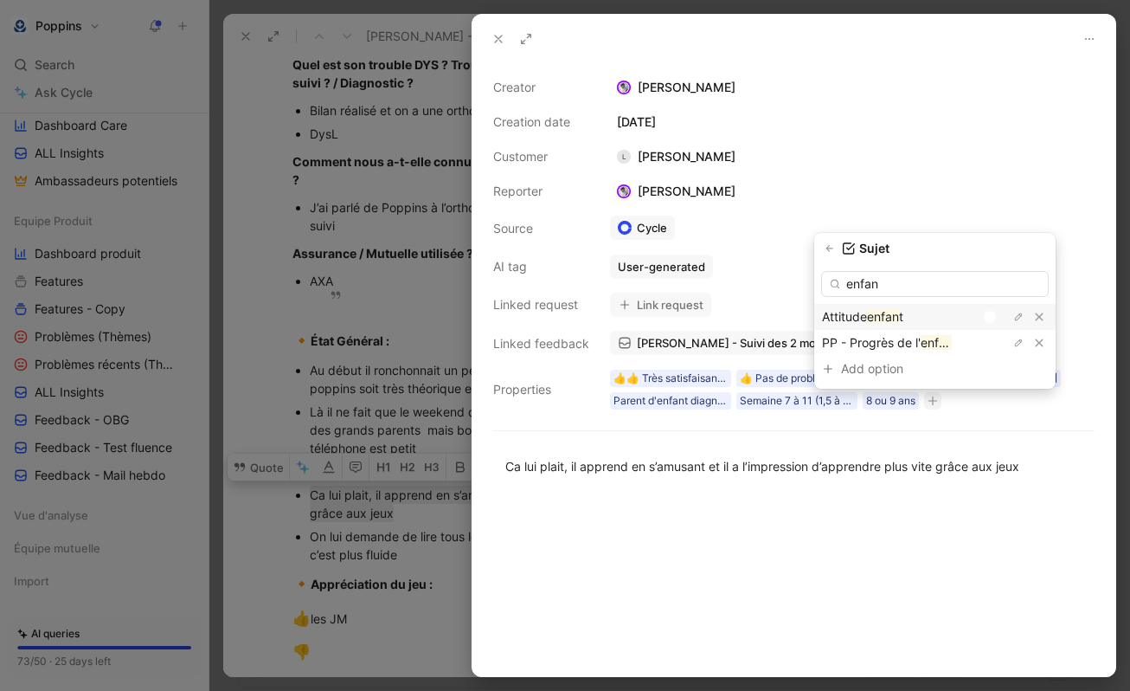
type input "enfan"
click at [982, 313] on div at bounding box center [994, 317] width 24 height 16
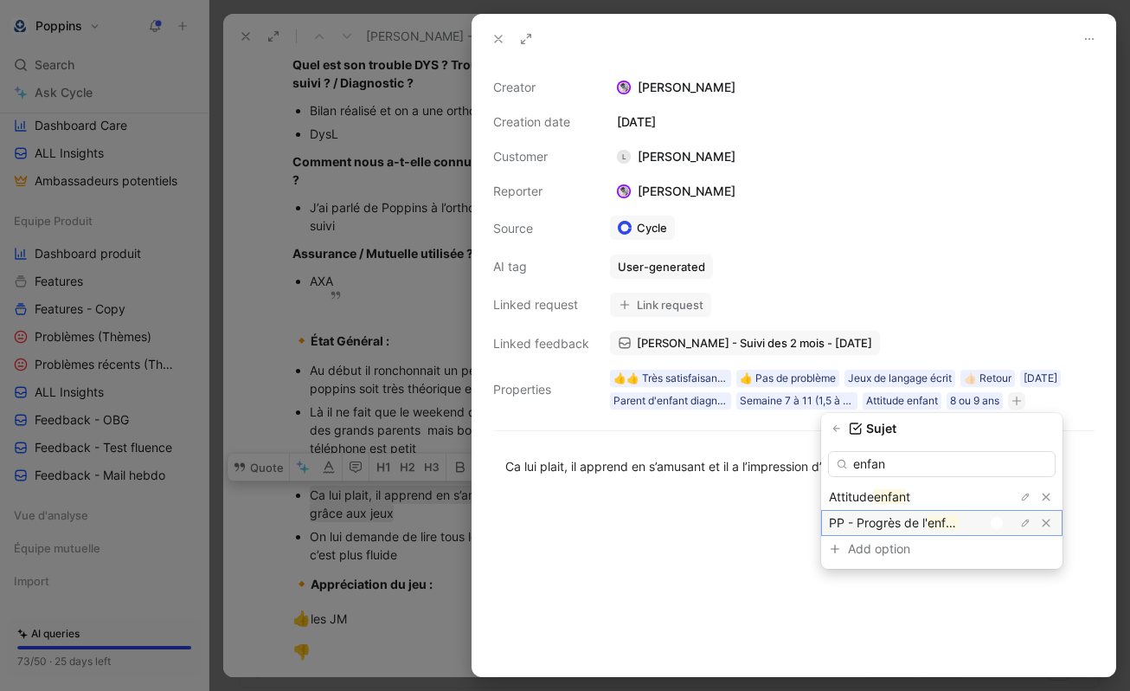
click at [991, 523] on div at bounding box center [997, 523] width 12 height 12
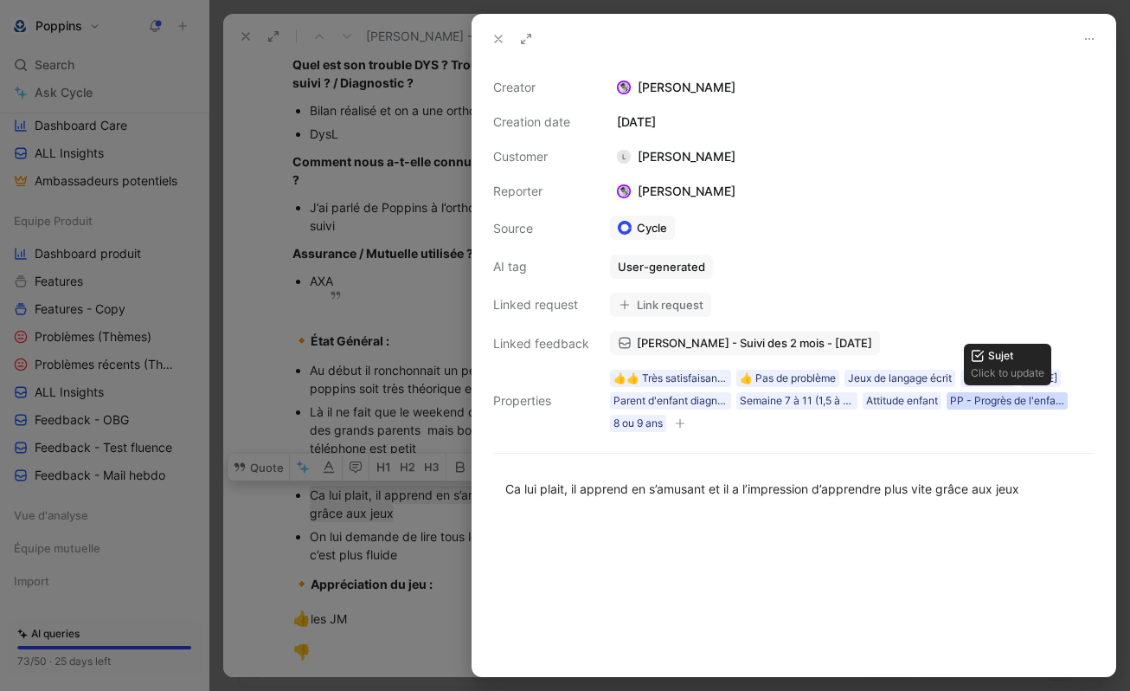
click at [1014, 400] on div "PP - Progrès de l'enfant" at bounding box center [1007, 400] width 114 height 17
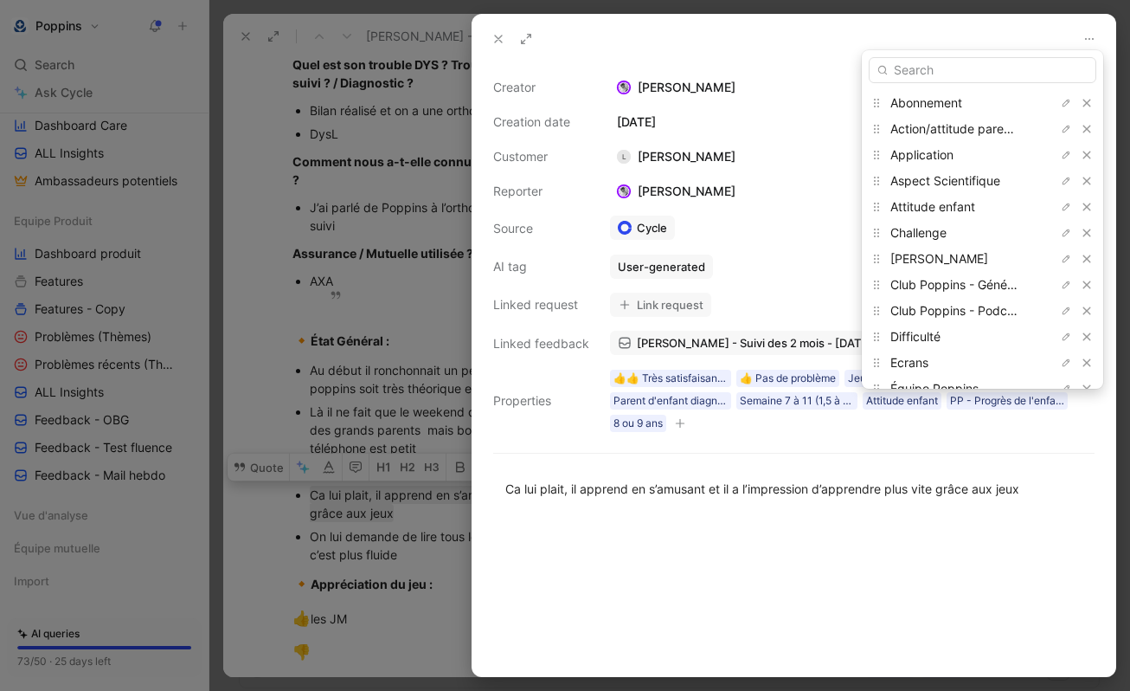
click at [1034, 82] on input "text" at bounding box center [983, 70] width 228 height 26
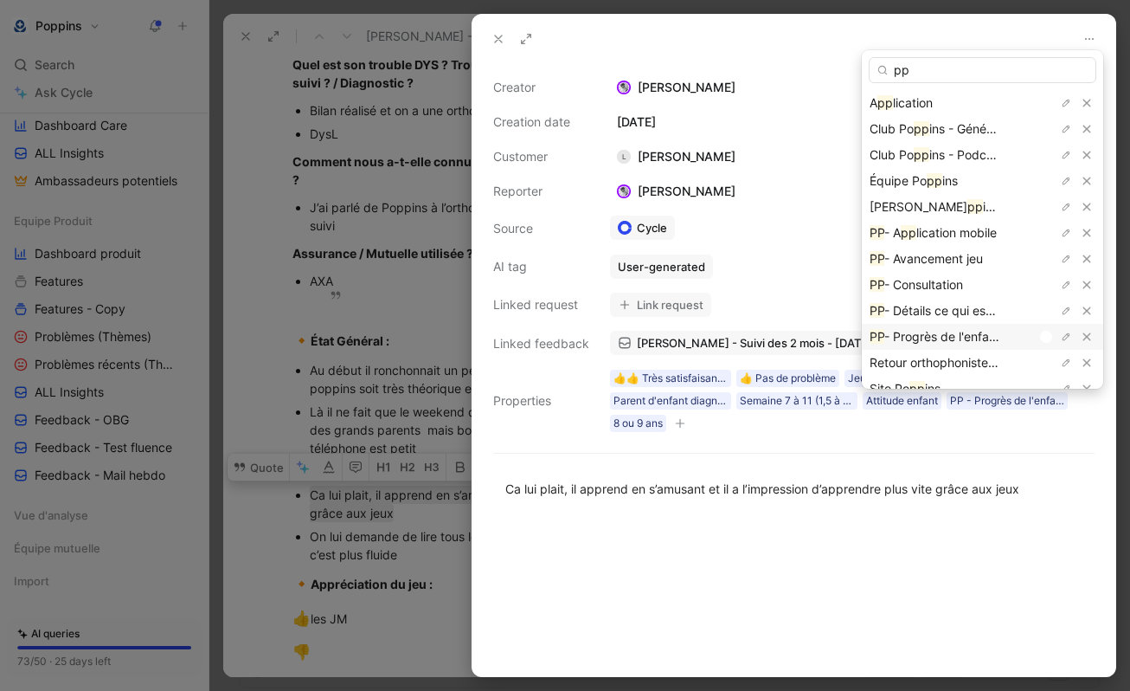
type input "pp"
click at [1040, 337] on div at bounding box center [1046, 337] width 12 height 12
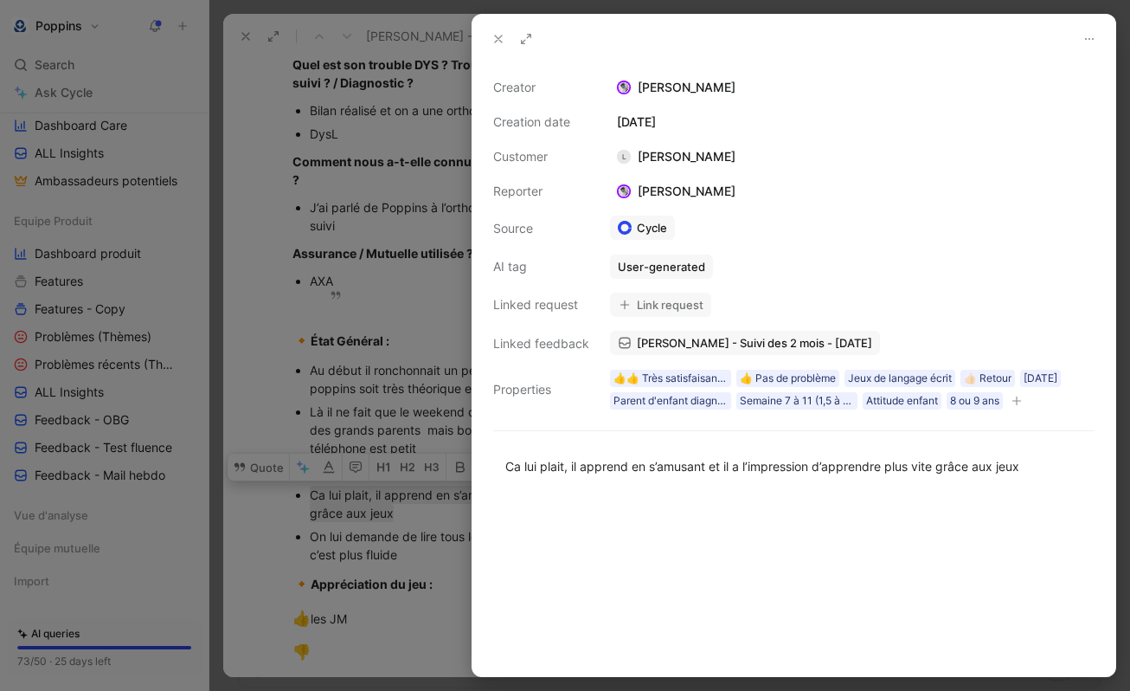
click at [505, 36] on button at bounding box center [498, 39] width 24 height 24
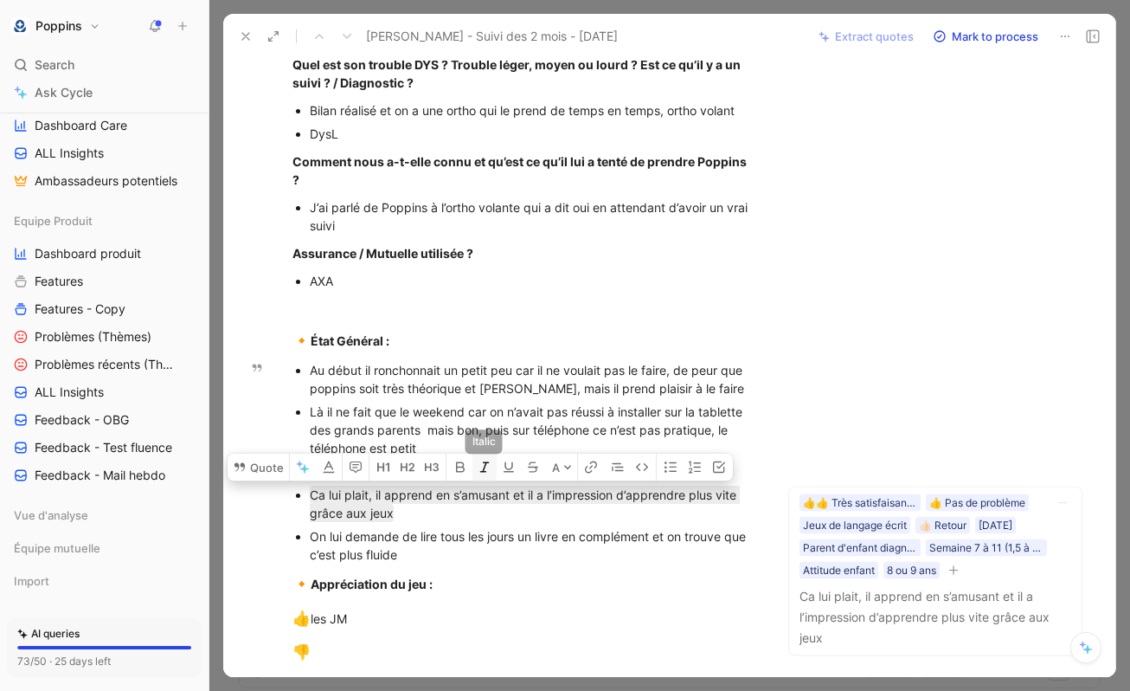
click at [478, 459] on icon "button" at bounding box center [485, 466] width 14 height 14
click at [487, 412] on div "Là il ne fait que le weekend car on n’avait pas réussi à installer sur la table…" at bounding box center [533, 429] width 446 height 55
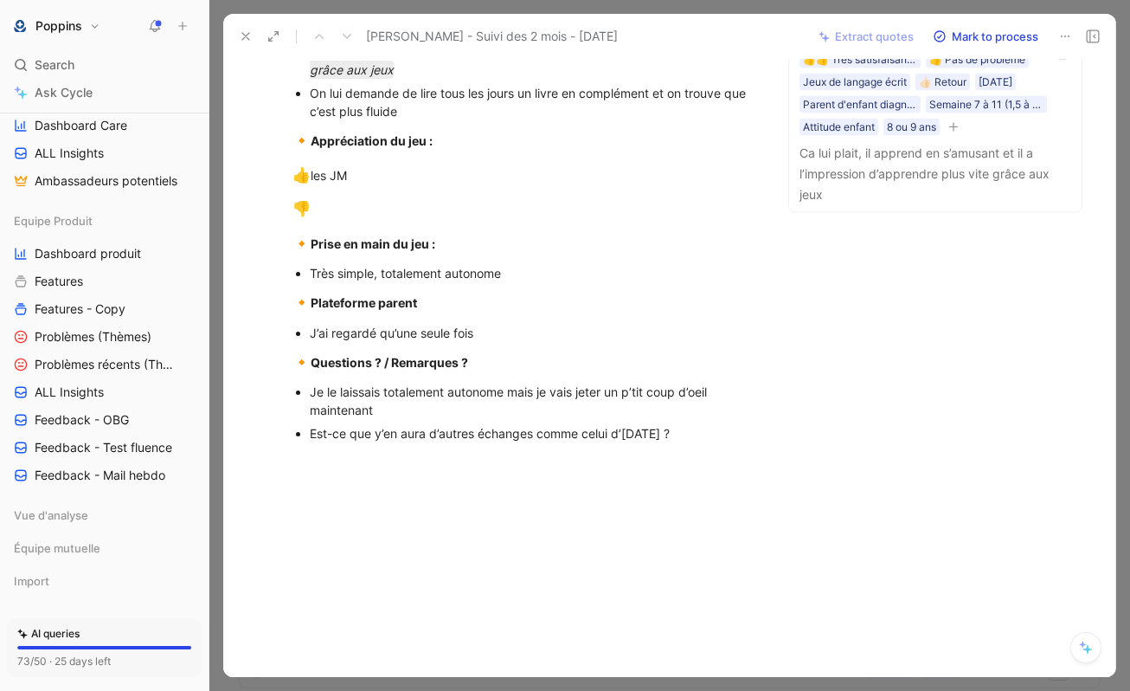
scroll to position [999, 0]
click at [423, 441] on div "Est-ce que y’en aura d’autres échanges comme celui d’[DATE] ?" at bounding box center [533, 432] width 446 height 18
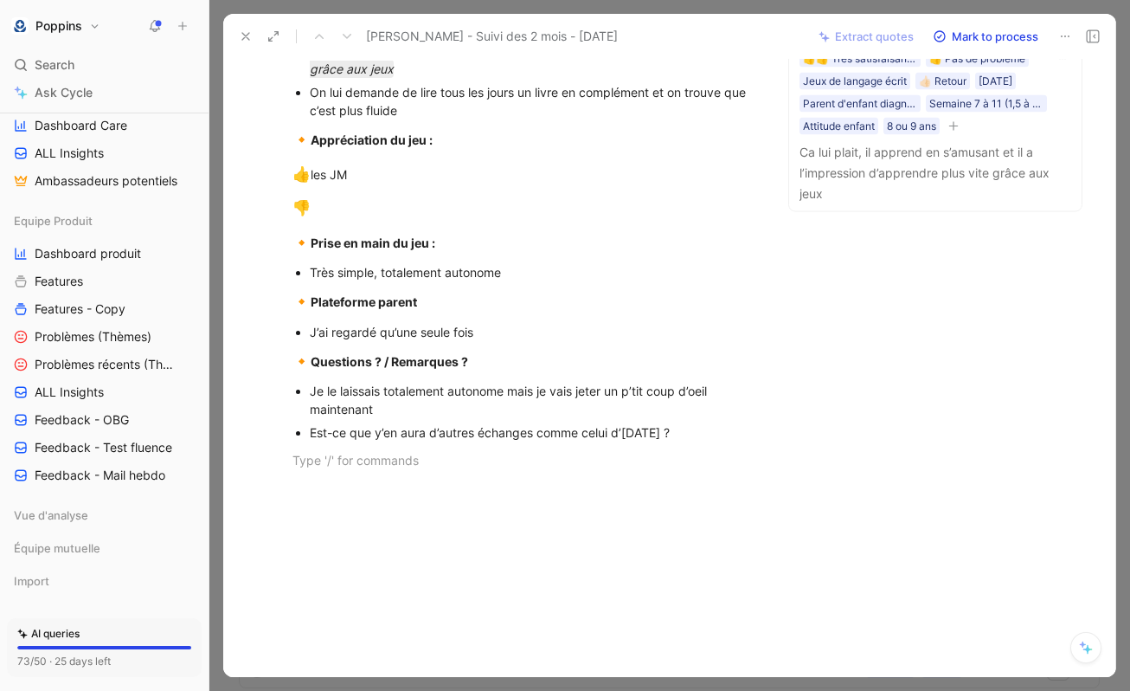
scroll to position [0, 0]
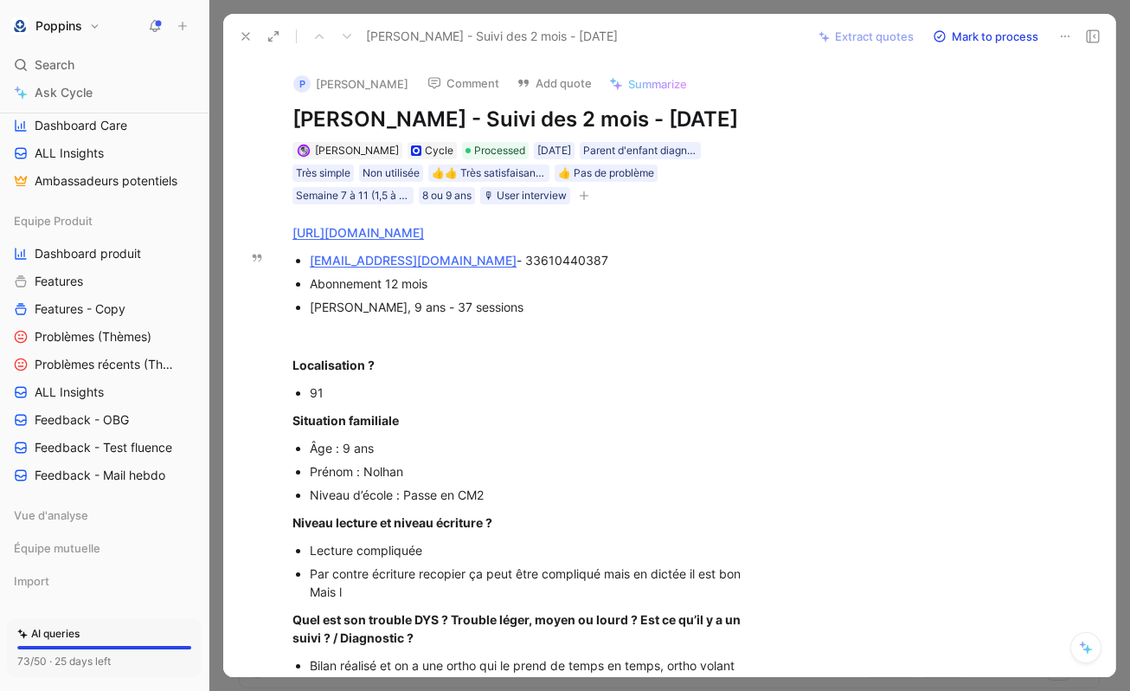
click at [255, 29] on button at bounding box center [246, 36] width 24 height 24
